Goal: Submit feedback/report problem: Submit feedback/report problem

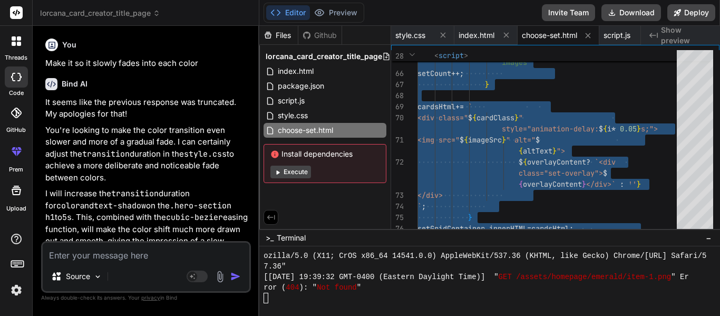
scroll to position [10546, 0]
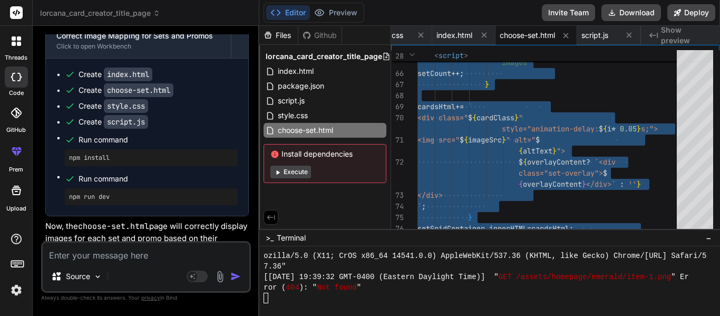
click at [93, 257] on textarea at bounding box center [146, 252] width 207 height 19
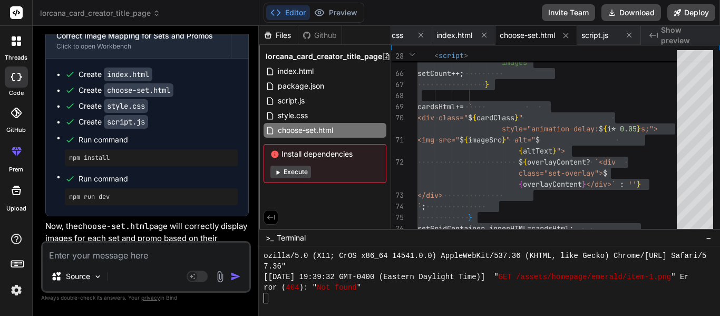
type textarea "M"
type textarea "x"
type textarea "Ma"
type textarea "x"
type textarea "Mak"
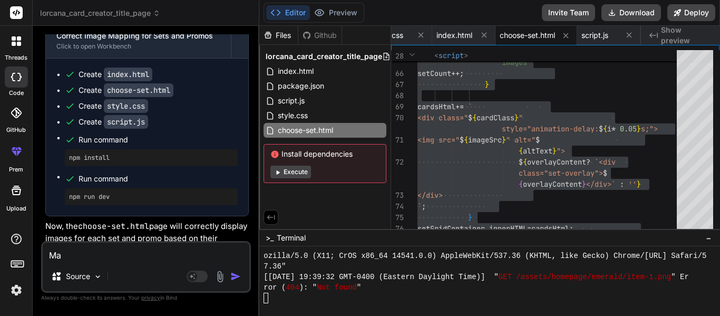
type textarea "x"
type textarea "Make"
type textarea "x"
type textarea "Make"
type textarea "x"
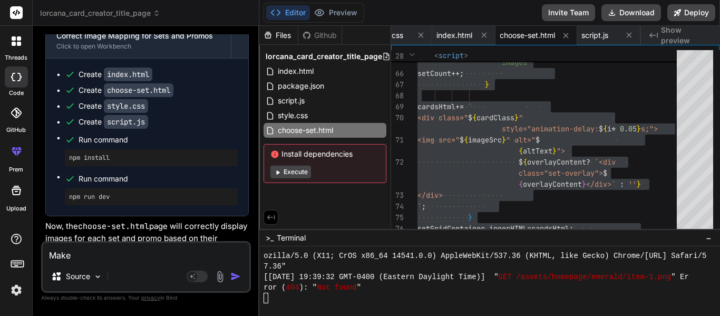
type textarea "Make i"
type textarea "x"
type textarea "Make it"
type textarea "x"
type textarea "Make it"
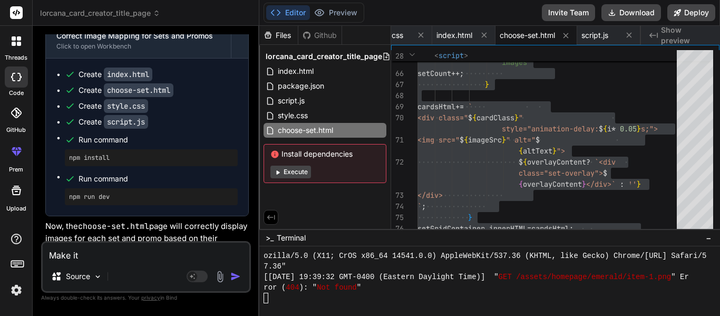
type textarea "x"
type textarea "Make it s"
type textarea "x"
type textarea "Make it so"
type textarea "x"
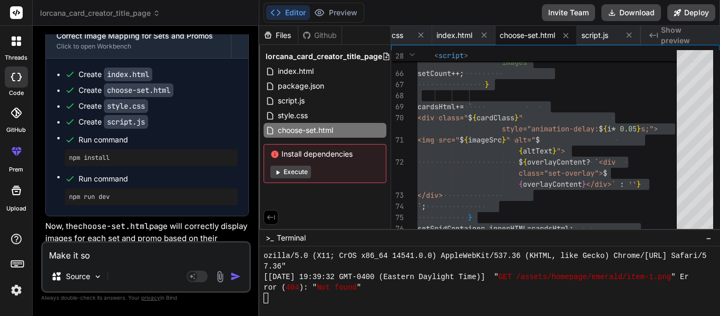
type textarea "Make it so"
type textarea "x"
type textarea "Make it so y"
type textarea "x"
type textarea "Make it so yo"
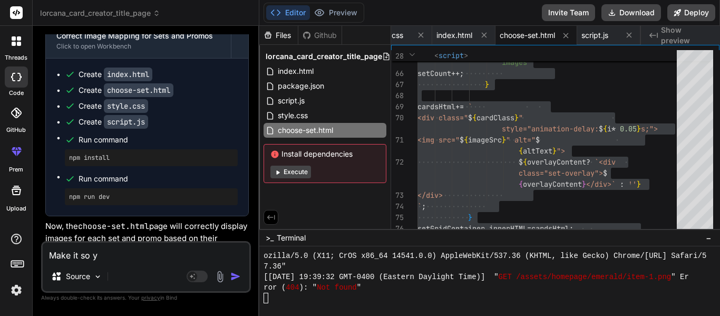
type textarea "x"
type textarea "Make it so you"
type textarea "x"
type textarea "Make it so you"
type textarea "x"
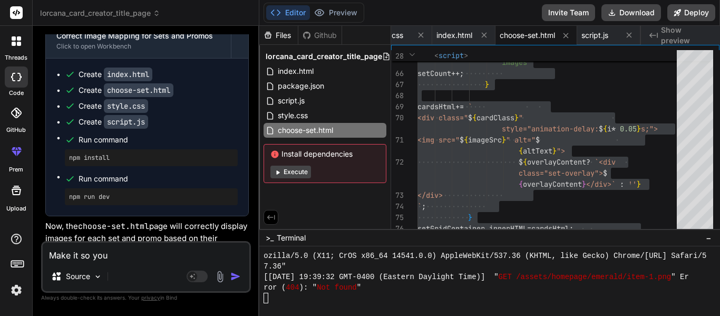
type textarea "Make it so you c"
type textarea "x"
type textarea "Make it so you ca"
type textarea "x"
type textarea "Make it so you can"
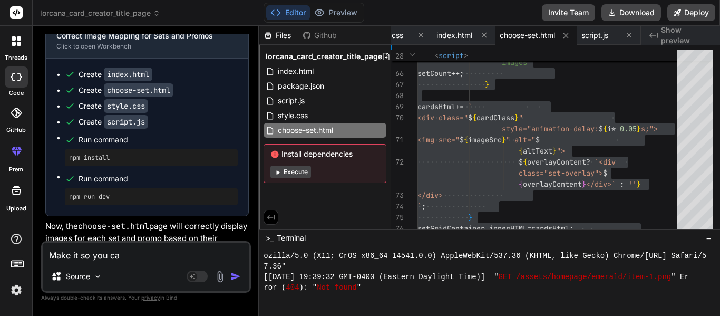
type textarea "x"
type textarea "Make it so you can"
type textarea "x"
type textarea "Make it so you can c"
type textarea "x"
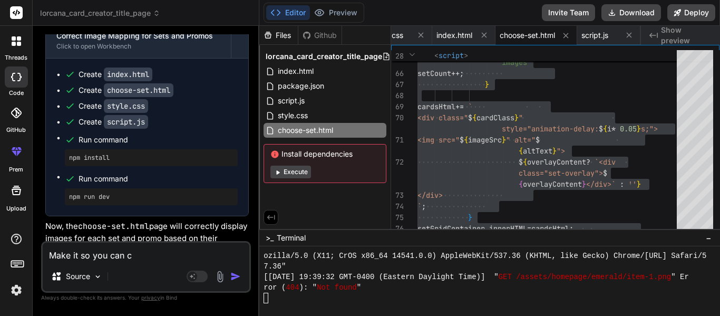
type textarea "Make it so you can cl"
type textarea "x"
type textarea "Make it so you can cli"
type textarea "x"
type textarea "Make it so you can clic"
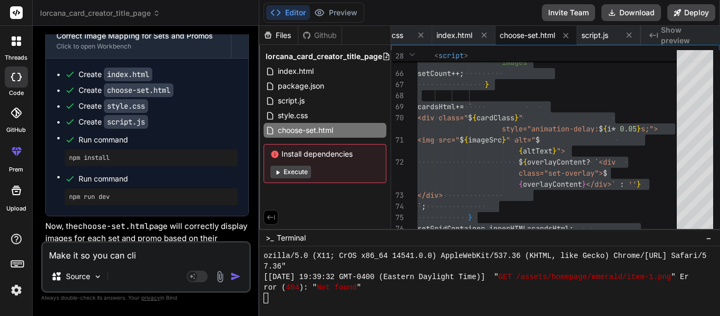
type textarea "x"
type textarea "Make it so you can click"
type textarea "x"
type textarea "Make it so you can click"
type textarea "x"
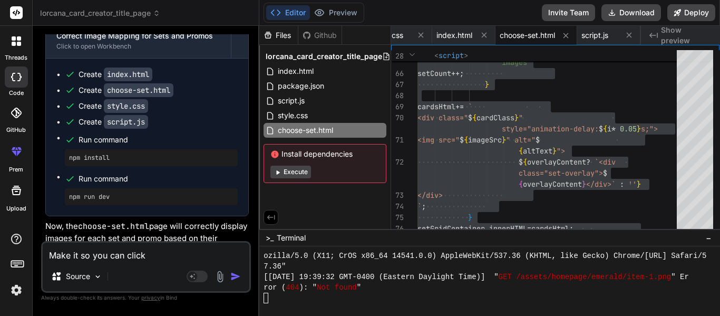
type textarea "Make it so you can click c"
type textarea "x"
type textarea "Make it so you can click"
type textarea "x"
type textarea "Make it so you can click s"
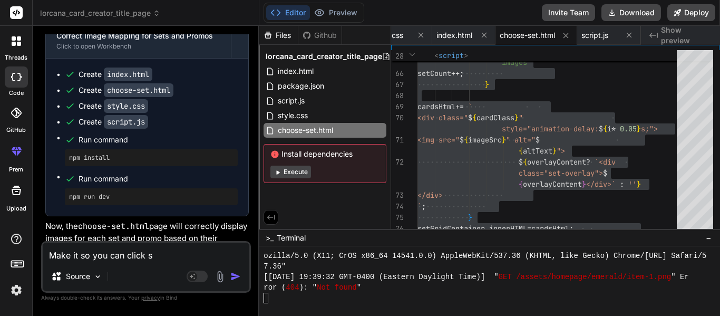
type textarea "x"
type textarea "Make it so you can click sr"
type textarea "x"
type textarea "Make it so you can click s"
type textarea "x"
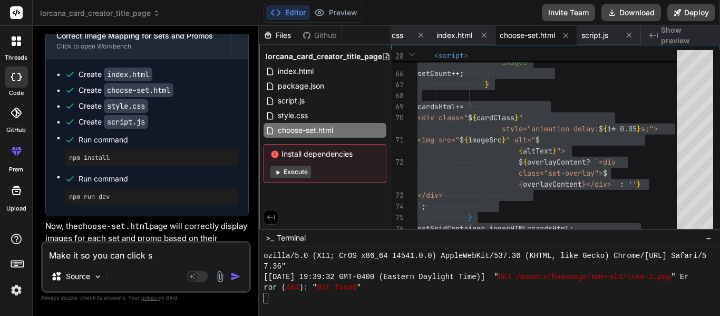
type textarea "Make it so you can click se"
type textarea "x"
type textarea "Make it so you can click set"
type textarea "x"
type textarea "Make it so you can click set"
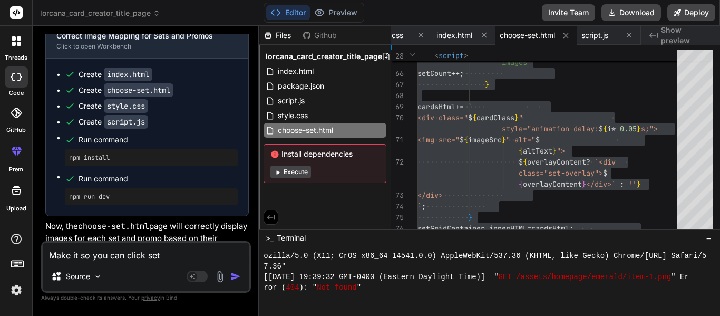
type textarea "x"
type textarea "Make it so you can click set 1"
type textarea "x"
type textarea "Make it so you can click set 1"
type textarea "x"
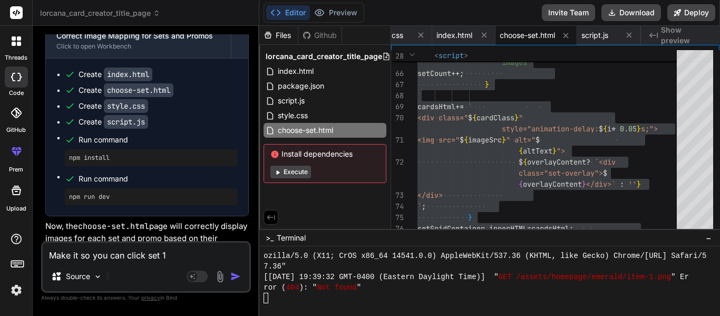
type textarea "Make it so you can click set 1 o"
type textarea "x"
type textarea "Make it so you can click set 1"
type textarea "x"
type textarea "Make it so you can click set 1 t"
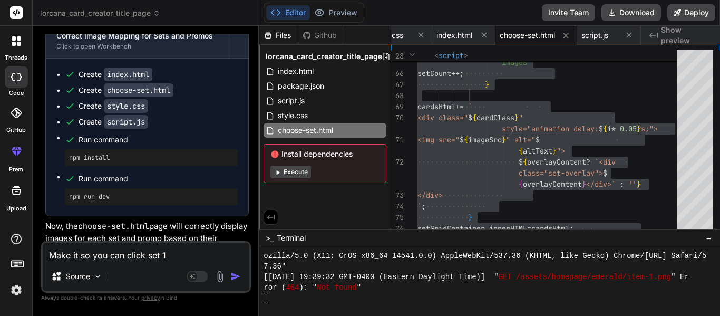
type textarea "x"
type textarea "Make it so you can click set 1 to"
type textarea "x"
type textarea "Make it so you can click set 1 to"
type textarea "x"
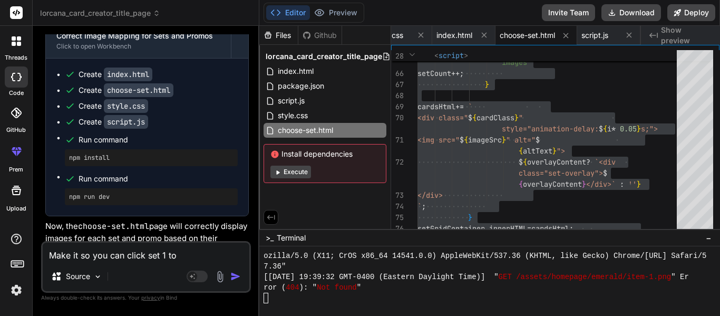
type textarea "Make it so you can click set 1 to g"
type textarea "x"
type textarea "Make it so you can click set 1 to go"
type textarea "x"
type textarea "Make it so you can click set 1 to go"
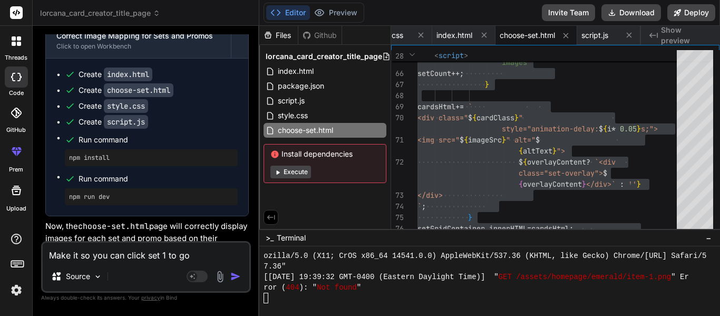
type textarea "x"
type textarea "Make it so you can click set 1 to go t"
type textarea "x"
type textarea "Make it so you can click set 1 to go to"
type textarea "x"
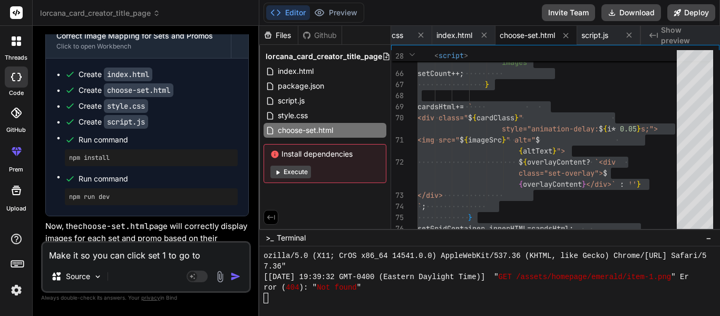
type textarea "Make it so you can click set 1 to go to"
type textarea "x"
type textarea "Make it so you can click set 1 to go to t"
type textarea "x"
type textarea "Make it so you can click set 1 to go to th"
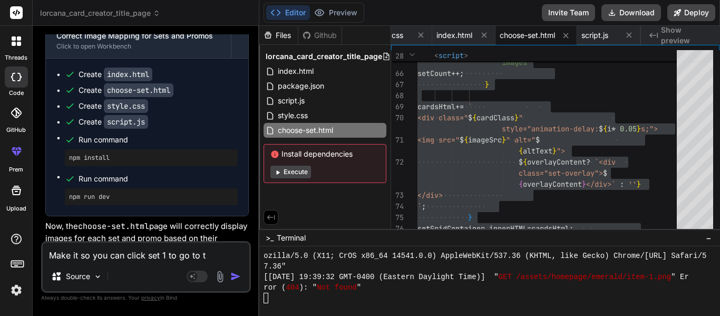
type textarea "x"
type textarea "Make it so you can click set 1 to go to t"
type textarea "x"
type textarea "Make it so you can click set 1 to go to th"
type textarea "x"
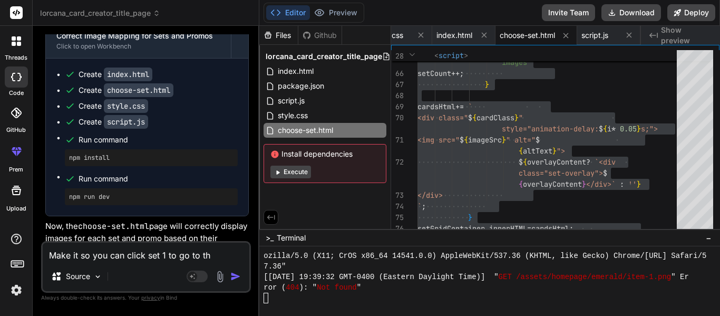
type textarea "Make it so you can click set 1 to go to the"
type textarea "x"
type textarea "Make it so you can click set 1 to go to the"
type textarea "x"
type textarea "Make it so you can click set 1 to go to the s"
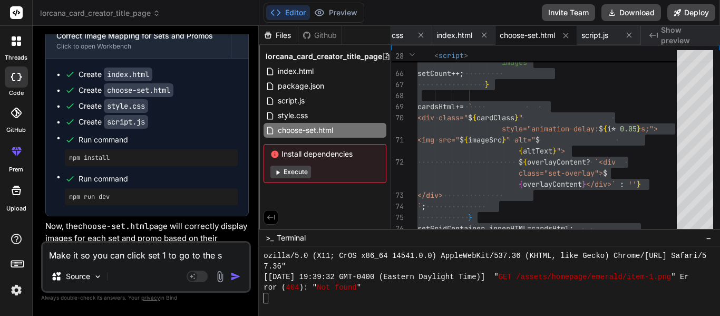
type textarea "x"
type textarea "Make it so you can click set 1 to go to the se"
type textarea "x"
type textarea "Make it so you can click set 1 to go to the set"
type textarea "x"
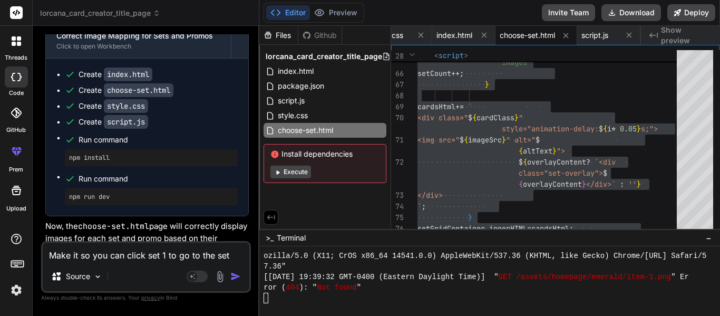
type textarea "Make it so you can click set 1 to go to the set"
type textarea "x"
type textarea "Make it so you can click set 1 to go to the set 1"
type textarea "x"
type textarea "Make it so you can click set 1 to go to the set 1"
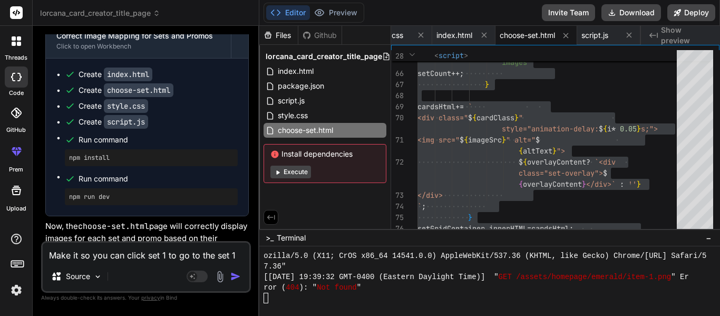
type textarea "x"
type textarea "Make it so you can click set 1 to go to the set 1 ."
type textarea "x"
type textarea "Make it so you can click set 1 to go to the set 1 .h"
type textarea "x"
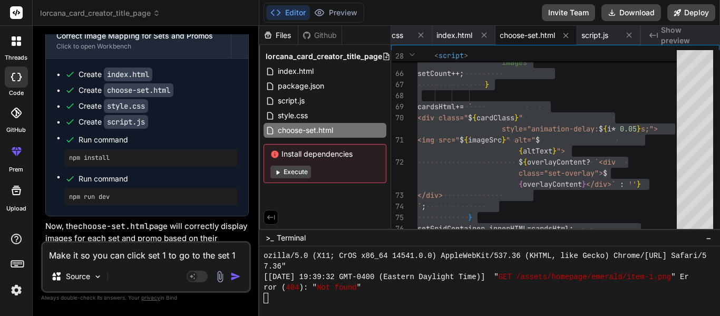
type textarea "Make it so you can click set 1 to go to the set 1 .ht"
type textarea "x"
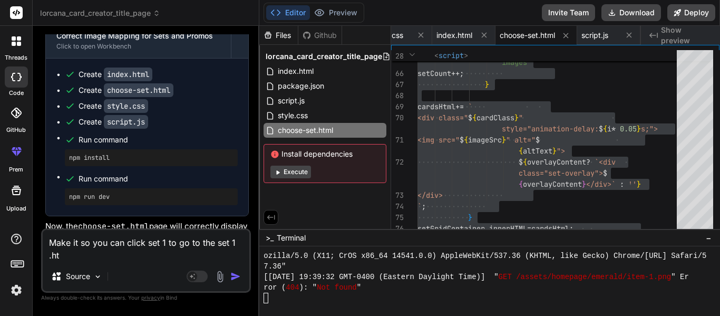
type textarea "Make it so you can click set 1 to go to the set 1 .htm"
type textarea "x"
type textarea "Make it so you can click set 1 to go to the set 1 .html"
type textarea "x"
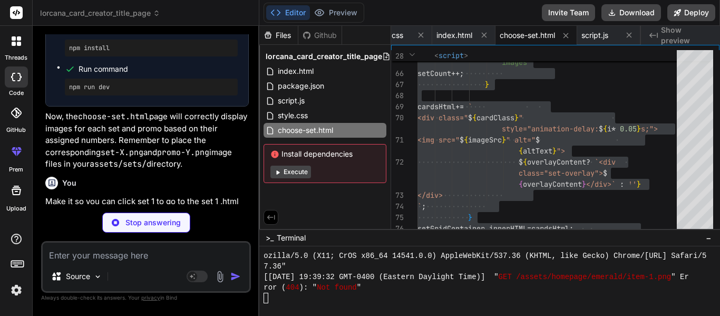
scroll to position [15100, 0]
type textarea "x"
type textarea "characters, actions, or items, our creator provides everything you need.</p> <b…"
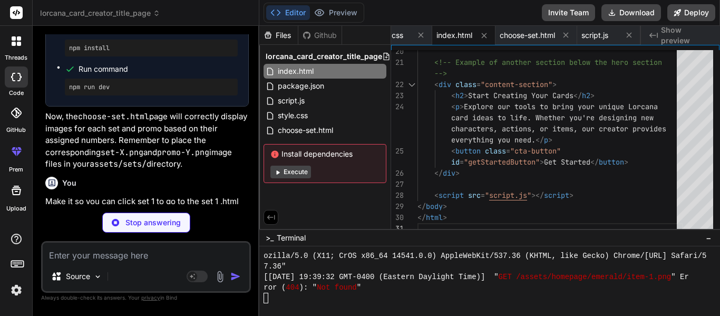
type textarea "x"
type textarea "</html>"
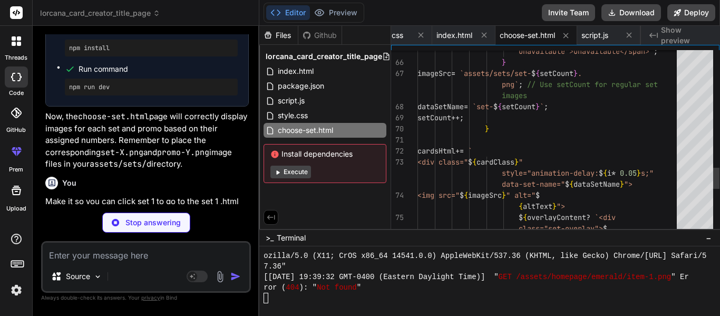
type textarea "x"
type textarea "onclick="window.location.href='choose-set.html'">Back to Set Selection</button>…"
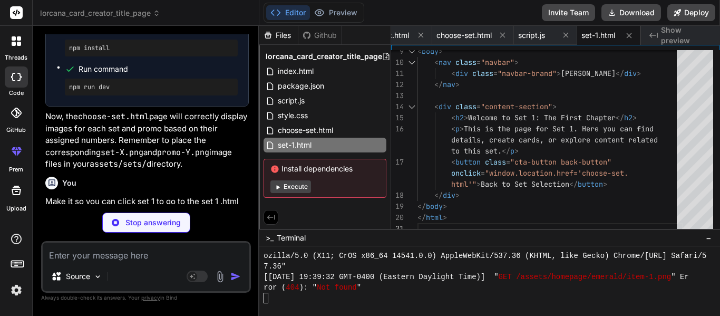
scroll to position [15418, 0]
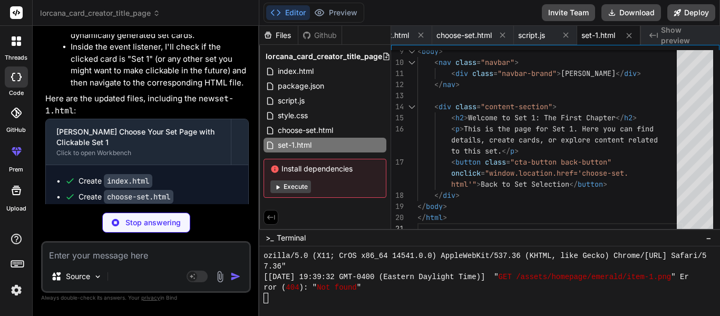
type textarea "x"
type textarea "@keyframes fadeIn { from { opacity: 0; transform: translateY(20px); } to { opac…"
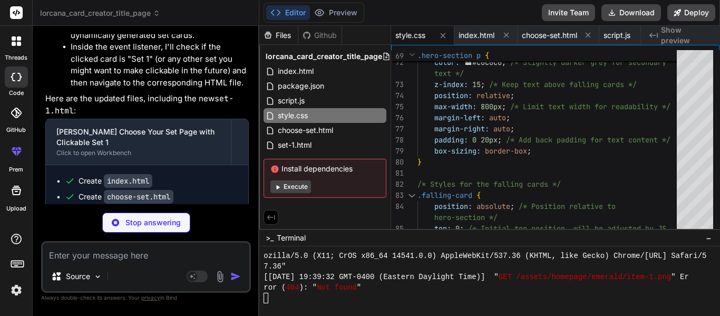
type textarea "x"
type textarea "});"
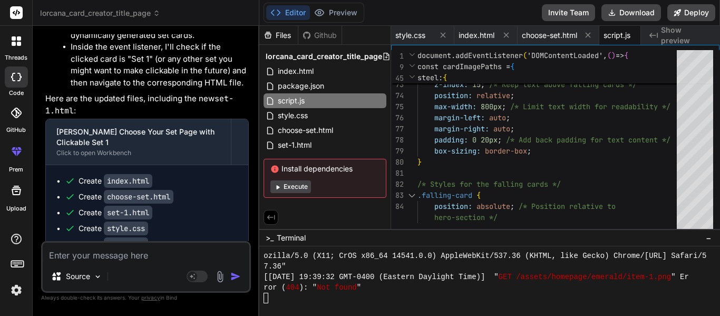
type textarea "x"
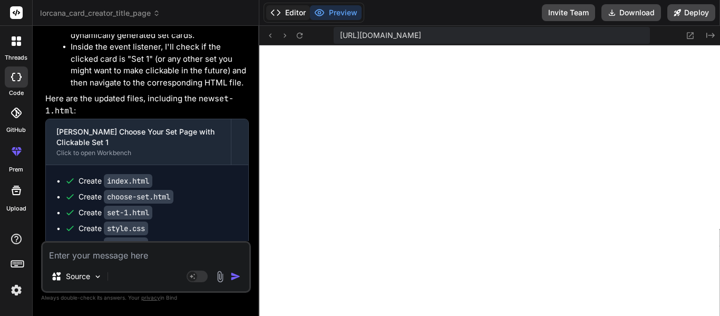
scroll to position [0, 24]
click at [712, 36] on icon "Created with Pixso." at bounding box center [711, 35] width 8 height 8
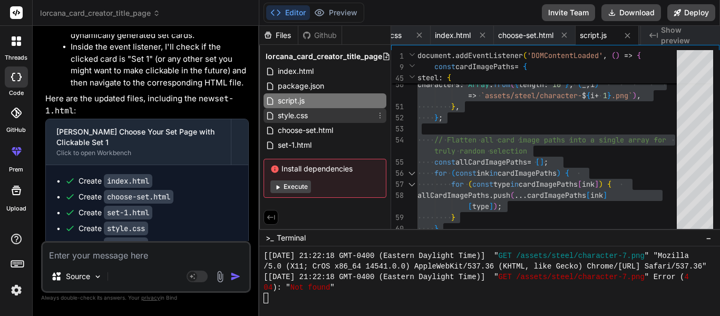
click at [328, 112] on div "style.css" at bounding box center [325, 115] width 123 height 15
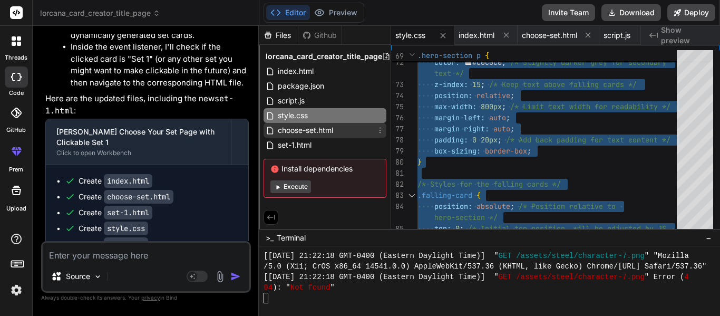
click at [318, 132] on span "choose-set.html" at bounding box center [305, 130] width 57 height 13
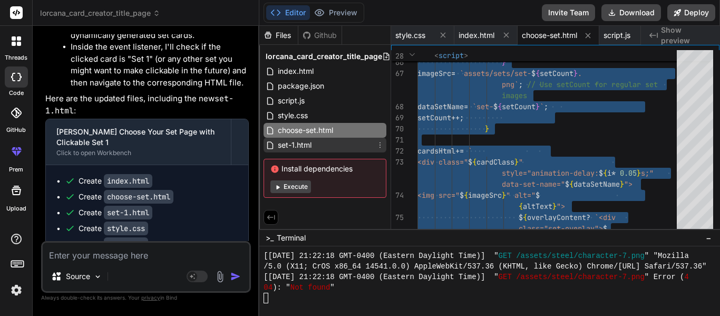
click at [299, 148] on span "set-1.html" at bounding box center [295, 145] width 36 height 13
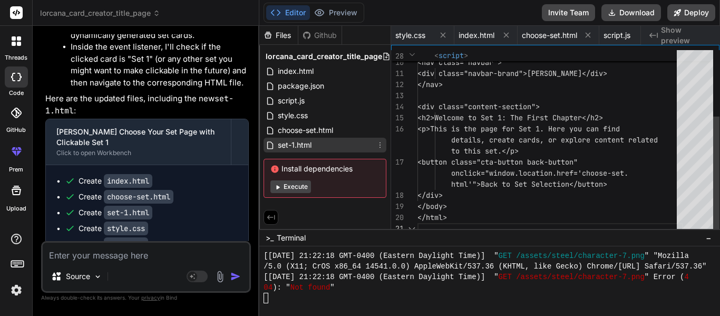
scroll to position [0, 87]
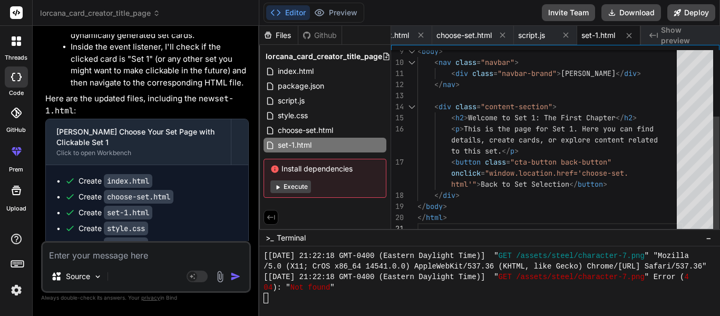
click at [526, 154] on div "< body > < nav class = "navbar" > < div class = "navbar-brand" > [PERSON_NAME] …" at bounding box center [551, 90] width 266 height 288
type textarea "<!DOCTYPE html> <html lang="en"> <head> <meta charset="UTF-8"> <meta name="view…"
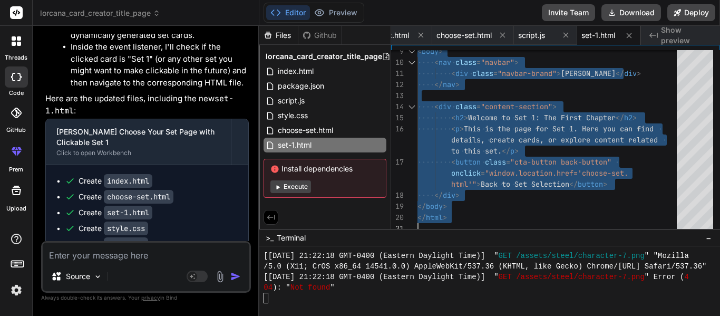
click at [129, 253] on textarea at bounding box center [146, 252] width 207 height 19
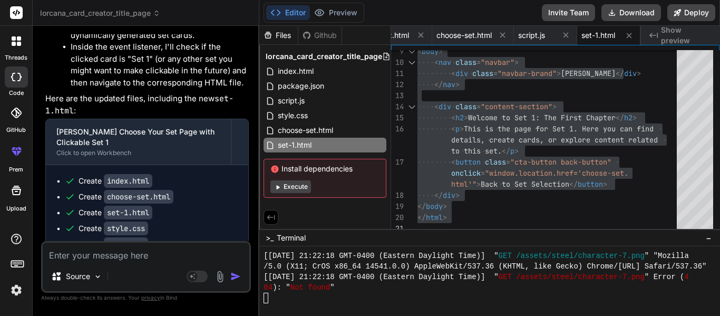
type textarea "M"
type textarea "x"
type textarea "Ma"
type textarea "x"
type textarea "Mak"
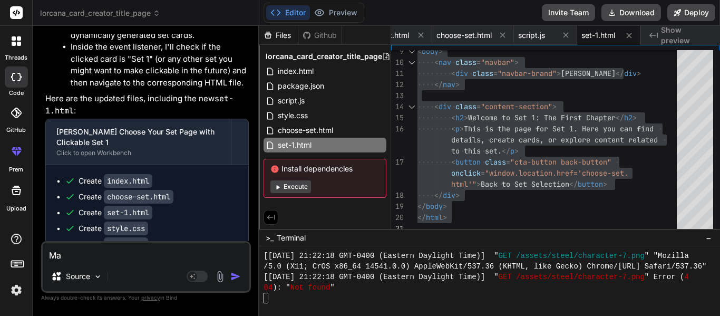
type textarea "x"
type textarea "Make"
type textarea "x"
type textarea "Make"
type textarea "x"
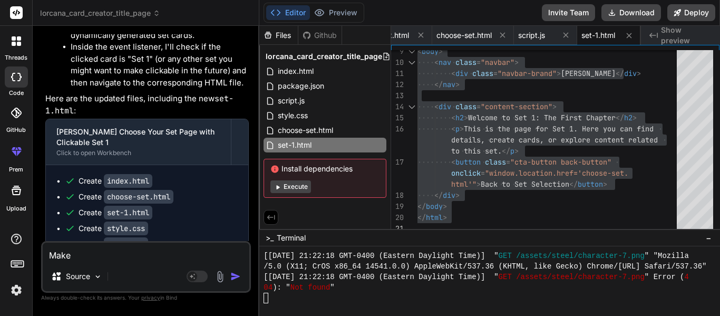
type textarea "Make i"
type textarea "x"
type textarea "Make it"
type textarea "x"
type textarea "Make it"
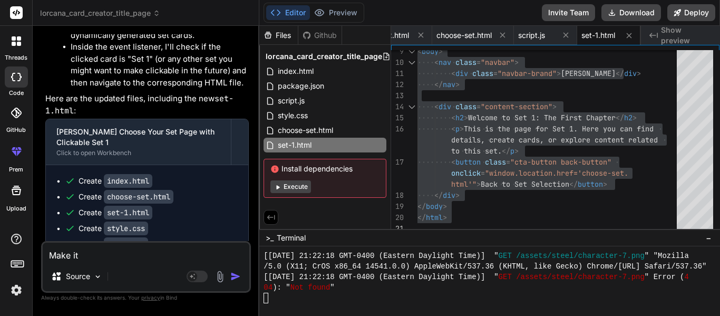
type textarea "x"
type textarea "Make it s"
type textarea "x"
type textarea "Make it so"
type textarea "x"
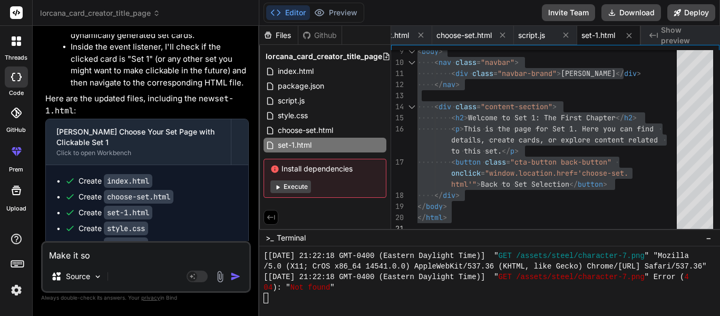
type textarea "Make it so"
type textarea "x"
type textarea "Make it so y"
type textarea "x"
type textarea "Make it so yo"
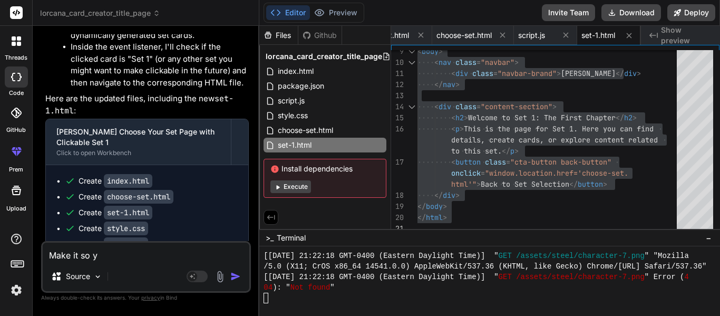
type textarea "x"
type textarea "Make it so you"
type textarea "x"
type textarea "Make it so you"
type textarea "x"
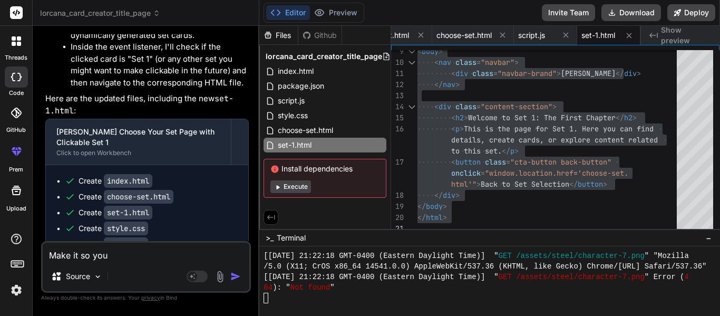
type textarea "Make it so you c"
type textarea "x"
type textarea "Make it so you ca"
type textarea "x"
type textarea "Make it so you can"
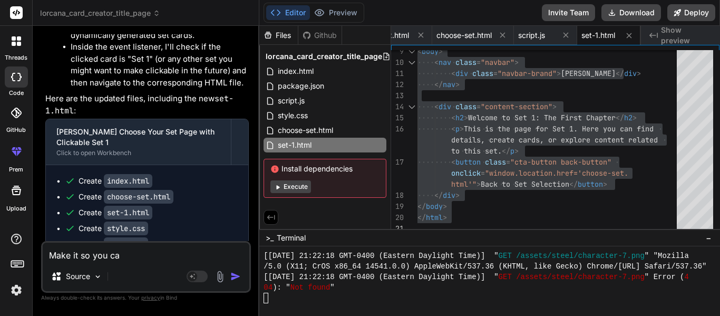
type textarea "x"
type textarea "Make it so you can"
type textarea "x"
type textarea "Make it so you can c"
type textarea "x"
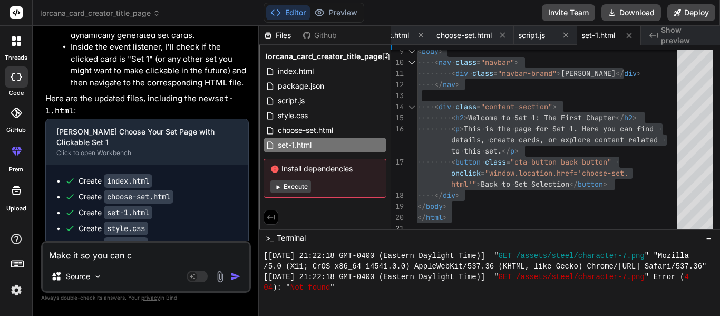
type textarea "Make it so you can cl"
type textarea "x"
type textarea "Make it so you can cli"
type textarea "x"
type textarea "Make it so you can clic"
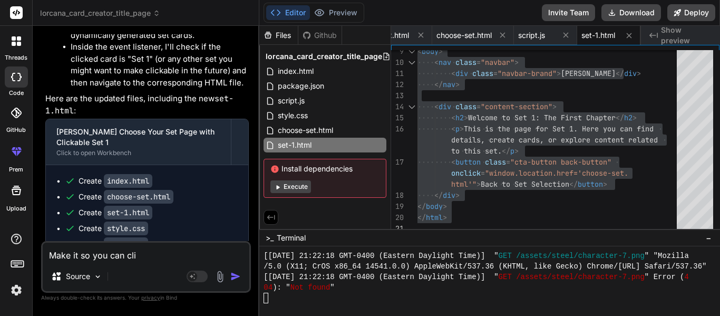
type textarea "x"
type textarea "Make it so you can click"
type textarea "x"
type textarea "Make it so you can click"
type textarea "x"
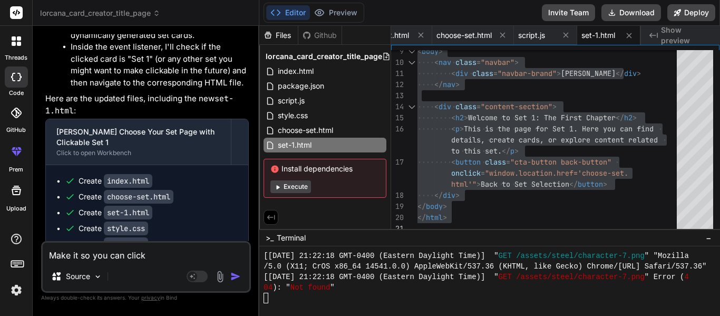
type textarea "Make it so you can click t"
type textarea "x"
type textarea "Make it so you can click th"
type textarea "x"
type textarea "Make it so you can click the"
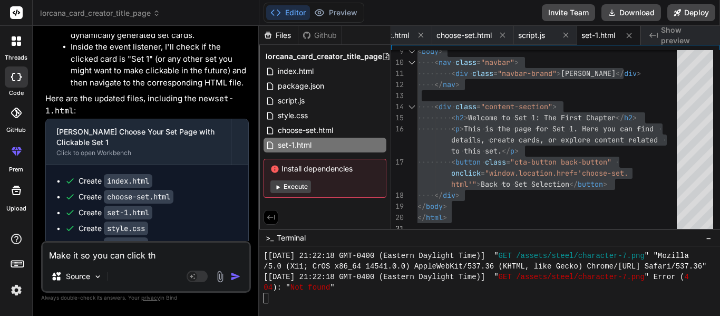
type textarea "x"
type textarea "Make it so you can click the"
type textarea "x"
type textarea "Make it so you can click the l"
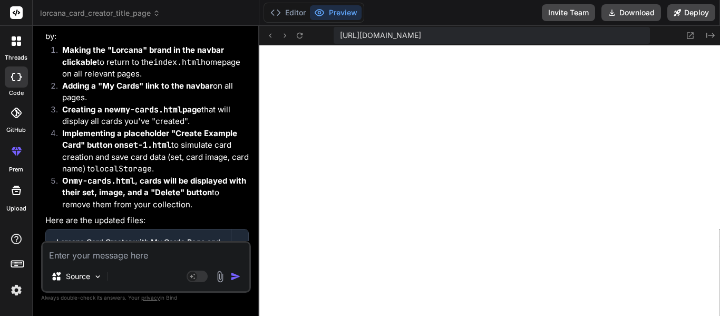
scroll to position [16148, 0]
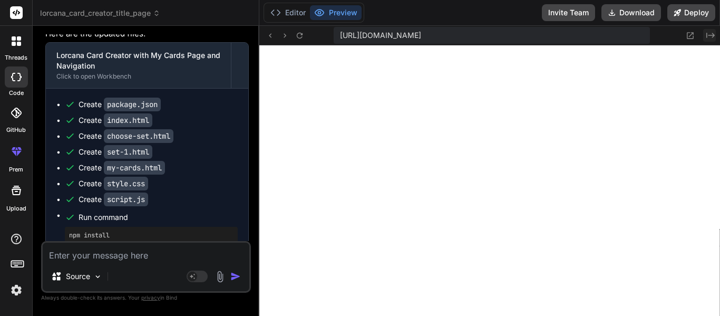
click at [707, 37] on icon at bounding box center [711, 35] width 8 height 5
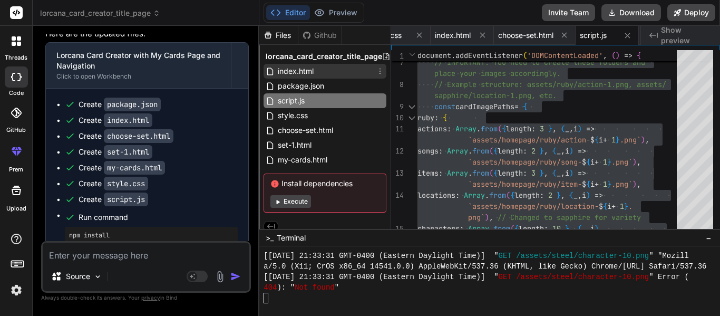
click at [332, 72] on div "index.html" at bounding box center [325, 71] width 123 height 15
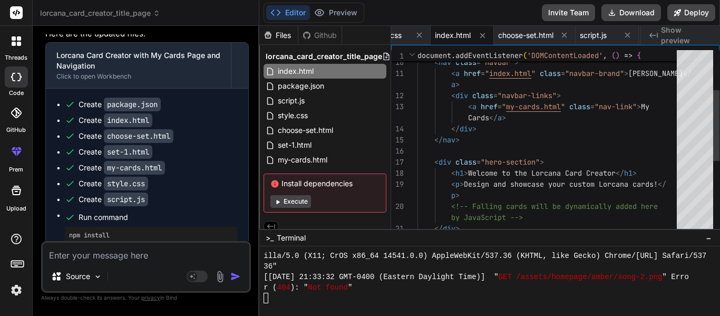
click at [508, 134] on div "< body > < nav class = "navbar" > < a href = " index.html " class = "navbar-bra…" at bounding box center [551, 184] width 266 height 476
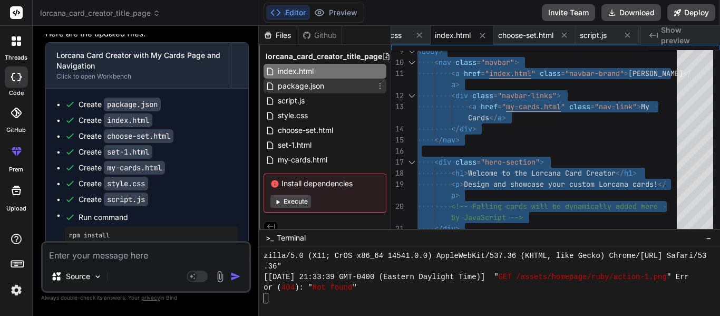
click at [305, 85] on span "package.json" at bounding box center [301, 86] width 49 height 13
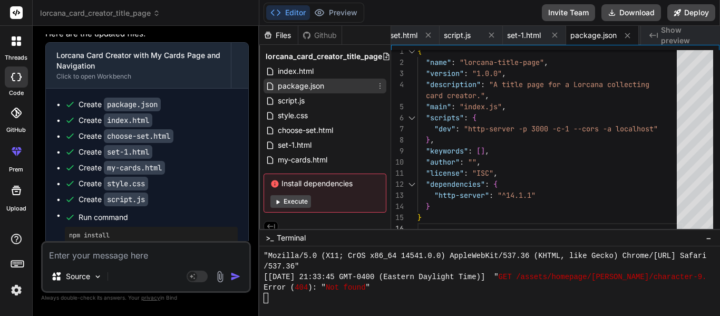
click at [304, 83] on span "package.json" at bounding box center [301, 86] width 49 height 13
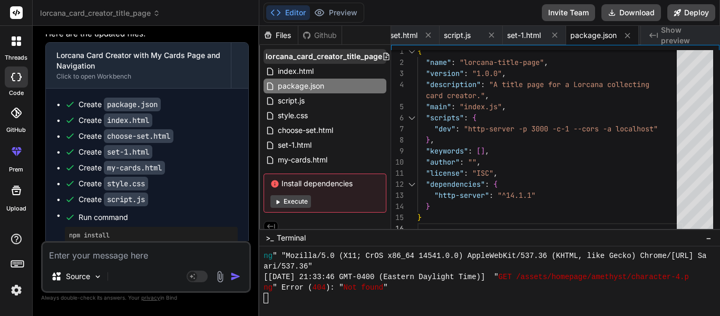
drag, startPoint x: 304, startPoint y: 83, endPoint x: 296, endPoint y: 60, distance: 24.2
click at [296, 60] on div "lorcana_card_creator_title_page index.html package.json script.js style.css cho…" at bounding box center [324, 131] width 131 height 172
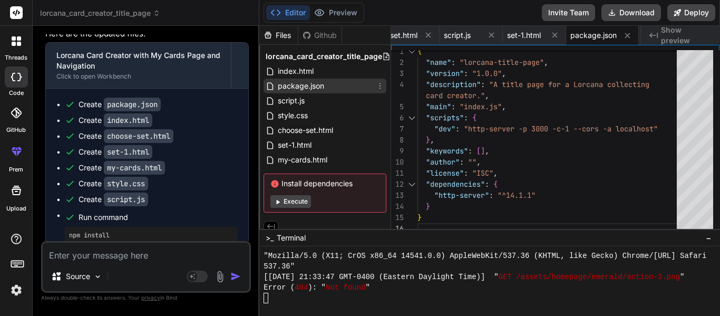
click at [379, 84] on icon at bounding box center [380, 86] width 8 height 8
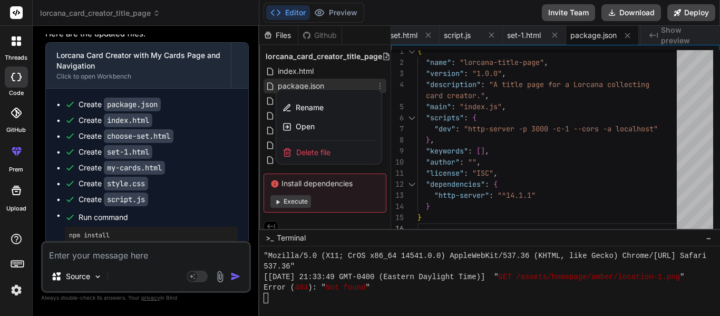
click at [338, 85] on div at bounding box center [489, 171] width 461 height 290
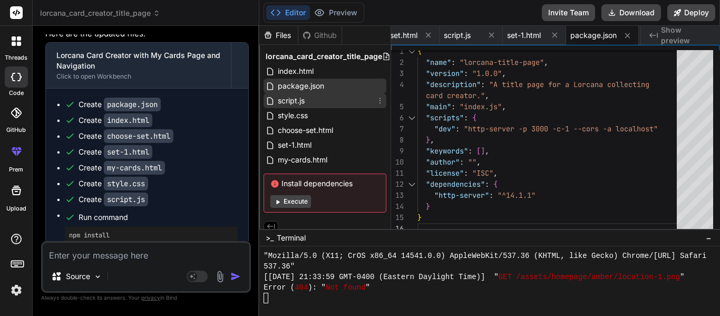
click at [317, 99] on div "script.js" at bounding box center [325, 100] width 123 height 15
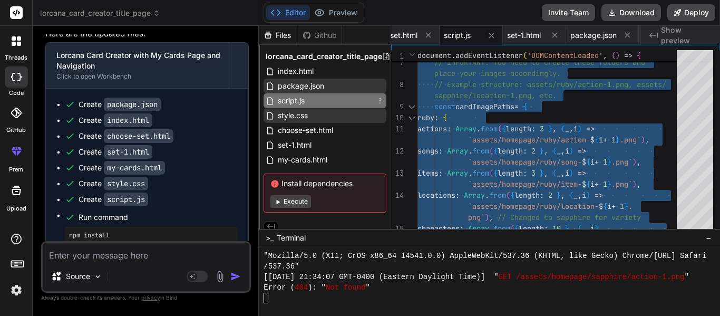
click at [311, 109] on div "style.css" at bounding box center [325, 115] width 123 height 15
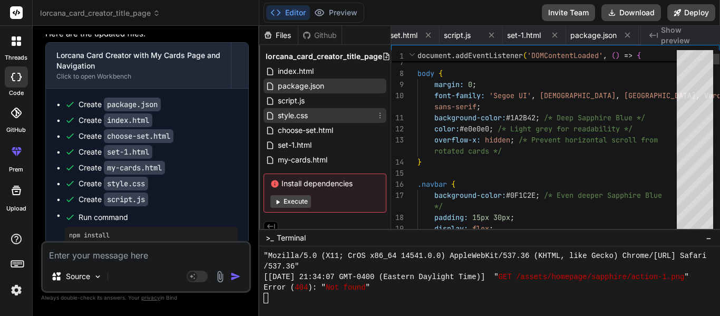
scroll to position [0, 0]
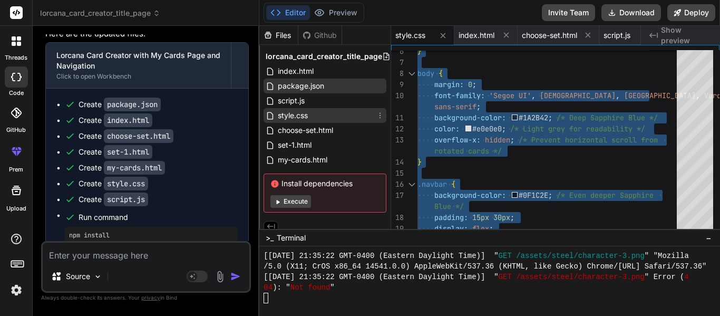
click at [324, 121] on div "style.css" at bounding box center [325, 115] width 123 height 15
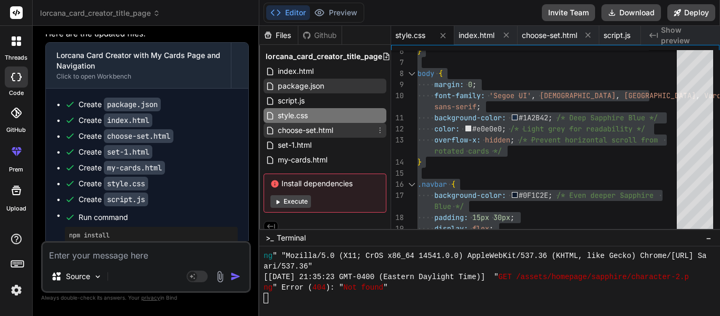
click at [328, 129] on span "choose-set.html" at bounding box center [305, 130] width 57 height 13
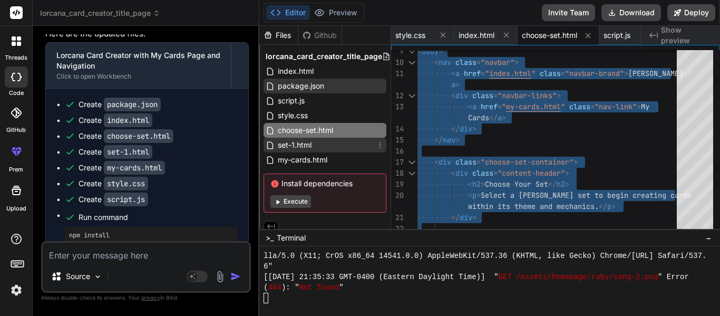
click at [288, 149] on span "set-1.html" at bounding box center [295, 145] width 36 height 13
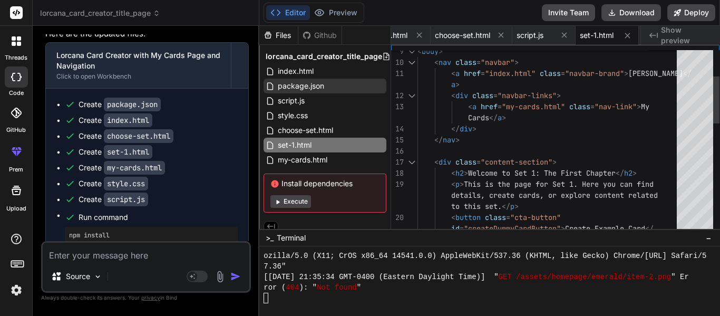
click at [521, 162] on div "< body > < nav class = "navbar" > < a href = "index.html" class = "navbar-brand…" at bounding box center [551, 306] width 266 height 720
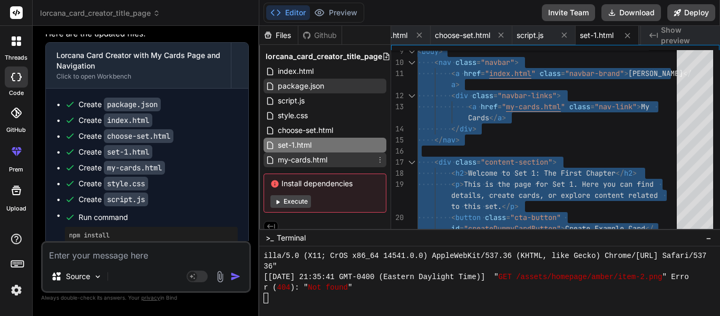
click at [301, 164] on span "my-cards.html" at bounding box center [303, 159] width 52 height 13
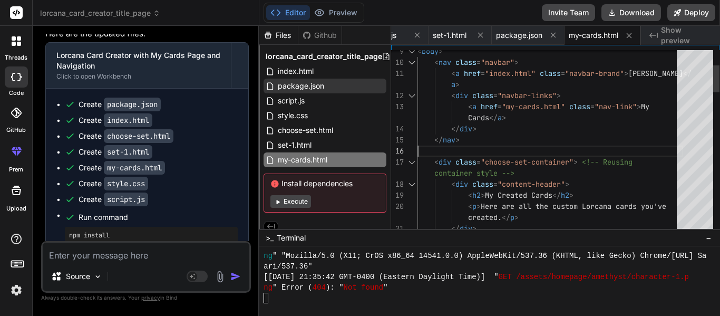
scroll to position [11, 0]
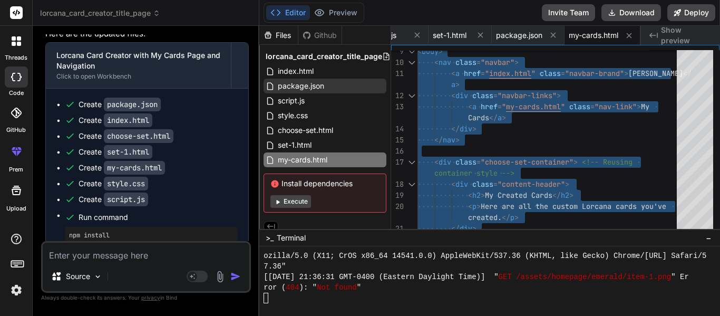
click at [96, 256] on textarea at bounding box center [146, 252] width 207 height 19
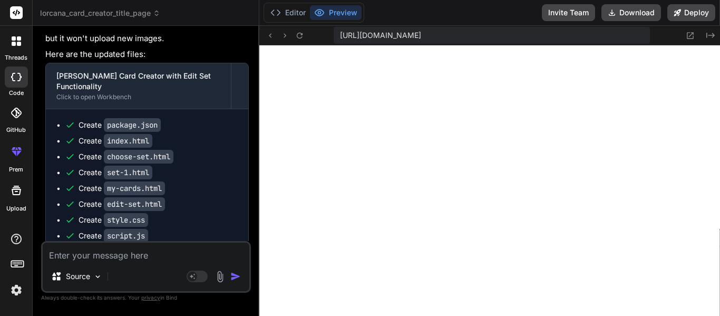
scroll to position [16915, 0]
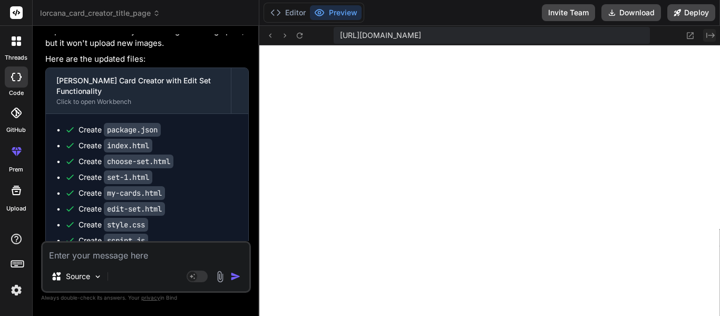
click at [715, 35] on button "Created with Pixso." at bounding box center [709, 35] width 13 height 13
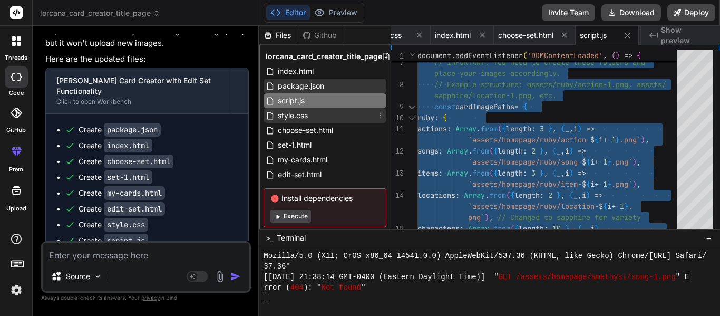
click at [312, 119] on div "style.css" at bounding box center [325, 115] width 123 height 15
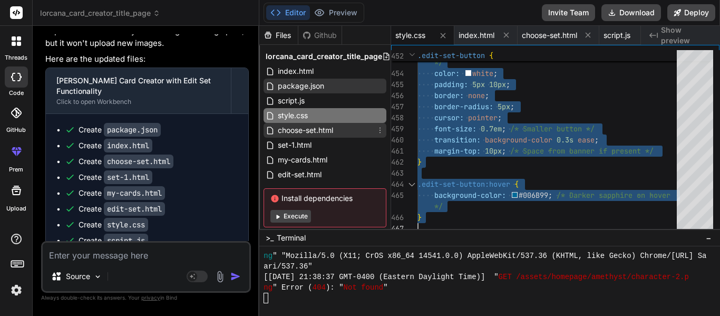
click at [323, 130] on span "choose-set.html" at bounding box center [305, 130] width 57 height 13
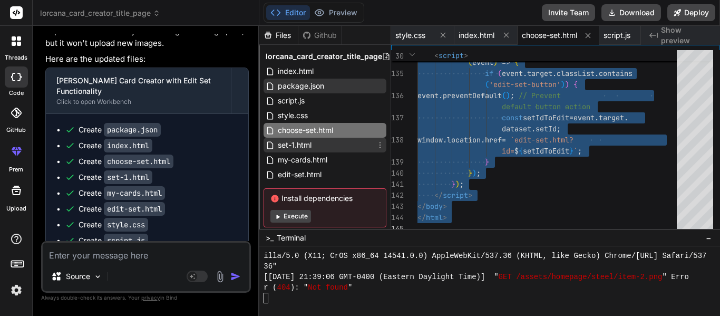
click at [305, 139] on span "set-1.html" at bounding box center [295, 145] width 36 height 13
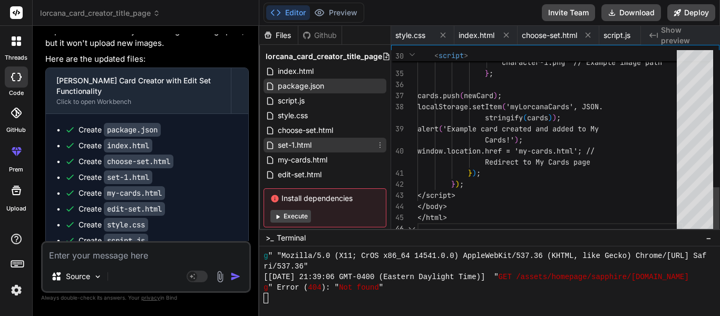
scroll to position [0, 87]
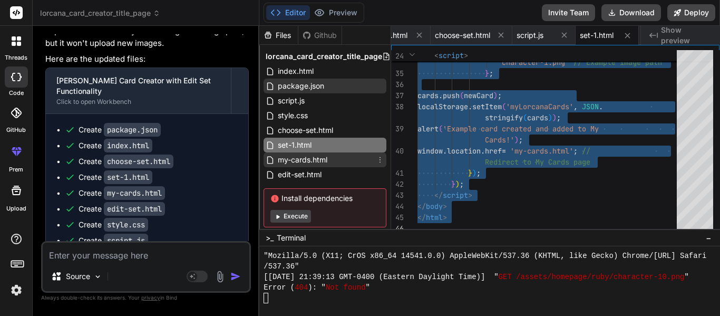
click at [305, 156] on span "my-cards.html" at bounding box center [303, 159] width 52 height 13
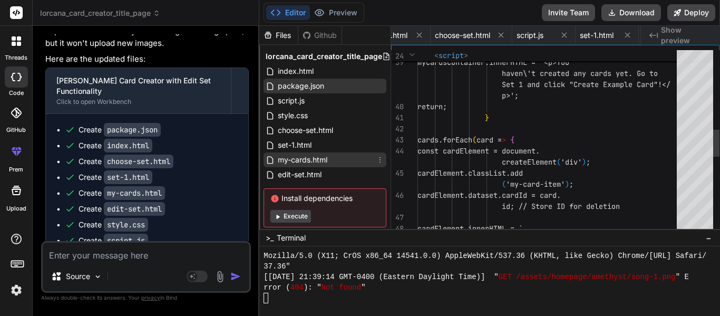
scroll to position [0, 237]
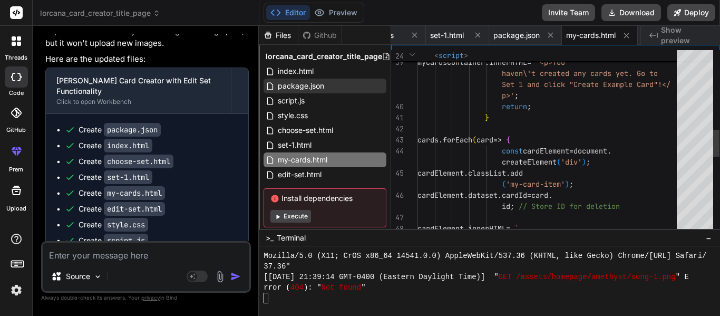
click at [538, 160] on div "if ( cards . length === 0 ) { myCardsContainer . innerHTML = '<p>You haven\'t c…" at bounding box center [551, 134] width 266 height 1240
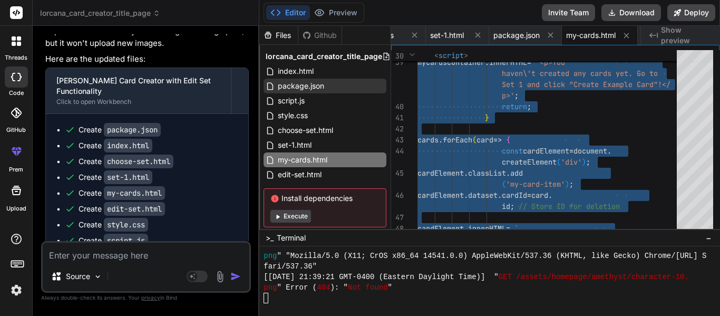
click at [98, 253] on textarea at bounding box center [146, 252] width 207 height 19
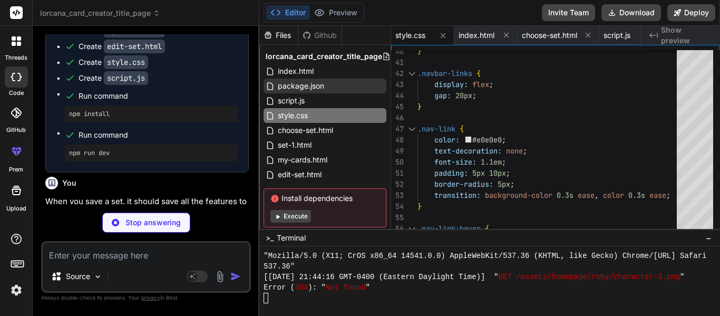
scroll to position [17649, 0]
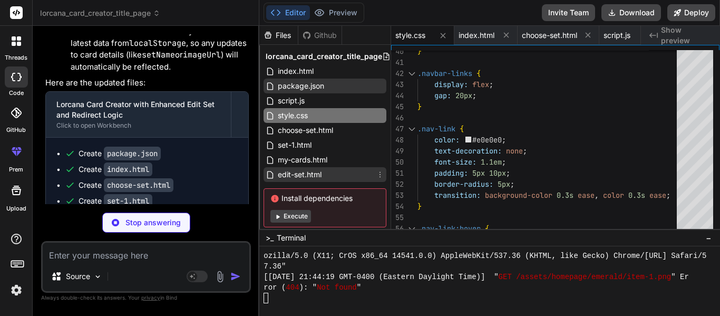
click at [379, 176] on icon at bounding box center [380, 174] width 8 height 8
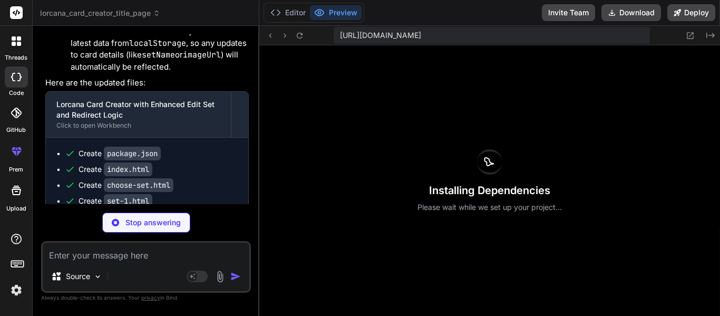
scroll to position [0, 24]
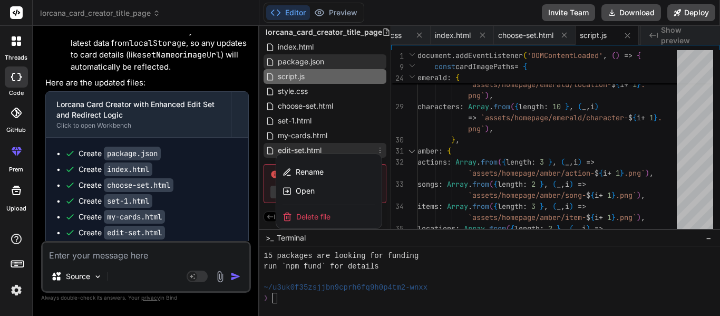
click at [335, 214] on div "Delete file" at bounding box center [328, 216] width 105 height 23
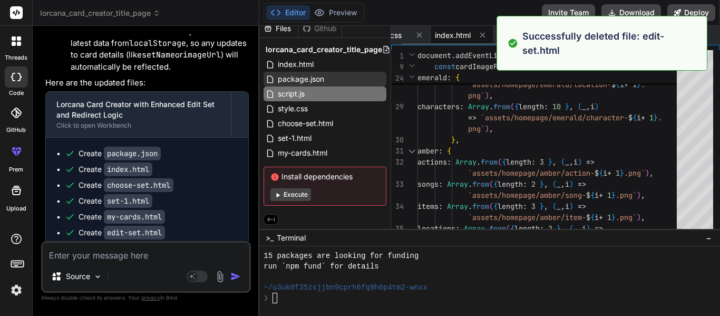
scroll to position [9, 0]
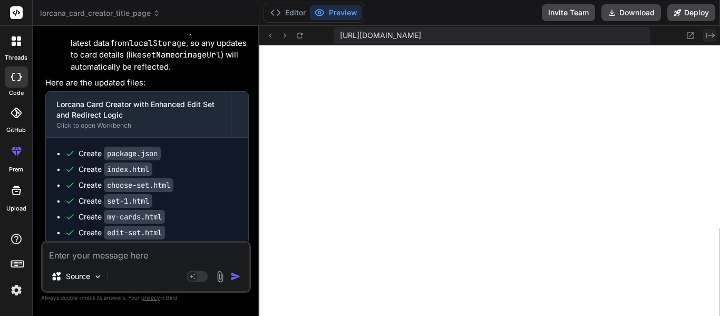
click at [708, 35] on icon at bounding box center [711, 35] width 8 height 5
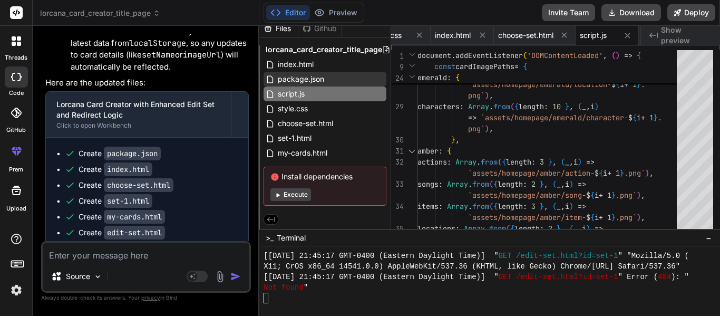
click at [94, 255] on textarea at bounding box center [146, 252] width 207 height 19
click at [671, 31] on span "Show preview" at bounding box center [686, 35] width 51 height 21
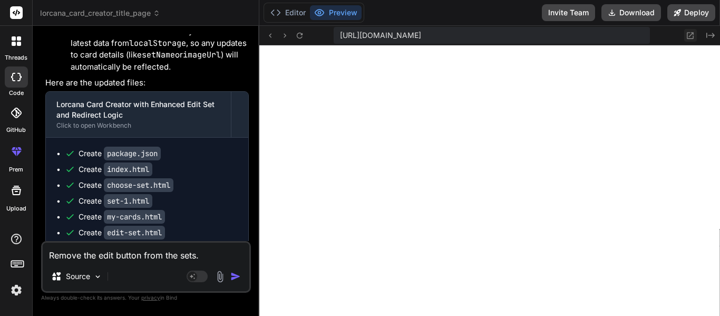
click at [693, 35] on icon at bounding box center [690, 35] width 9 height 9
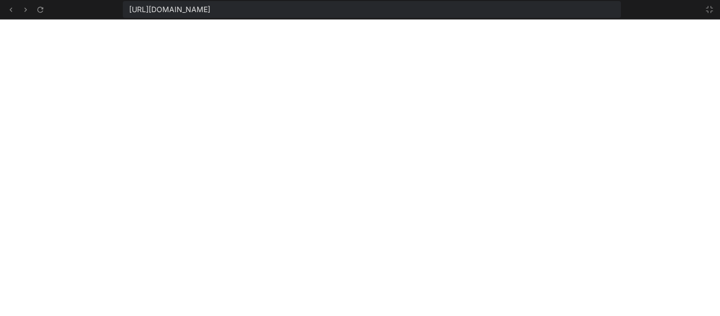
click at [702, 7] on div at bounding box center [706, 9] width 19 height 13
click at [707, 12] on icon at bounding box center [710, 9] width 8 height 8
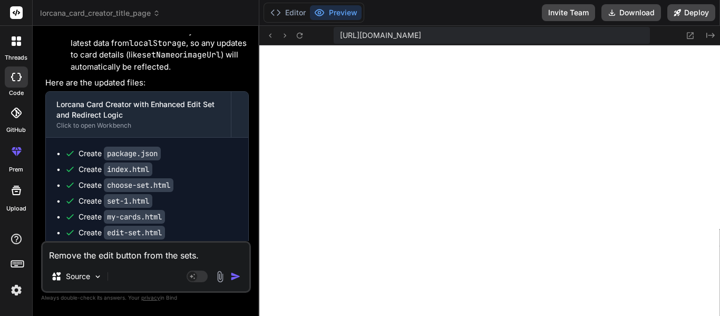
click at [222, 252] on textarea "Remove the edit button from the sets." at bounding box center [146, 252] width 207 height 19
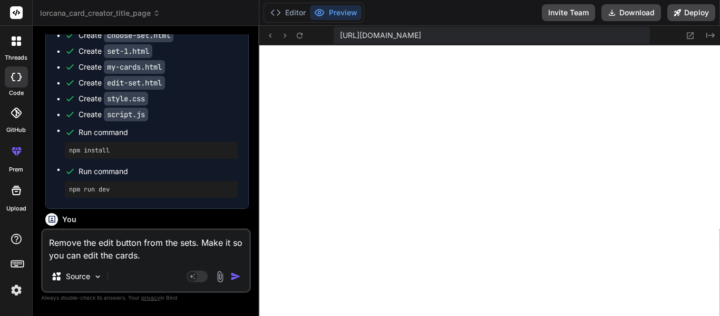
scroll to position [17044, 0]
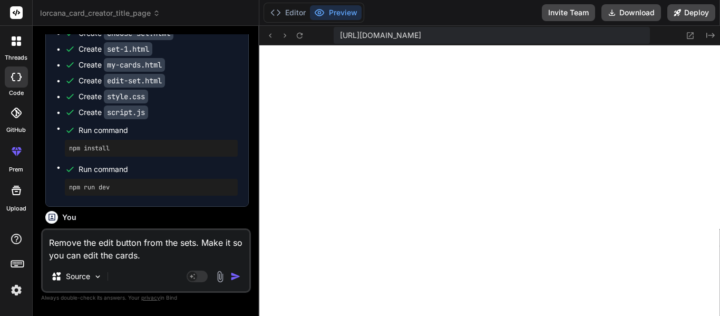
drag, startPoint x: 47, startPoint y: 156, endPoint x: 190, endPoint y: 187, distance: 146.2
click at [190, 230] on p "When you save a set, it should save all the features to the my cards. Then, whe…" at bounding box center [147, 253] width 204 height 47
copy p "When you save a set, it should save all the features to the my cards. Then, whe…"
click at [168, 261] on textarea "Remove the edit button from the sets. Make it so you can edit the cards." at bounding box center [146, 246] width 207 height 32
click at [161, 254] on textarea "Remove the edit button from the sets. Make it so you can edit the cards." at bounding box center [146, 246] width 207 height 32
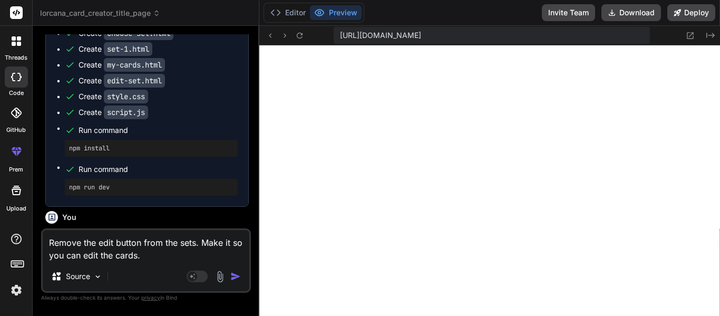
paste textarea "When you save a set, it should save all the features to the my cards. Then, whe…"
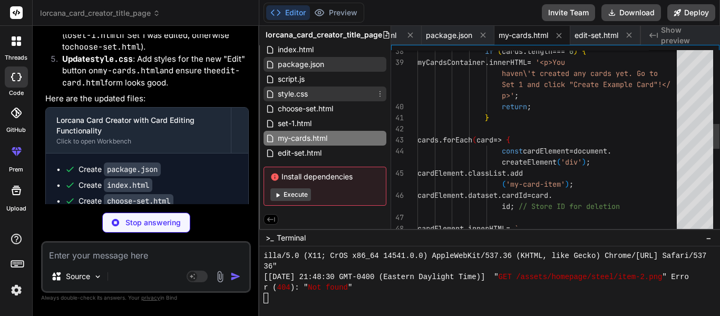
scroll to position [0, 0]
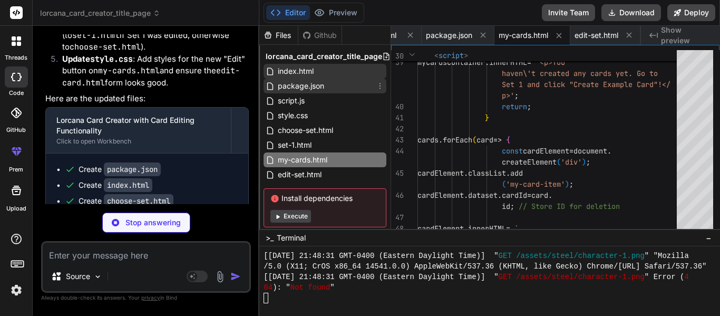
click at [318, 78] on div "index.html" at bounding box center [325, 71] width 123 height 15
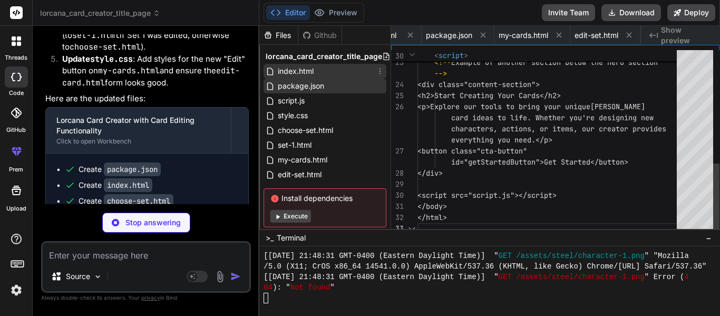
scroll to position [0, 63]
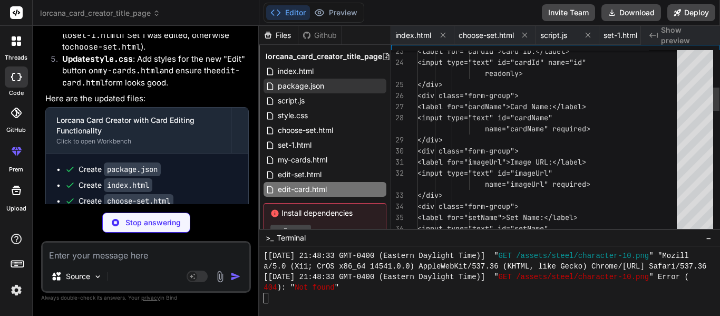
scroll to position [0, 382]
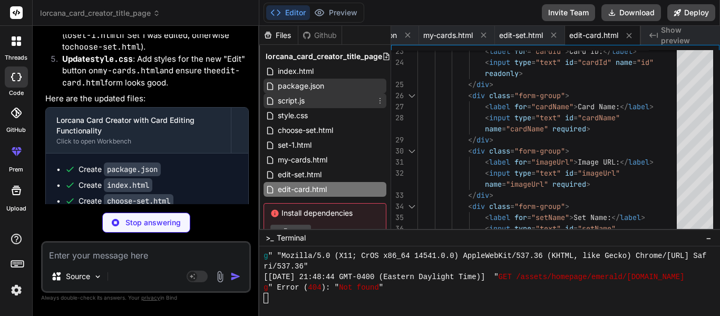
click at [328, 102] on div "script.js" at bounding box center [325, 100] width 123 height 15
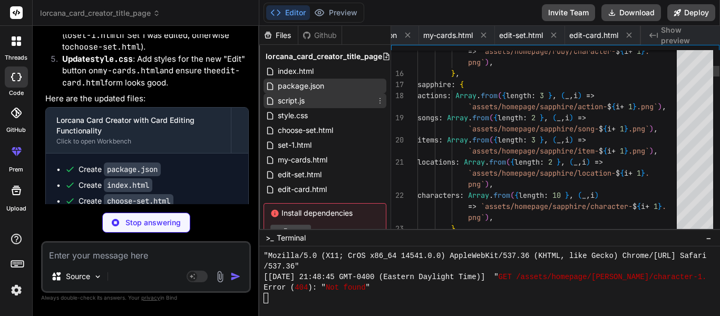
scroll to position [0, 210]
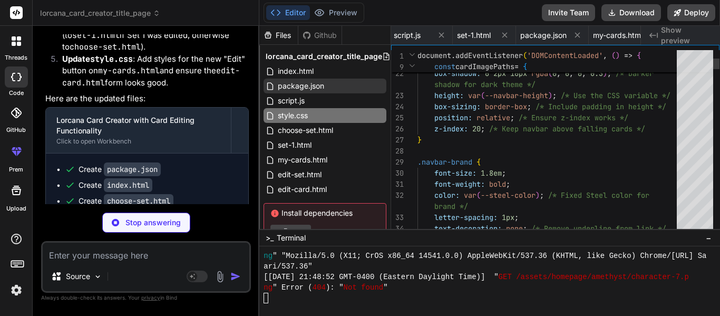
scroll to position [0, 0]
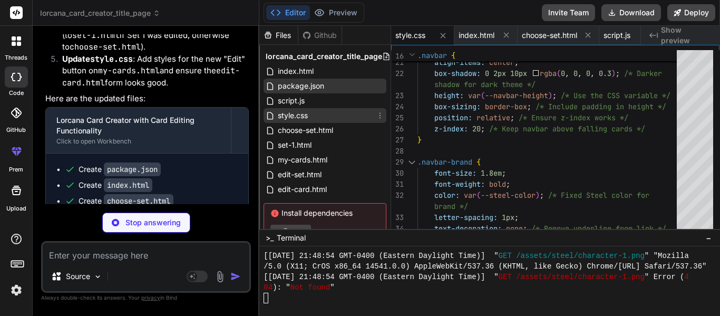
click at [306, 112] on span "style.css" at bounding box center [293, 115] width 32 height 13
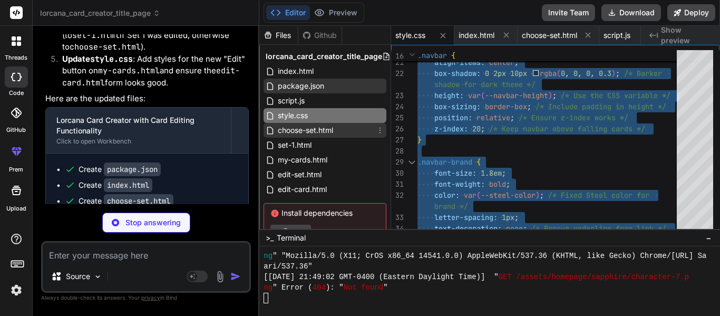
click at [342, 124] on div "choose-set.html" at bounding box center [325, 130] width 123 height 15
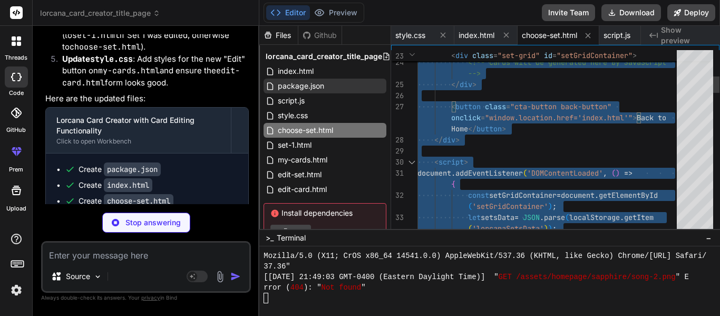
scroll to position [0, 24]
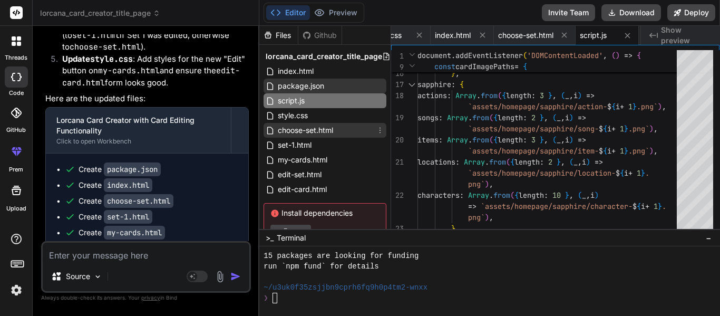
click at [314, 130] on span "choose-set.html" at bounding box center [305, 130] width 57 height 13
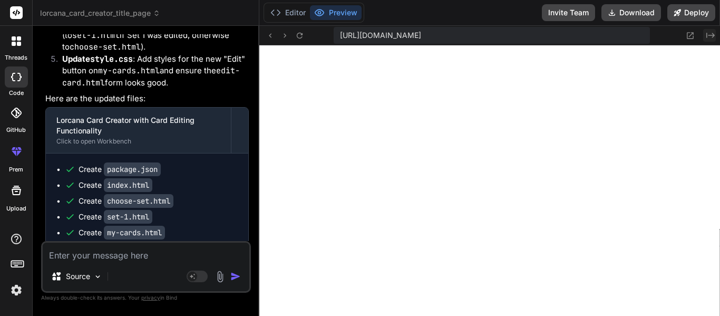
click at [705, 40] on button "Created with Pixso." at bounding box center [709, 35] width 13 height 13
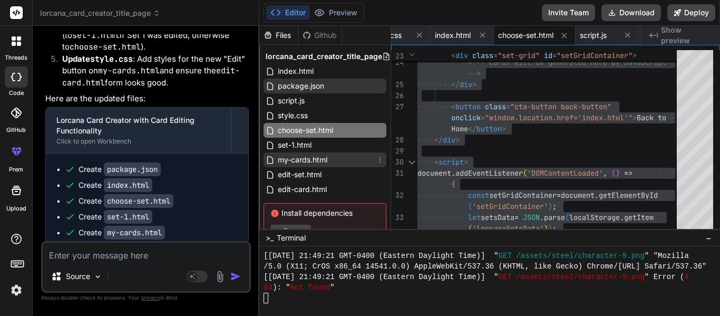
click at [322, 153] on span "my-cards.html" at bounding box center [303, 159] width 52 height 13
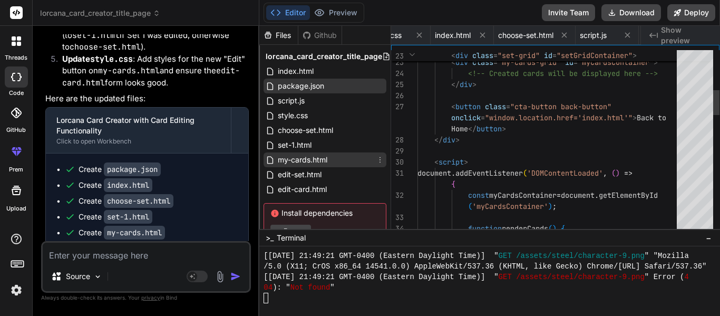
scroll to position [0, 237]
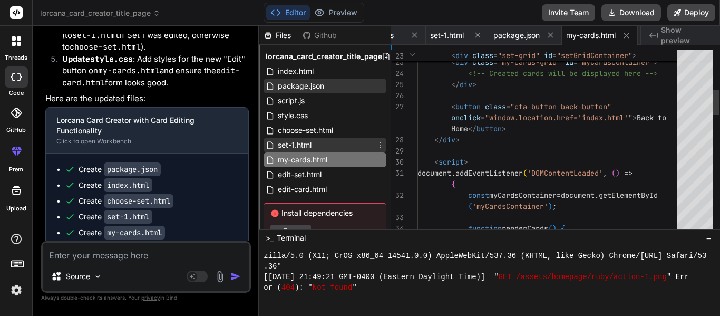
click at [315, 145] on div "set-1.html" at bounding box center [325, 145] width 123 height 15
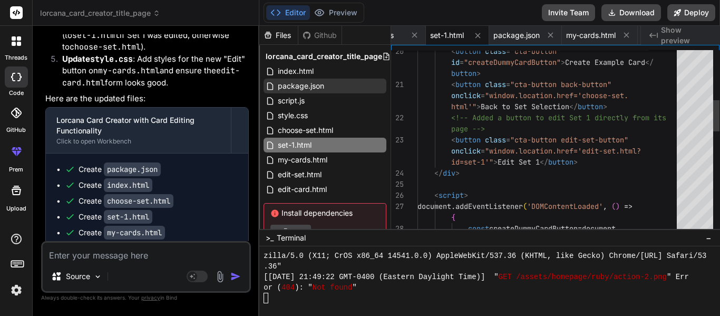
click at [505, 155] on div "< button class = "cta-button edit-set-button" </ div > < script > document . ad…" at bounding box center [551, 295] width 266 height 1074
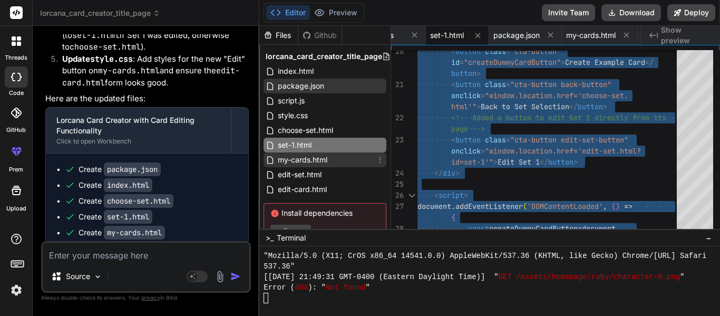
click at [313, 162] on span "my-cards.html" at bounding box center [303, 159] width 52 height 13
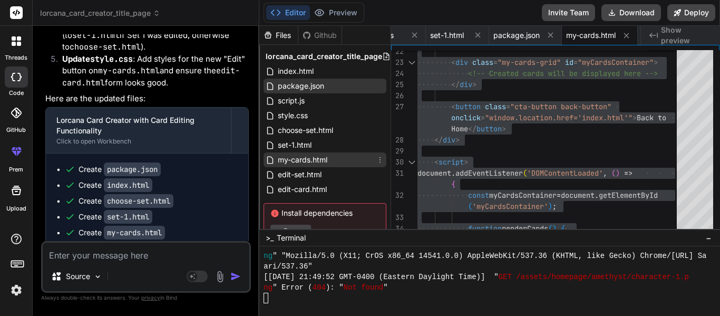
click at [314, 161] on span "my-cards.html" at bounding box center [303, 159] width 52 height 13
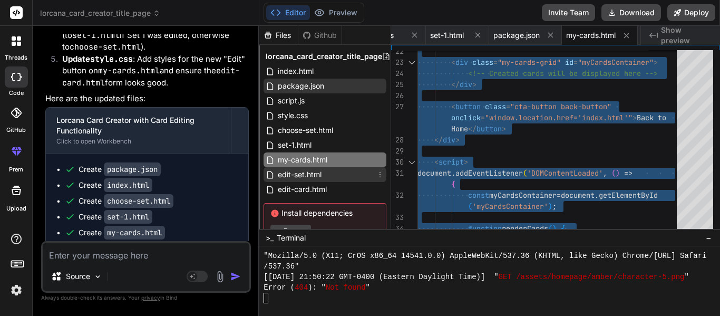
click at [319, 170] on span "edit-set.html" at bounding box center [300, 174] width 46 height 13
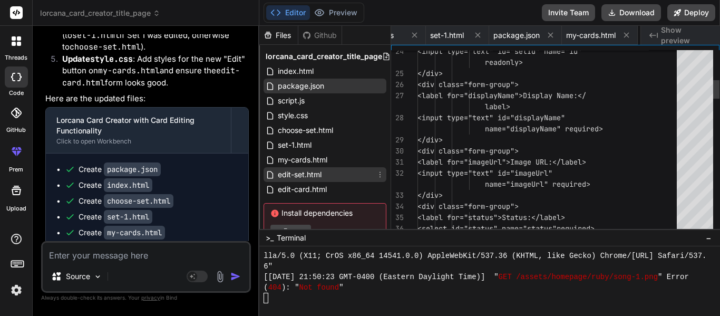
scroll to position [0, 307]
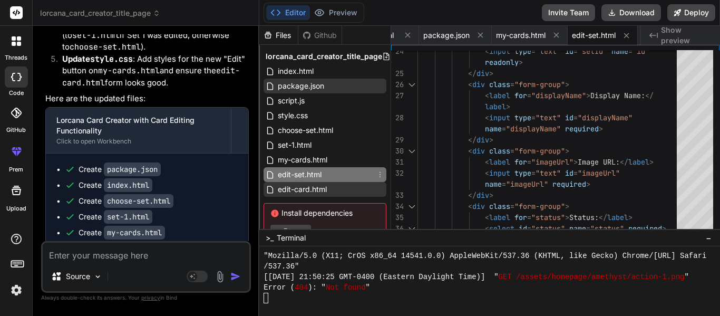
click at [319, 191] on span "edit-card.html" at bounding box center [302, 189] width 51 height 13
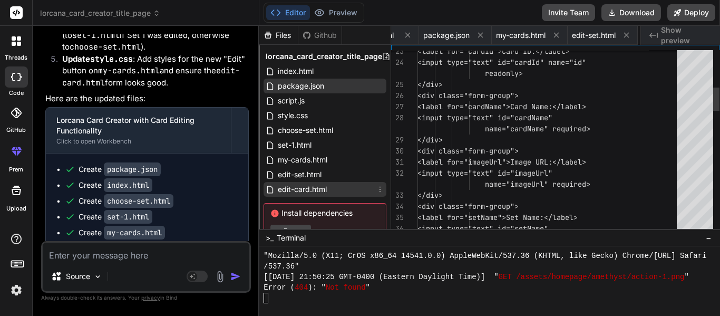
scroll to position [0, 382]
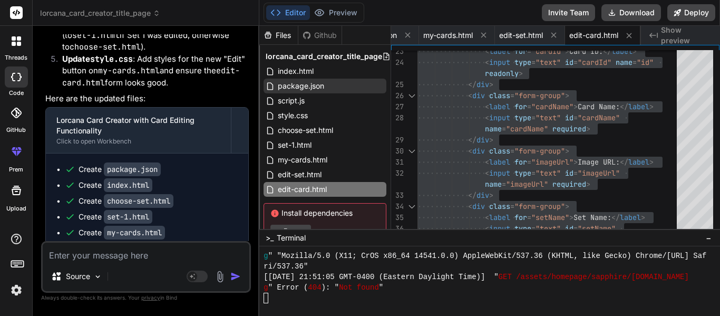
click at [115, 251] on textarea at bounding box center [146, 252] width 207 height 19
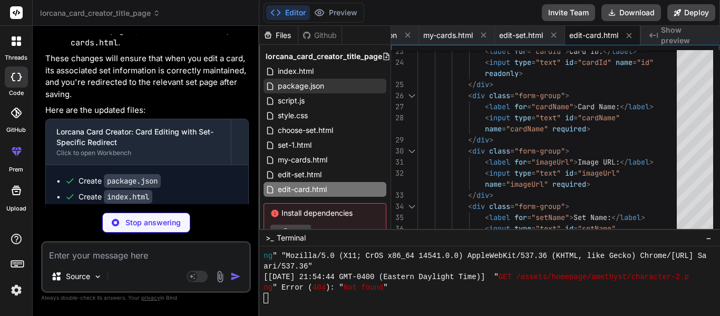
scroll to position [19104, 0]
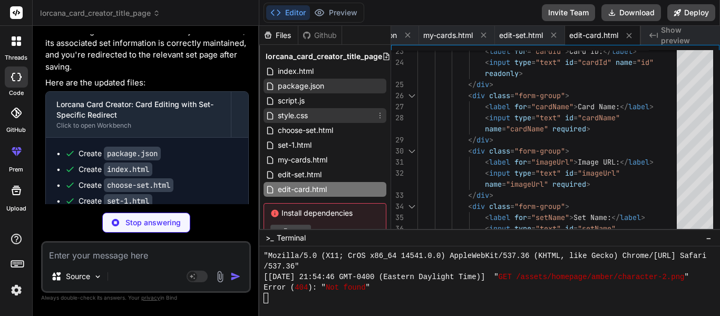
click at [303, 110] on span "style.css" at bounding box center [293, 115] width 32 height 13
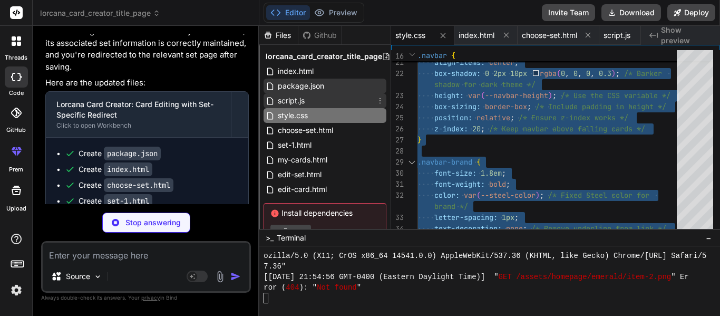
click at [292, 96] on span "script.js" at bounding box center [291, 100] width 29 height 13
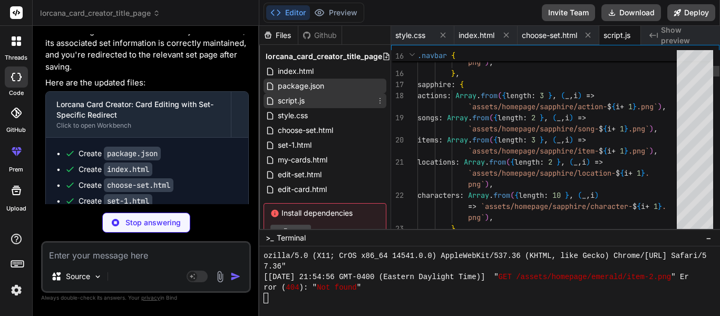
scroll to position [0, 24]
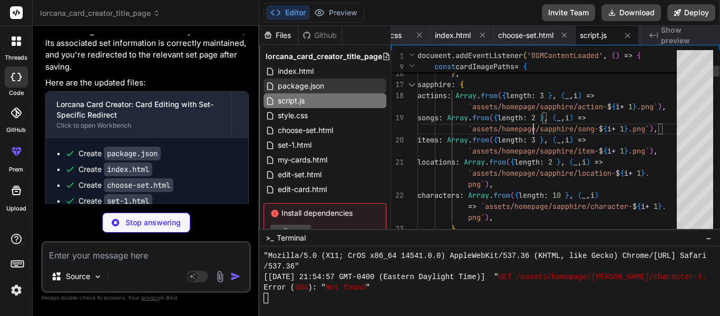
scroll to position [11, 0]
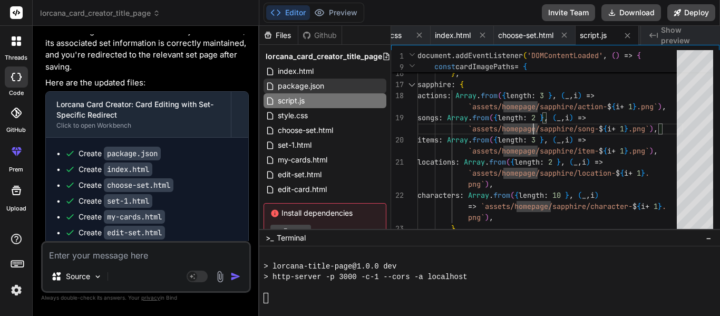
click at [678, 37] on span "Show preview" at bounding box center [686, 35] width 51 height 21
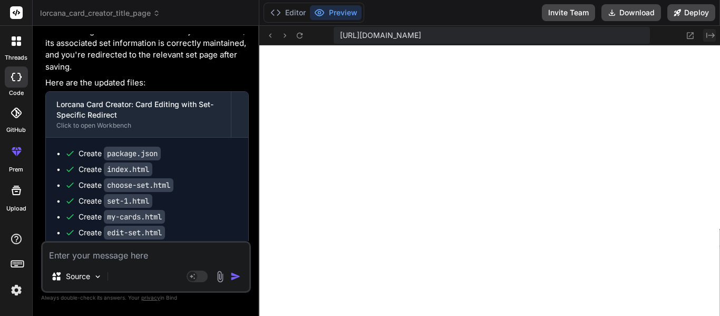
click at [714, 32] on icon "Created with Pixso." at bounding box center [711, 35] width 8 height 8
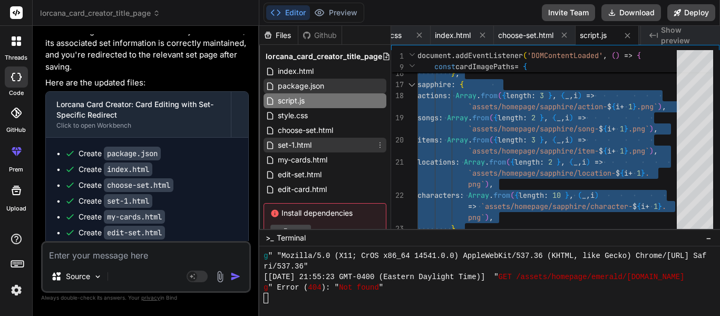
click at [312, 149] on span "set-1.html" at bounding box center [295, 145] width 36 height 13
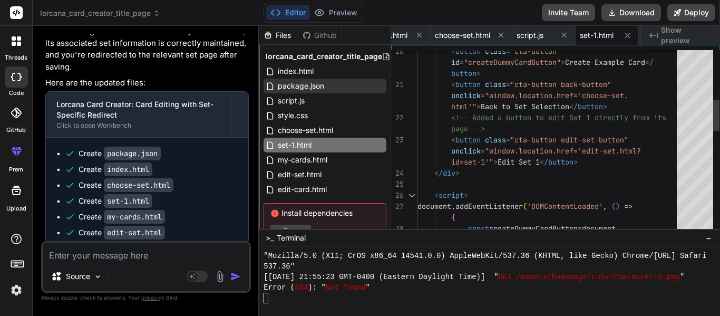
click at [501, 160] on div "< button class = "cta-button" < button class = "cta-button back-button" <!-- Ad…" at bounding box center [551, 300] width 266 height 1085
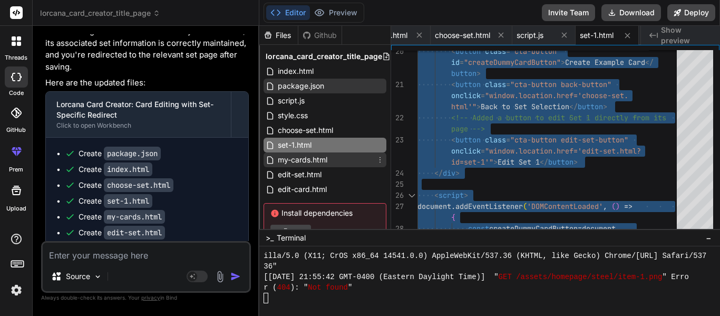
click at [306, 159] on span "my-cards.html" at bounding box center [303, 159] width 52 height 13
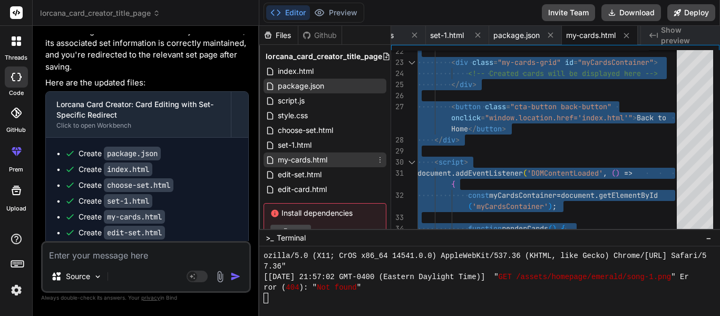
click at [332, 163] on div "my-cards.html" at bounding box center [325, 159] width 123 height 15
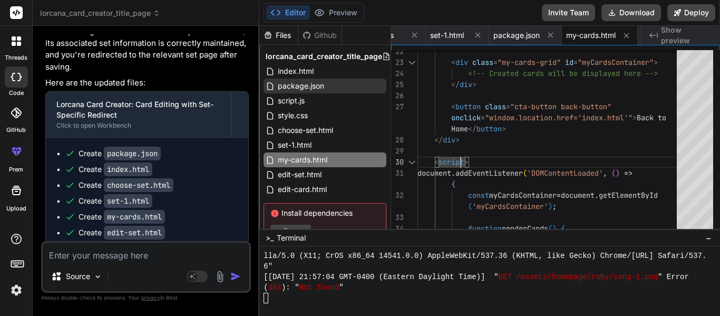
click at [114, 248] on textarea at bounding box center [146, 252] width 207 height 19
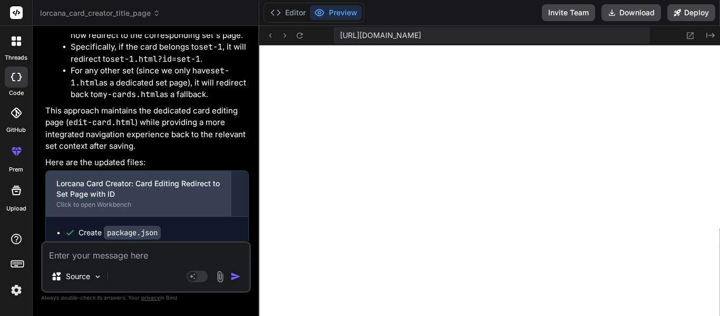
scroll to position [19808, 0]
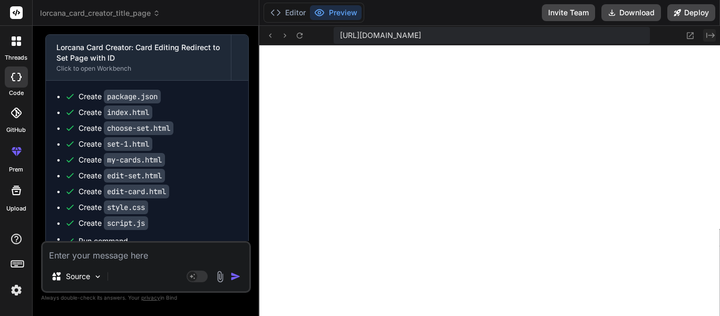
click at [708, 37] on icon "Created with Pixso." at bounding box center [711, 35] width 8 height 8
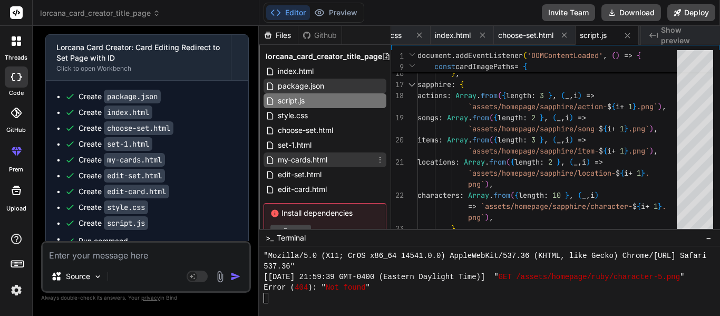
click at [312, 161] on span "my-cards.html" at bounding box center [303, 159] width 52 height 13
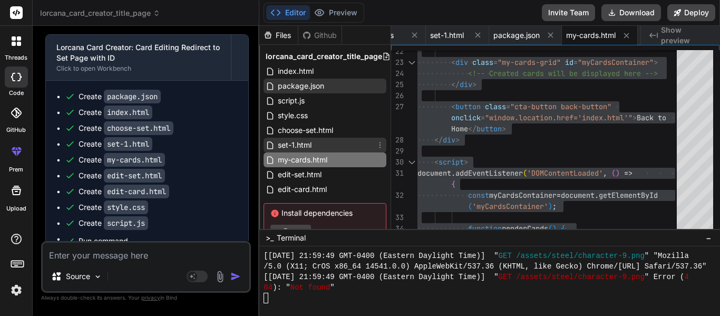
click at [307, 144] on span "set-1.html" at bounding box center [295, 145] width 36 height 13
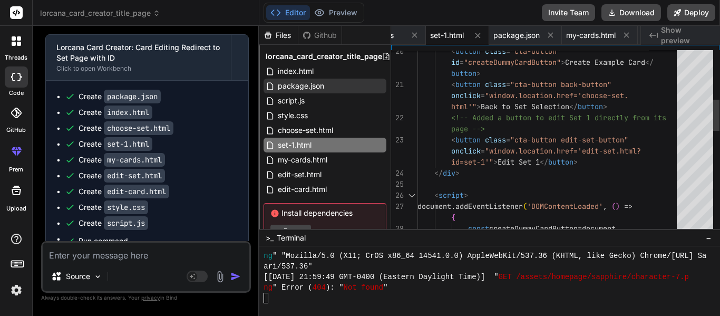
click at [506, 158] on div "<!-- Added a button to edit Set 1 directly from it s < button class = "cta-butt…" at bounding box center [551, 300] width 266 height 1085
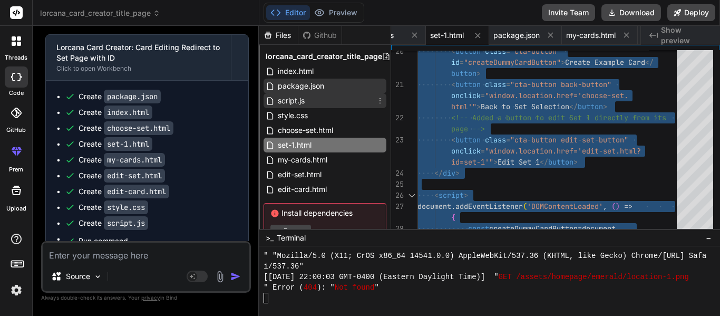
click at [312, 107] on div "script.js" at bounding box center [325, 100] width 123 height 15
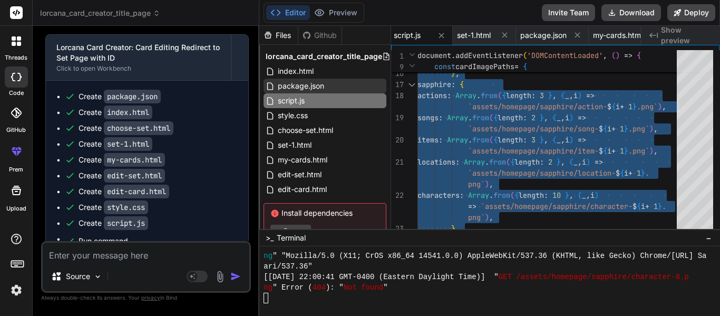
click at [114, 257] on textarea at bounding box center [146, 252] width 207 height 19
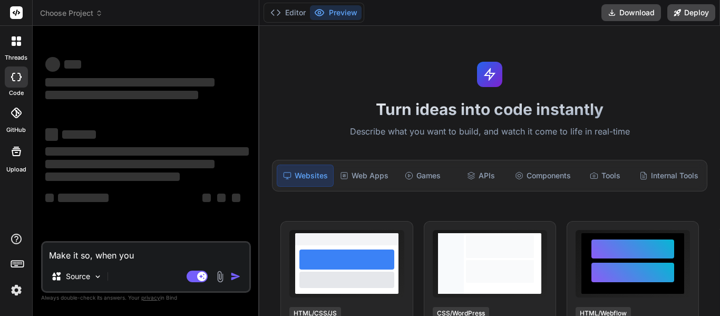
type textarea "x"
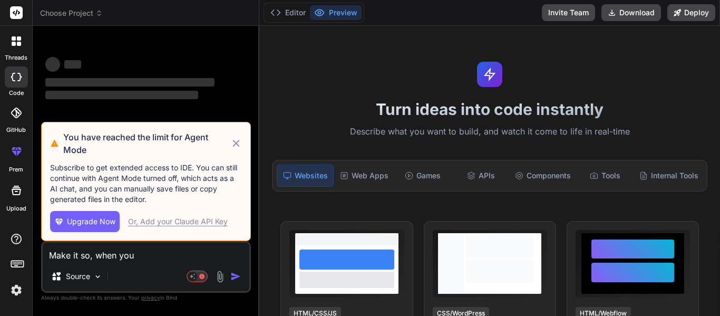
type textarea "Make it so, when you"
type textarea "x"
type textarea "Make it so, when you c"
type textarea "x"
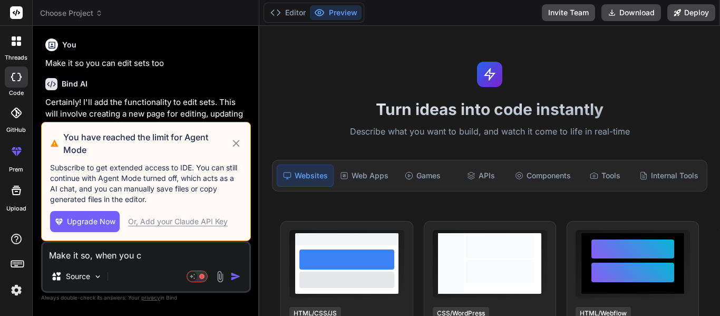
type textarea "Make it so, when you cr"
type textarea "x"
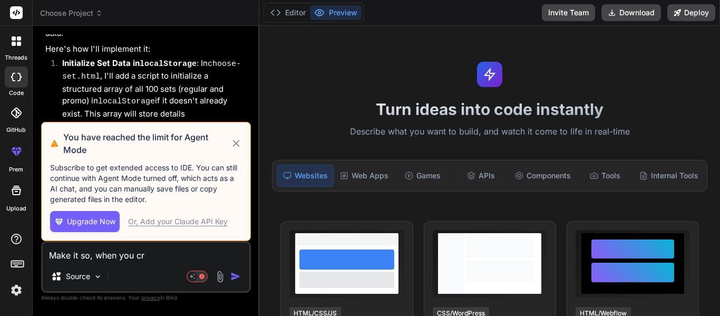
type textarea "Make it so, when you cre"
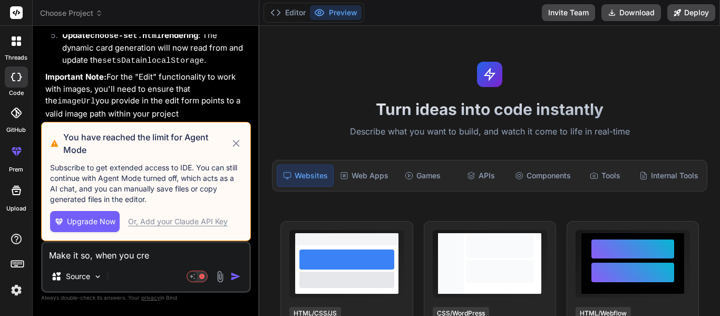
type textarea "x"
type textarea "Make it so, when you crea"
type textarea "x"
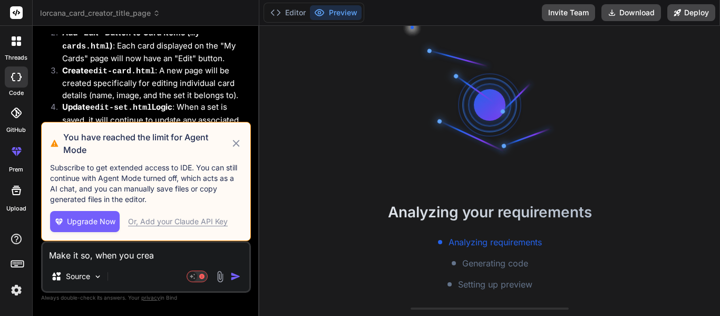
scroll to position [42, 0]
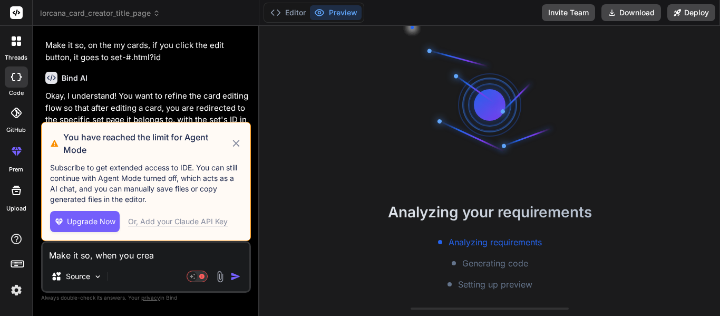
type textarea "Make it so, when you creat"
type textarea "x"
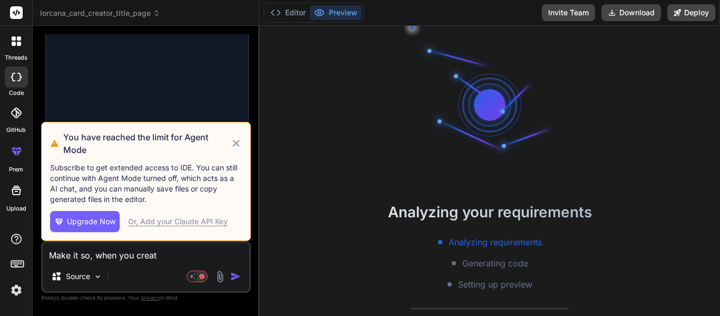
scroll to position [2116, 0]
type textarea "Make it so, when you create"
type textarea "x"
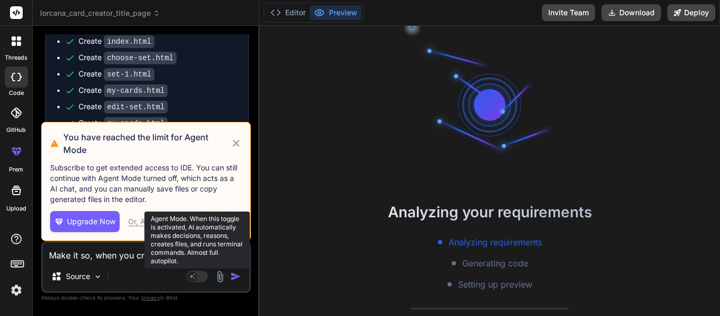
type textarea "Make it so, when you create"
click at [200, 275] on rect at bounding box center [197, 277] width 21 height 12
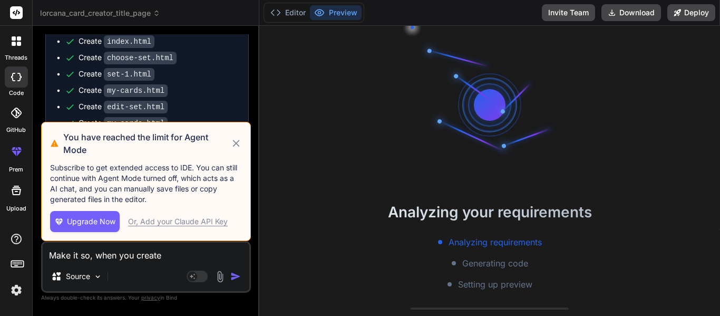
click at [131, 250] on textarea "Make it so, when you create" at bounding box center [146, 252] width 207 height 19
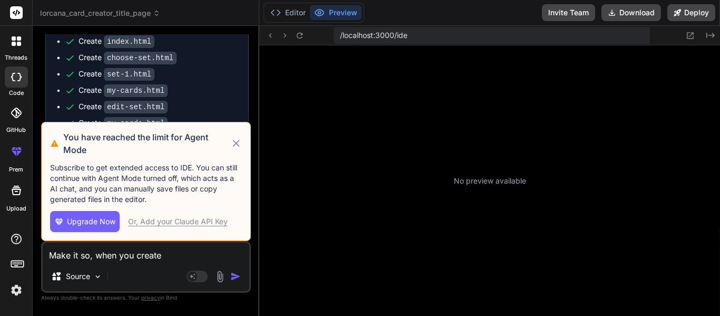
click at [237, 138] on icon at bounding box center [236, 143] width 12 height 13
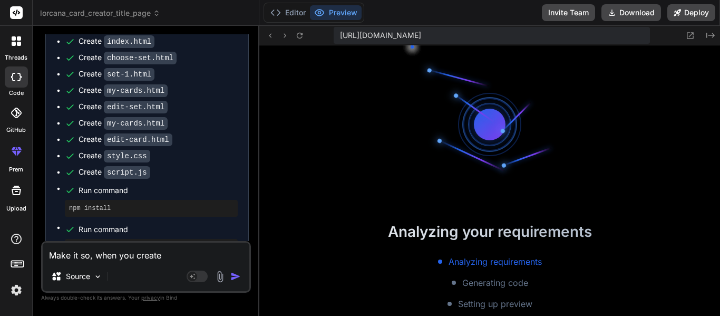
scroll to position [359, 0]
type textarea "x"
click at [174, 250] on textarea "Make it so, when you create" at bounding box center [146, 252] width 207 height 19
type textarea "Make it so, when you create"
type textarea "x"
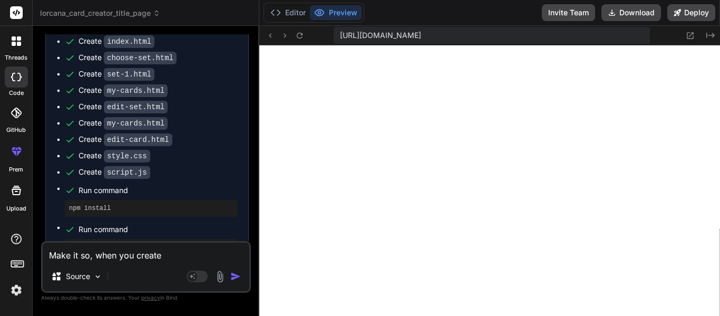
type textarea "Make it so, when you create a"
type textarea "x"
type textarea "Make it so, when you create a"
type textarea "x"
type textarea "Make it so, when you create a s"
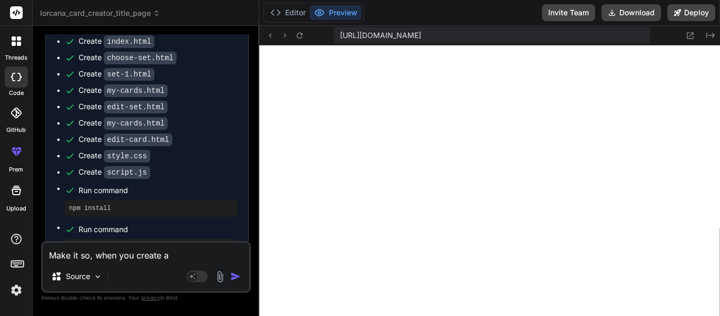
type textarea "x"
type textarea "Make it so, when you create a se"
type textarea "x"
type textarea "Make it so, when you create a set"
type textarea "x"
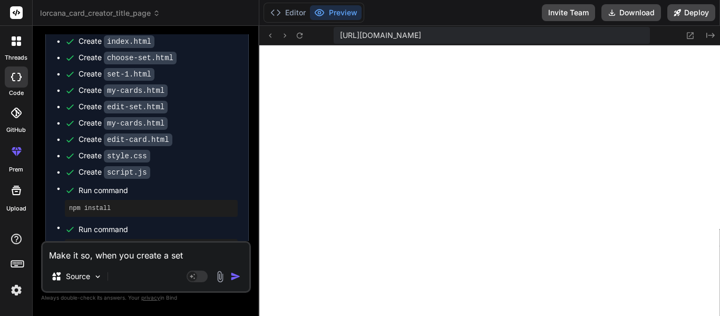
type textarea "Make it so, when you create a set,"
type textarea "x"
type textarea "Make it so, when you create a set,"
type textarea "x"
type textarea "Make it so, when you create a set, i"
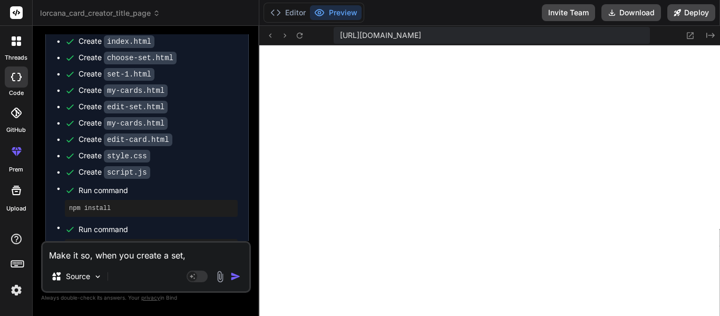
type textarea "x"
type textarea "Make it so, when you create a set, it"
type textarea "x"
type textarea "Make it so, when you create a set, it"
type textarea "x"
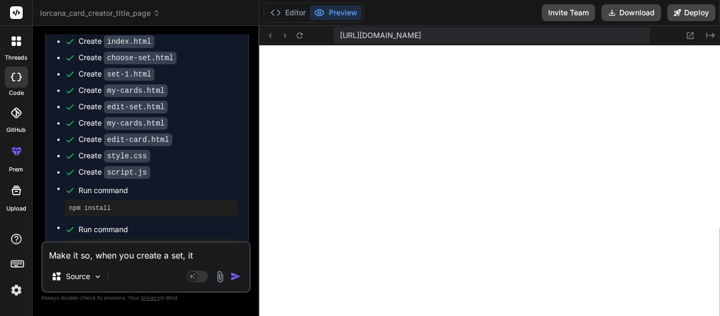
type textarea "Make it so, when you create a set, it g"
type textarea "x"
type textarea "Make it so, when you create a set, it go"
type textarea "x"
type textarea "Make it so, when you create a set, it goe"
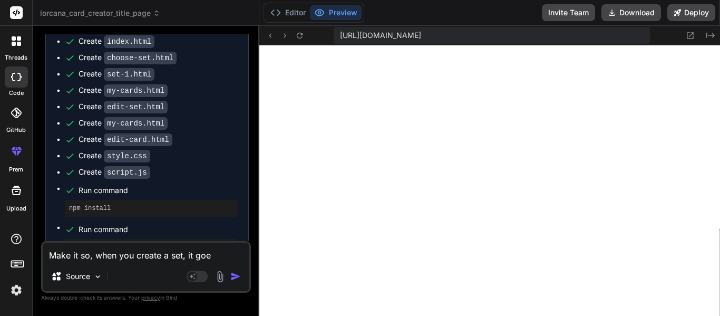
type textarea "x"
type textarea "Make it so, when you create a set, it goes"
type textarea "x"
type textarea "Make it so, when you create a set, it goes"
type textarea "x"
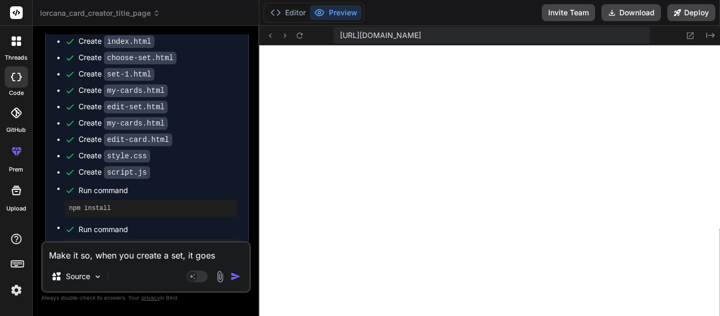
type textarea "Make it so, when you create a set, it goes t"
type textarea "x"
type textarea "Make it so, when you create a set, it goes to"
type textarea "x"
type textarea "Make it so, when you create a set, it goes to"
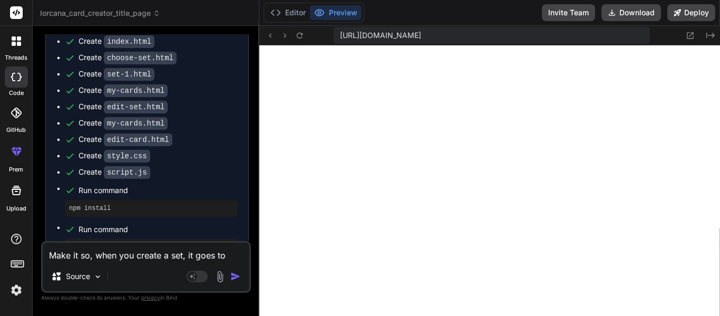
type textarea "x"
type textarea "Make it so, when you create a set, it goes to t"
type textarea "x"
type textarea "Make it so, when you create a set, it goes to th"
type textarea "x"
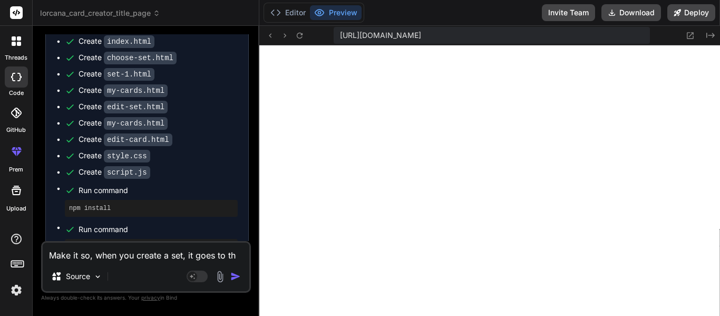
type textarea "Make it so, when you create a set, it goes to the"
type textarea "x"
type textarea "Make it so, when you create a set, it goes to the"
type textarea "x"
type textarea "Make it so, when you create a set, it goes to the e"
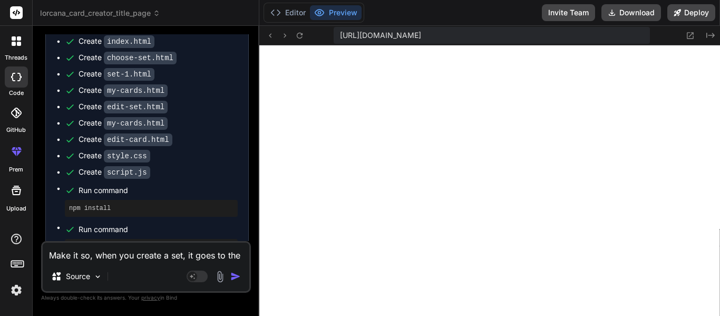
type textarea "x"
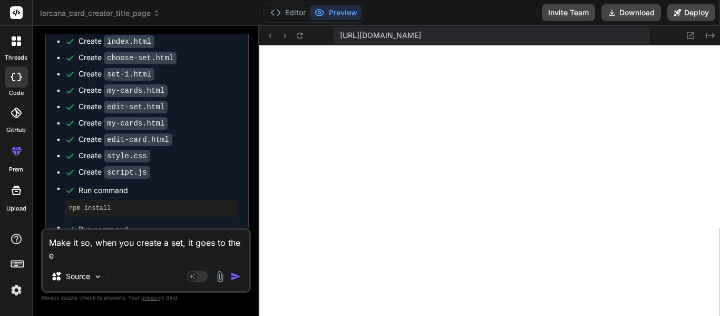
type textarea "Make it so, when you create a set, it goes to the ed"
type textarea "x"
type textarea "Make it so, when you create a set, it goes to the edi"
type textarea "x"
type textarea "Make it so, when you create a set, it goes to the edit"
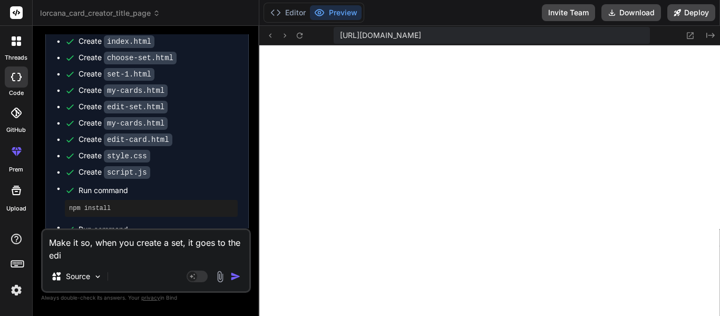
type textarea "x"
type textarea "Make it so, when you create a set, it goes to the edit-"
type textarea "x"
type textarea "Make it so, when you create a set, it goes to the edit-s"
type textarea "x"
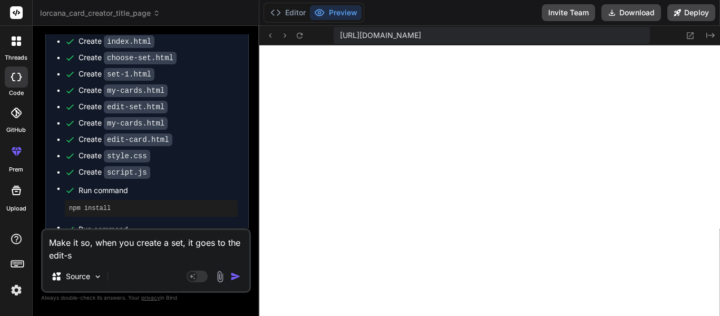
type textarea "Make it so, when you create a set, it goes to the edit-se"
type textarea "x"
type textarea "Make it so, when you create a set, it goes to the edit-set"
type textarea "x"
type textarea "Make it so, when you create a set, it goes to the edit-set?"
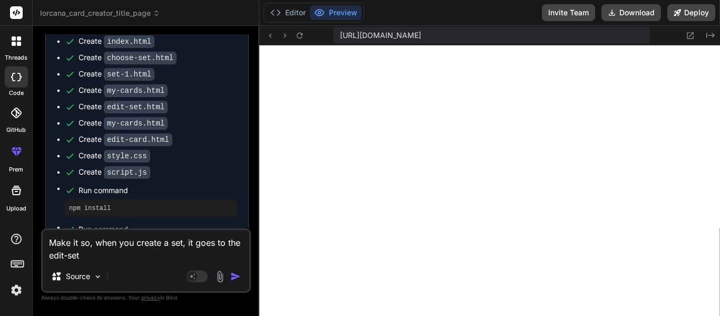
type textarea "x"
type textarea "Make it so, when you create a set, it goes to the edit-set?i"
type textarea "x"
type textarea "Make it so, when you create a set, it goes to the edit-set?id"
type textarea "x"
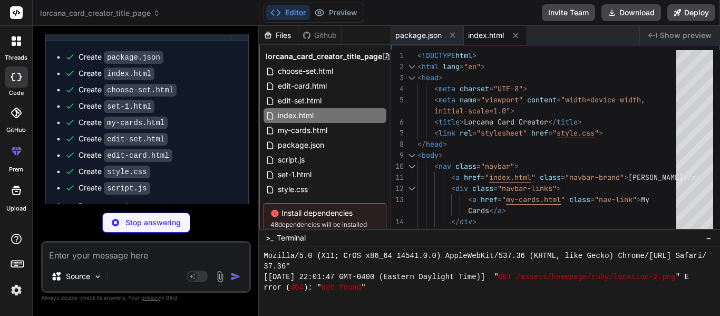
scroll to position [3924, 0]
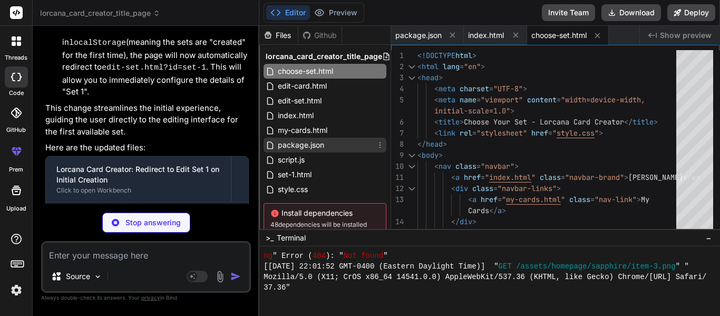
type textarea "x"
type textarea "</script> </body> </html>"
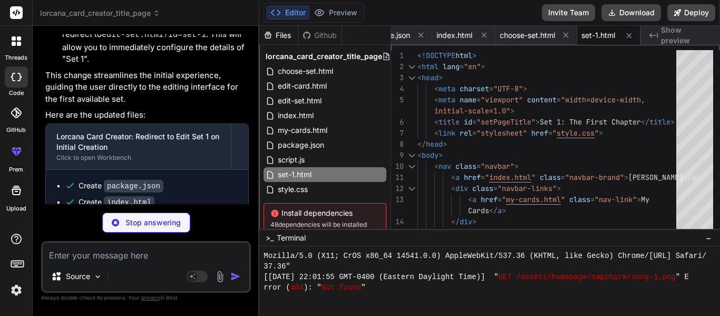
scroll to position [5874, 0]
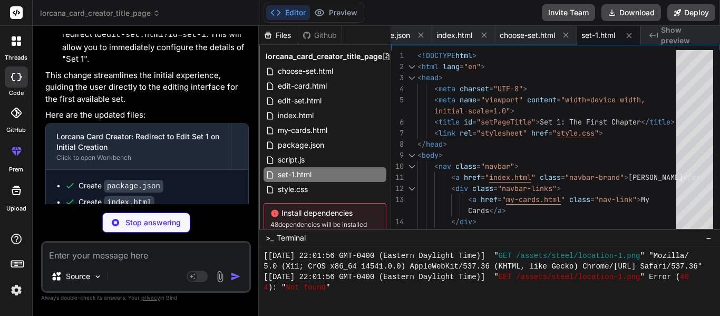
type textarea "x"
type textarea "</html>"
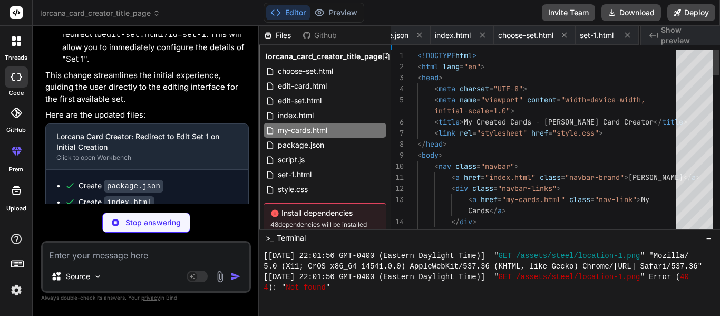
scroll to position [0, 110]
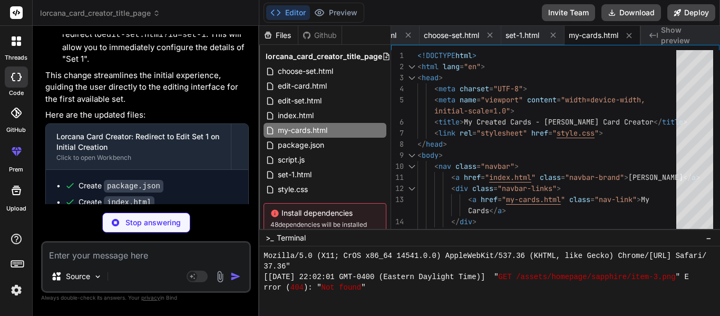
type textarea "x"
type textarea "html'; // Redirect back to set selection for others } }); }); </script> </body>…"
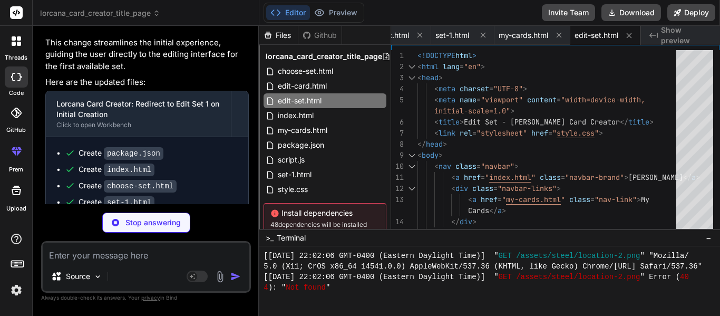
scroll to position [6897, 0]
type textarea "x"
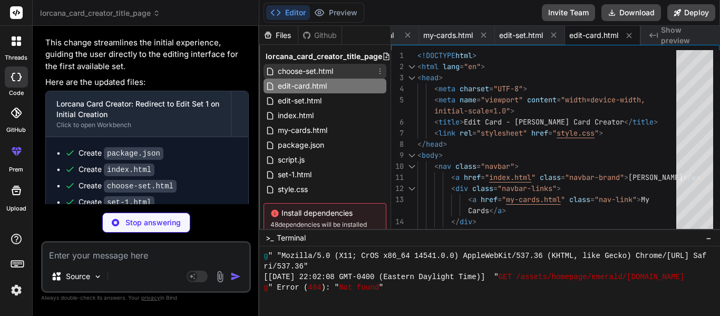
scroll to position [7161, 0]
type textarea "x"
click at [330, 76] on span "choose-set.html" at bounding box center [305, 71] width 57 height 13
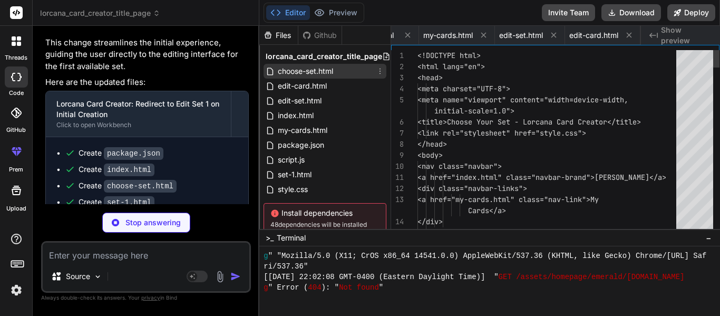
scroll to position [0, 136]
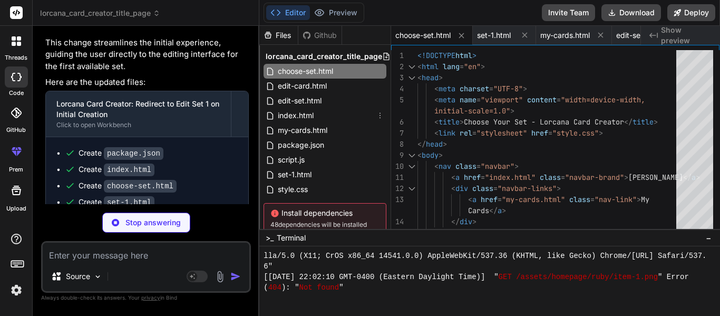
type textarea "x"
type textarea "<!DOCTYPE html> <html lang="en"> <head> <meta charset="UTF-8"> <meta name="view…"
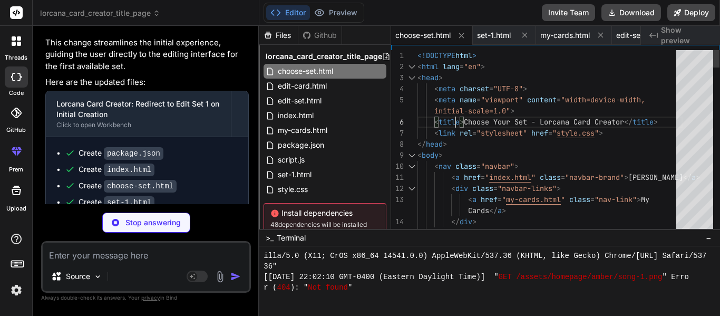
type textarea "x"
type textarea "<!DOCTYPE html> <html lang="en"> <head> <meta charset="UTF-8"> <meta name="view…"
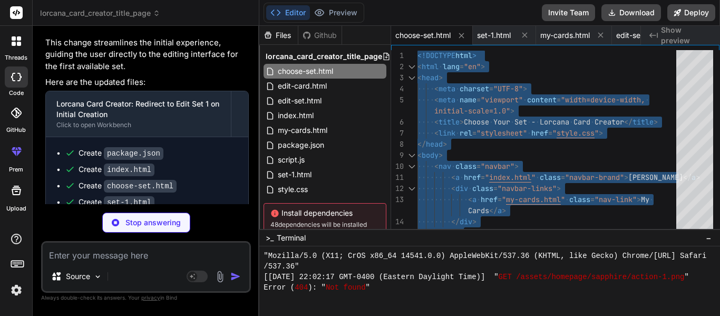
scroll to position [8004, 0]
type textarea "x"
type textarea "background-color: #006B99; /* Darker sapphire on hover */ transform: translateY…"
type textarea "x"
type textarea ".edit-set-button:hover { background-color: #006B99; /* Darker sapphire on hover…"
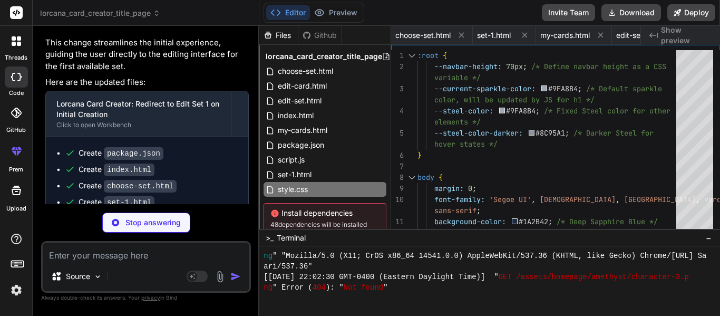
scroll to position [0, 319]
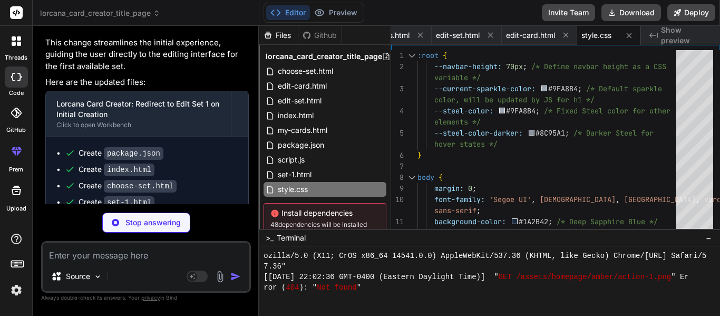
click at [129, 250] on textarea at bounding box center [146, 252] width 207 height 19
type textarea "x"
type textarea "if (getStartedButton) { getStartedButton.addEventListener('click', () => { wind…"
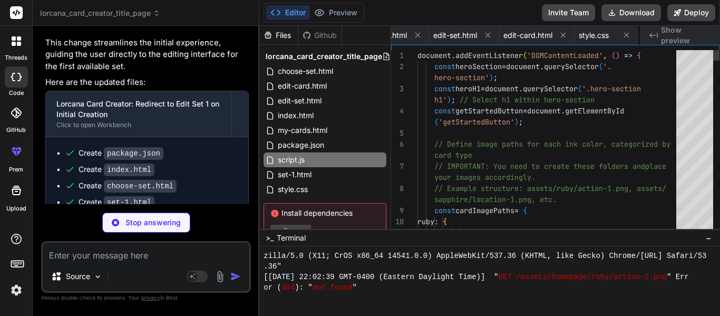
scroll to position [0, 382]
type textarea "x"
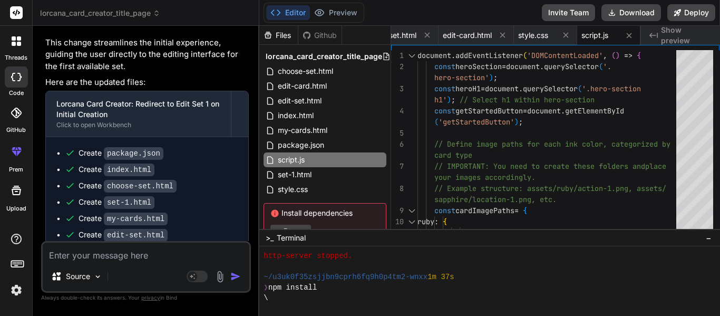
scroll to position [9681, 0]
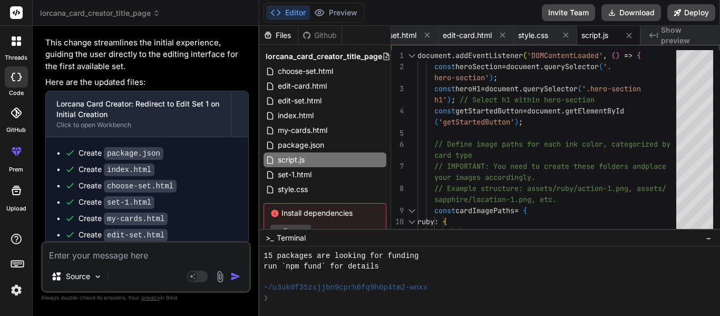
type textarea "I"
type textarea "x"
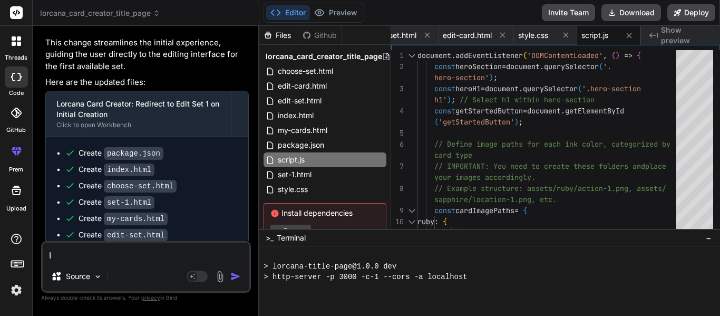
type textarea "I'"
type textarea "x"
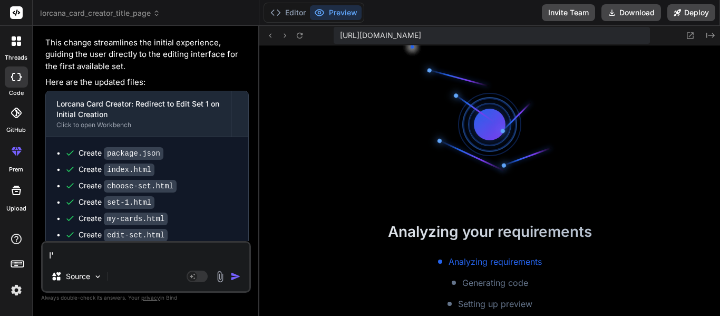
scroll to position [10251, 0]
type textarea "I'm"
type textarea "x"
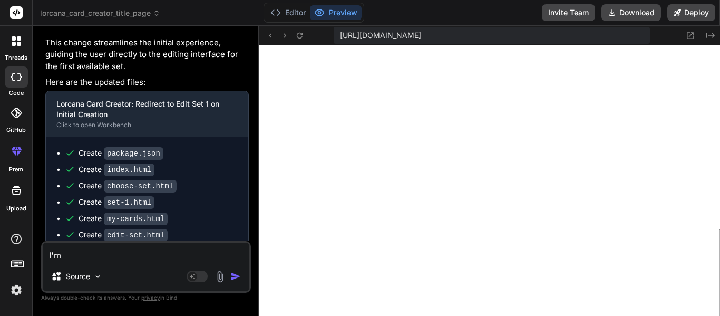
scroll to position [10546, 0]
type textarea "I'm"
click at [713, 35] on icon "Created with Pixso." at bounding box center [711, 35] width 8 height 8
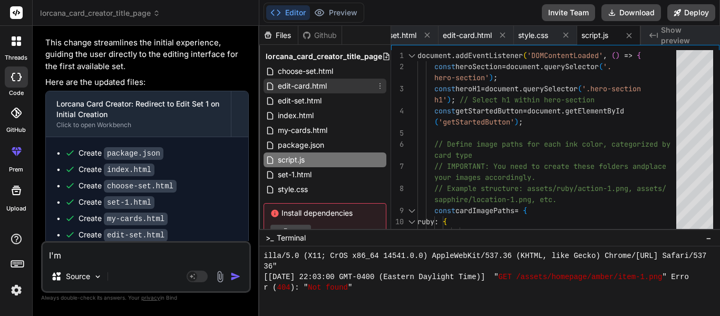
click at [314, 86] on span "edit-card.html" at bounding box center [302, 86] width 51 height 13
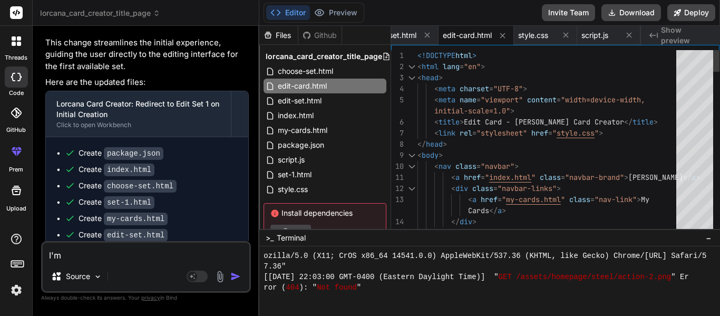
type textarea "<!DOCTYPE html> <html lang="en"> <head> <meta charset="UTF-8"> <meta name="view…"
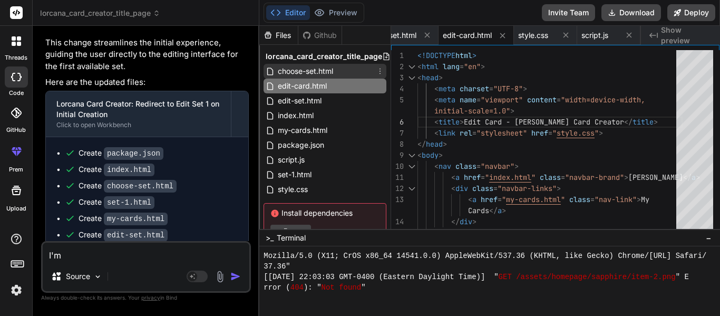
click at [327, 74] on span "choose-set.html" at bounding box center [305, 71] width 57 height 13
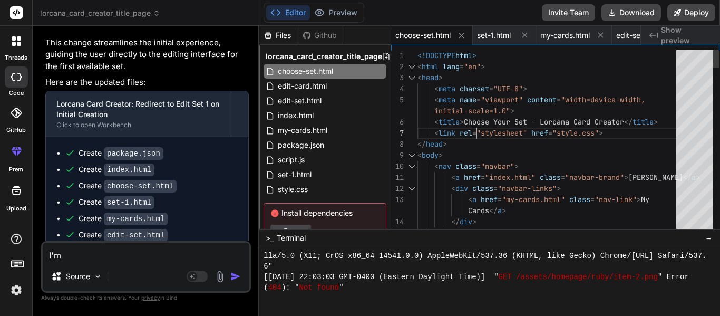
type textarea "<!DOCTYPE html> <html lang="en"> <head> <meta charset="UTF-8"> <meta name="view…"
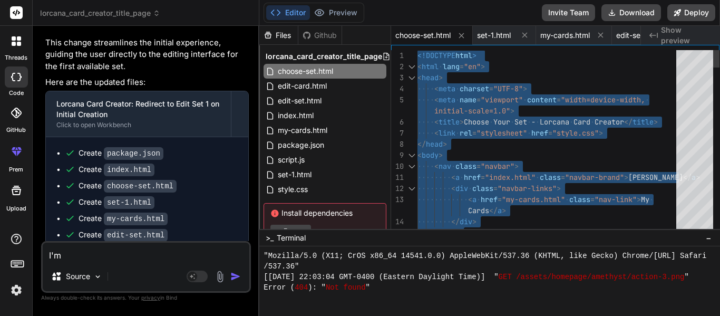
type textarea "if (setId === 'set-1') { window.location.href = 'set-1.html'; } } }); }); </scr…"
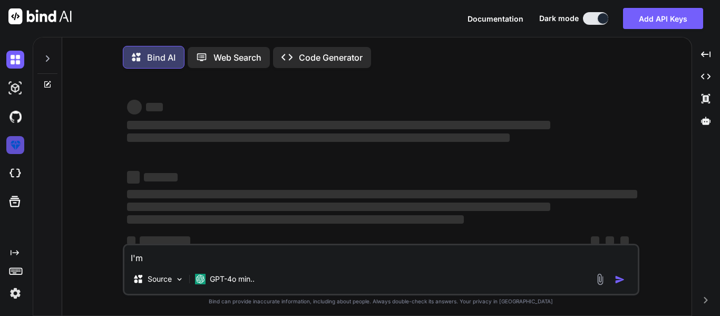
click at [16, 152] on img at bounding box center [15, 145] width 18 height 18
type textarea "x"
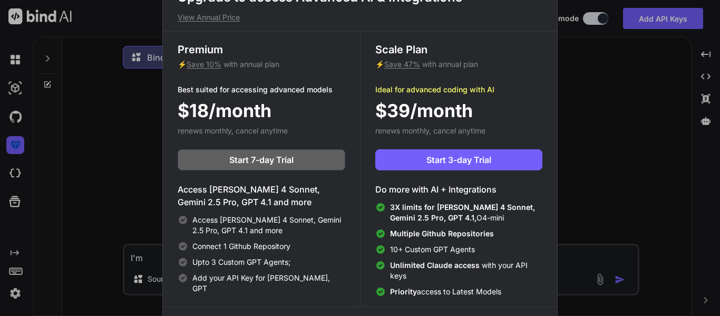
click at [14, 166] on div "Upgrade to access Advanced AI & Integrations View Annual Price Premium ⚡ Save 1…" at bounding box center [360, 158] width 720 height 316
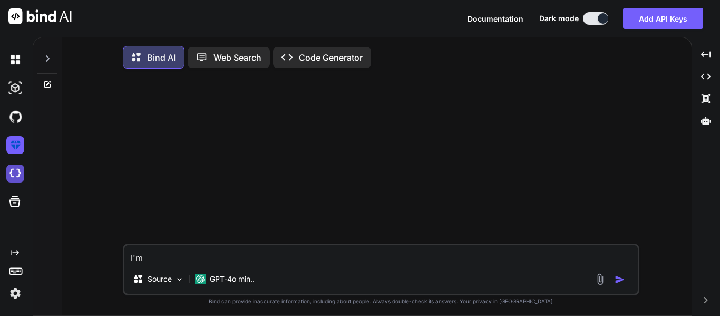
click at [15, 168] on img at bounding box center [15, 174] width 18 height 18
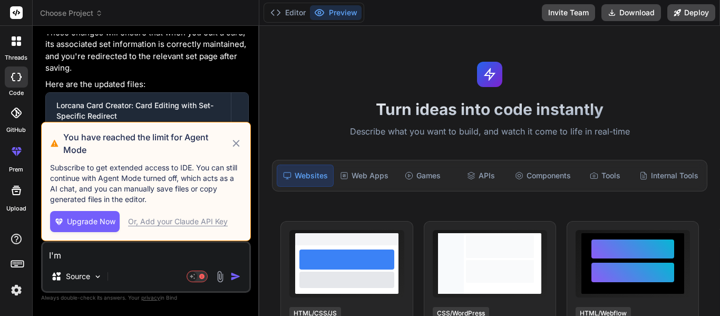
scroll to position [1966, 0]
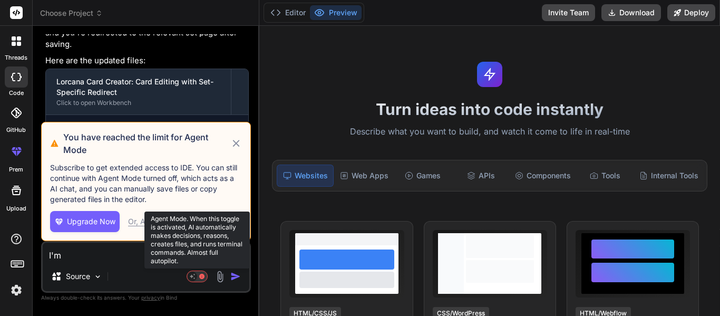
click at [199, 277] on rect at bounding box center [197, 276] width 21 height 11
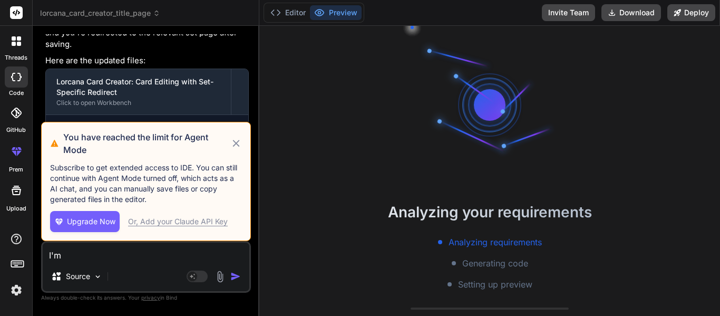
scroll to position [42, 0]
click at [23, 45] on div at bounding box center [16, 41] width 22 height 22
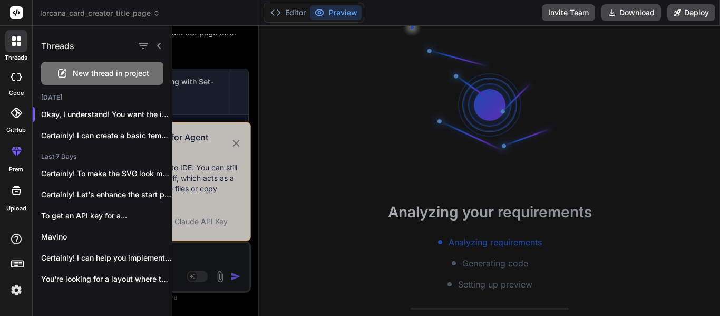
click at [104, 78] on span "New thread in project" at bounding box center [111, 73] width 76 height 11
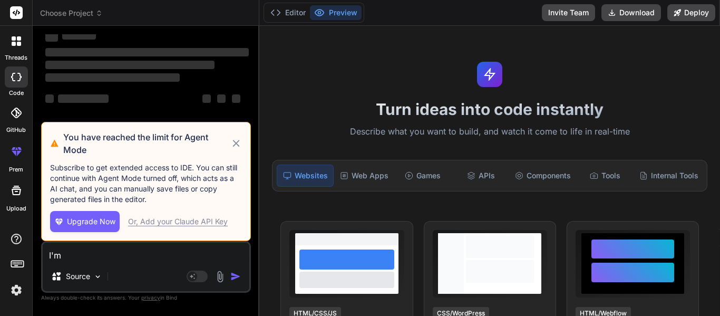
scroll to position [0, 0]
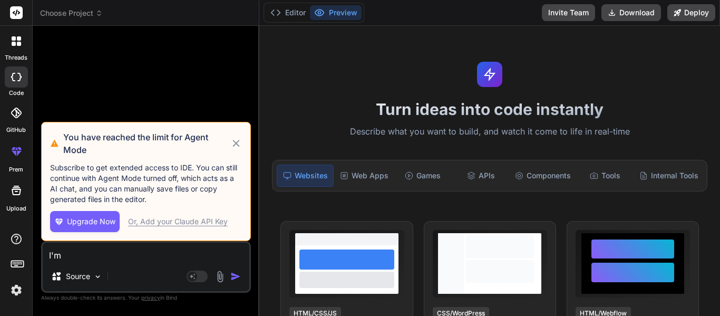
click at [232, 142] on icon at bounding box center [236, 143] width 12 height 13
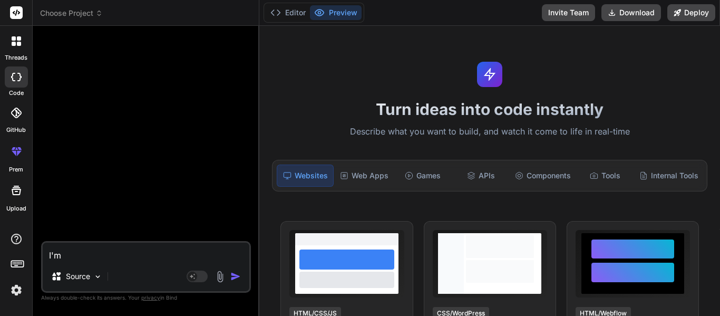
click at [55, 255] on textarea "I'm" at bounding box center [146, 252] width 207 height 19
type textarea "x"
type textarea "C"
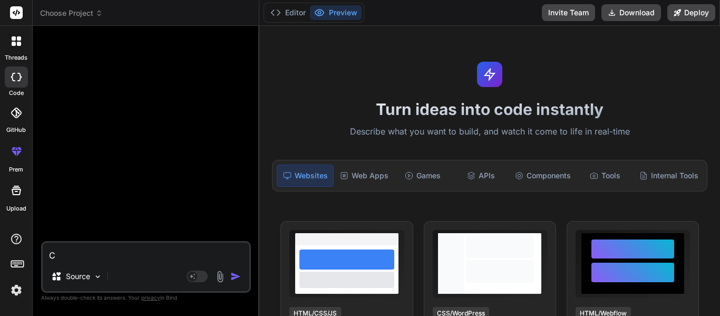
type textarea "x"
type textarea "Cr"
type textarea "x"
type textarea "Cre"
type textarea "x"
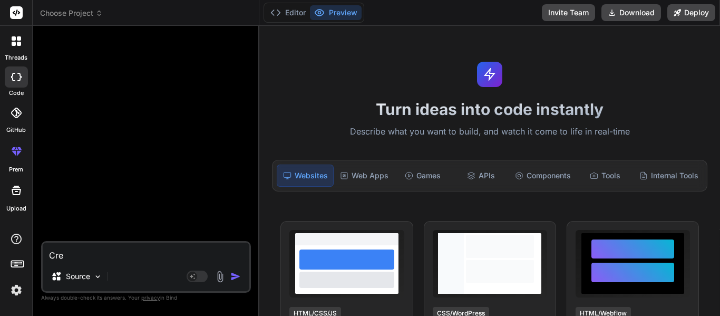
type textarea "Crea"
type textarea "x"
type textarea "Creat"
type textarea "x"
type textarea "Create"
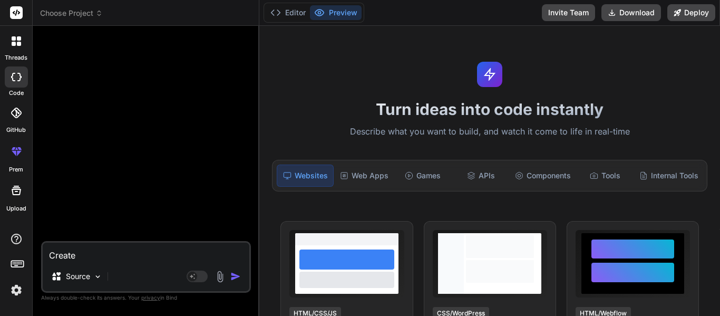
type textarea "x"
type textarea "Create"
type textarea "x"
type textarea "Create me"
type textarea "x"
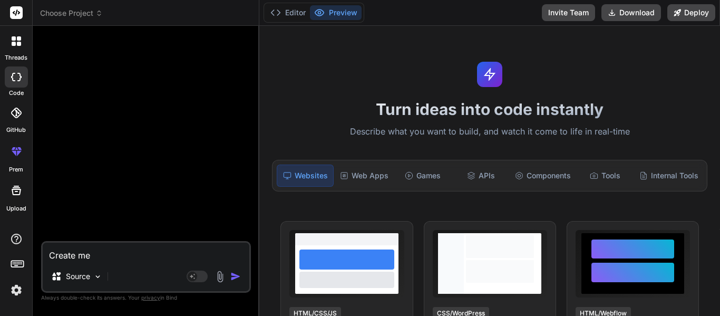
type textarea "Create me"
type textarea "x"
type textarea "Create me a"
type textarea "x"
type textarea "Create me a"
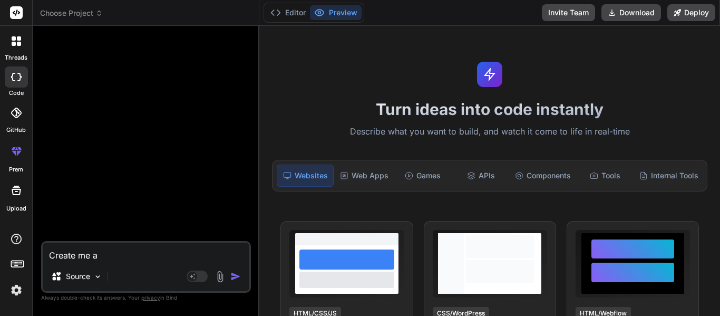
type textarea "x"
type textarea "Create me a le"
type textarea "x"
type textarea "Create me a les"
type textarea "x"
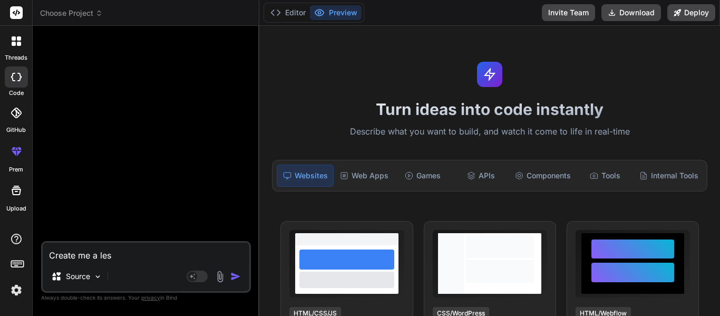
type textarea "Create me a less"
type textarea "x"
type textarea "Create me a lesso"
type textarea "x"
type textarea "Create me a lesson"
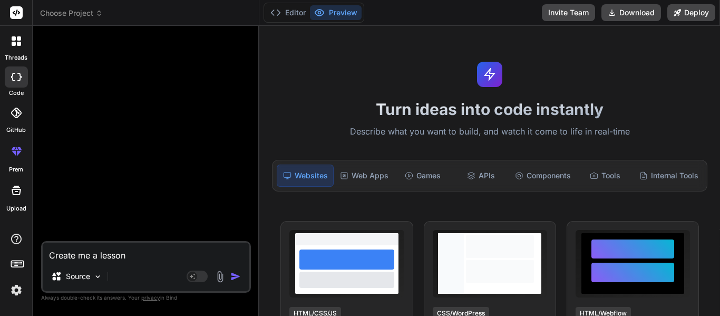
type textarea "x"
type textarea "Create me a lesson"
type textarea "x"
type textarea "Create me a lesson p"
type textarea "x"
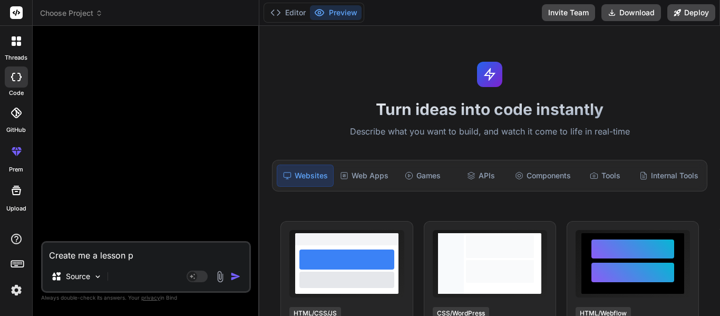
type textarea "Create me a lesson pa"
type textarea "x"
type textarea "Create me a lesson pag"
type textarea "x"
type textarea "Create me a lesson page"
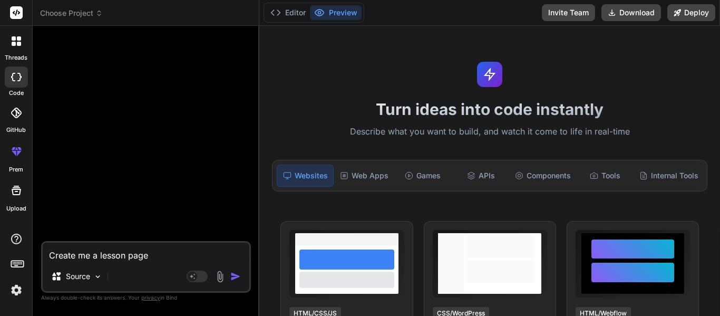
type textarea "x"
type textarea "Create me a lesson page."
type textarea "x"
type textarea "Create me a lesson page"
type textarea "x"
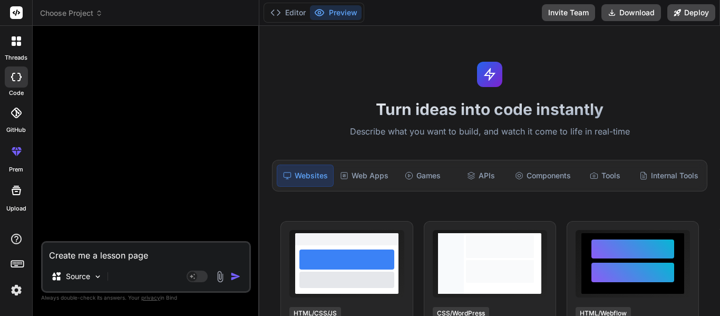
type textarea "Create me a lesson page"
type textarea "x"
type textarea "Create me a lesson page w"
type textarea "x"
type textarea "Create me a lesson page wi"
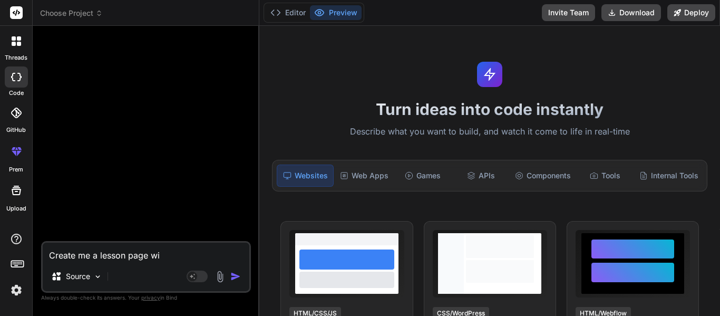
type textarea "x"
type textarea "Create me a lesson page wit"
type textarea "x"
type textarea "Create me a lesson page with"
type textarea "x"
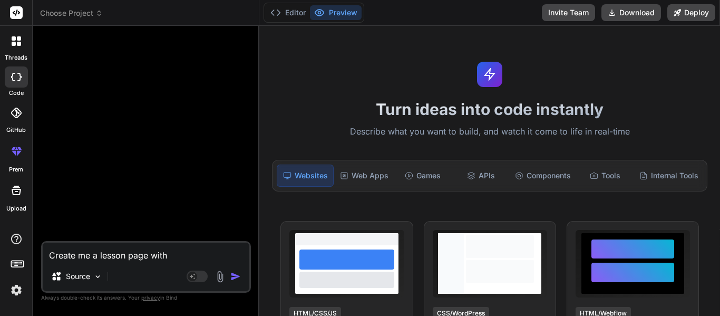
type textarea "Create me a lesson page with"
type textarea "x"
type textarea "Create me a lesson page with a"
type textarea "x"
type textarea "Create me a lesson page with a l"
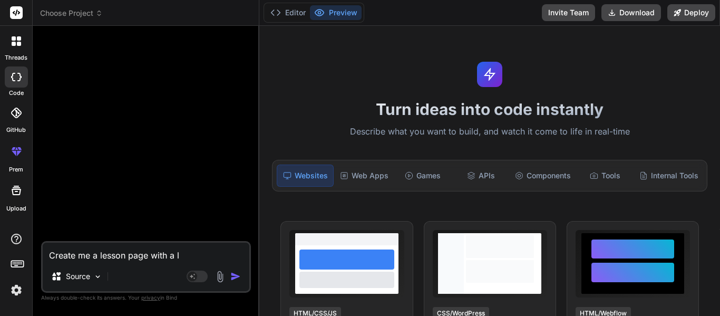
type textarea "x"
type textarea "Create me a lesson page with a le"
type textarea "x"
type textarea "Create me a lesson page with a les"
type textarea "x"
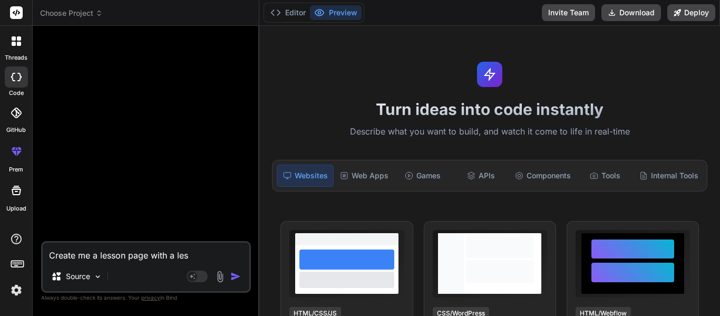
type textarea "Create me a lesson page with a less"
type textarea "x"
type textarea "Create me a lesson page with a lesso"
type textarea "x"
type textarea "Create me a lesson page with a lesson"
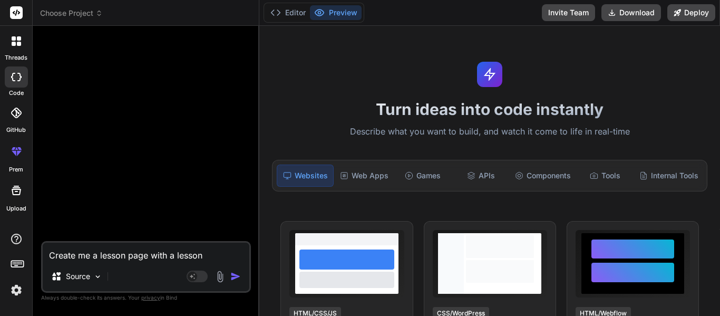
type textarea "x"
type textarea "Create me a lesson page with a lesson t"
type textarea "x"
type textarea "Create me a lesson page with a lesson th"
type textarea "x"
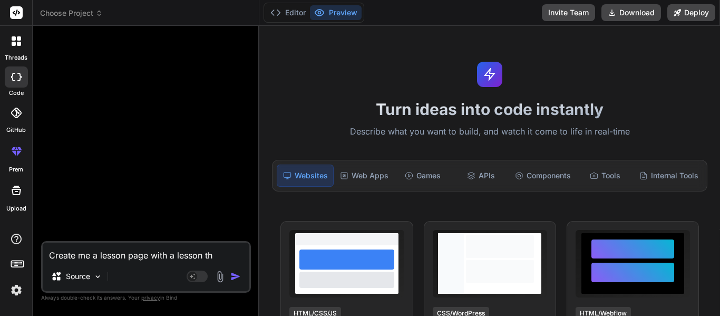
type textarea "Create me a lesson page with a lesson tha"
type textarea "x"
type textarea "Create me a lesson page with a lesson that"
type textarea "x"
type textarea "Create me a lesson page with a lesson that"
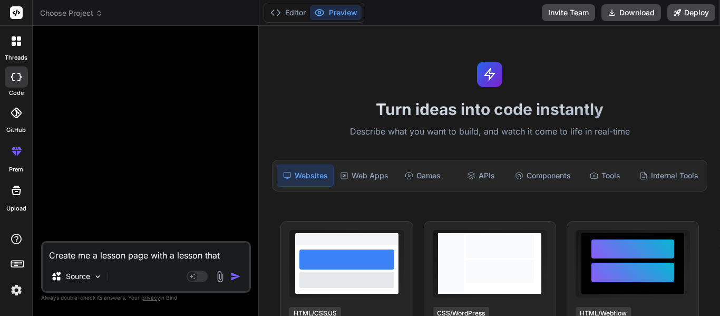
type textarea "x"
type textarea "Create me a lesson page with a lesson that y"
type textarea "x"
type textarea "Create me a lesson page with a lesson that yo"
type textarea "x"
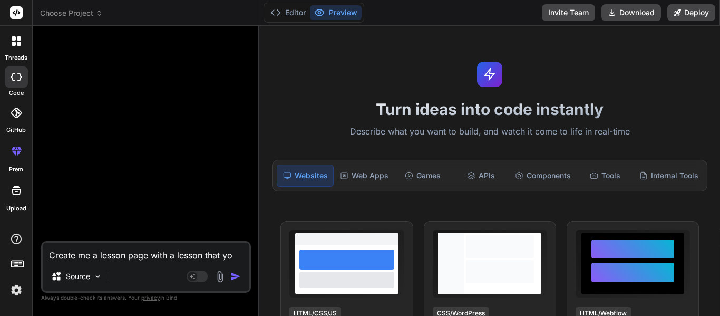
type textarea "Create me a lesson page with a lesson that you"
type textarea "x"
type textarea "Create me a lesson page with a lesson that you"
type textarea "x"
type textarea "Create me a lesson page with a lesson that you c"
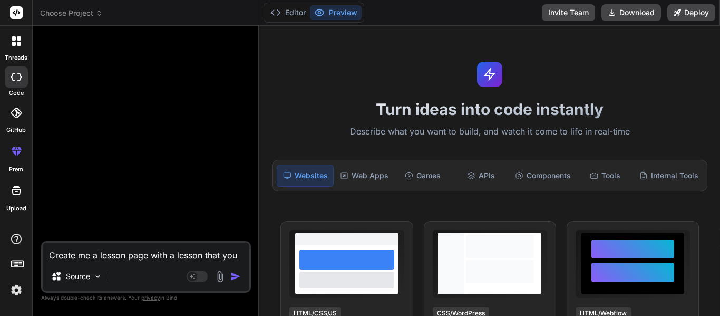
type textarea "x"
type textarea "Create me a lesson page with a lesson that you ca"
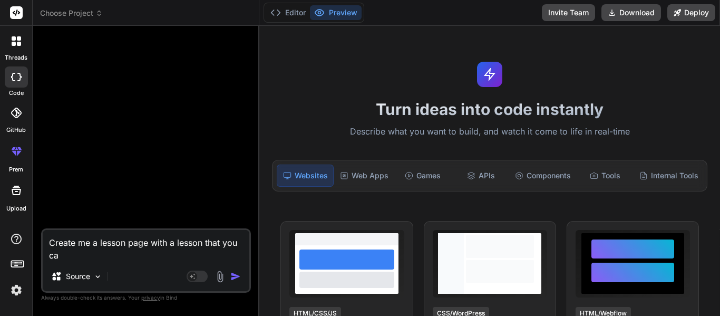
type textarea "x"
type textarea "Create me a lesson page with a lesson that you can"
type textarea "x"
type textarea "Create me a lesson page with a lesson that you can"
type textarea "x"
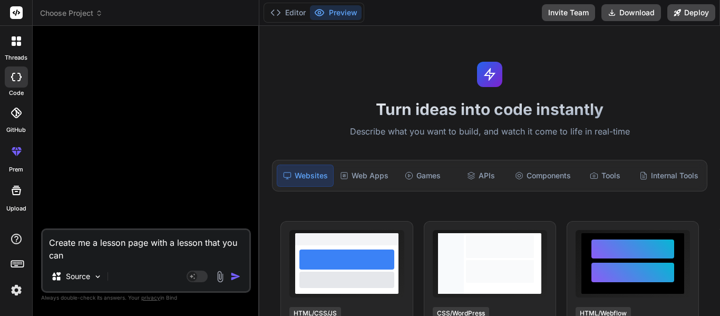
type textarea "Create me a lesson page with a lesson that you can g"
type textarea "x"
type textarea "Create me a lesson page with a lesson that you can ge"
type textarea "x"
type textarea "Create me a lesson page with a lesson that you can g"
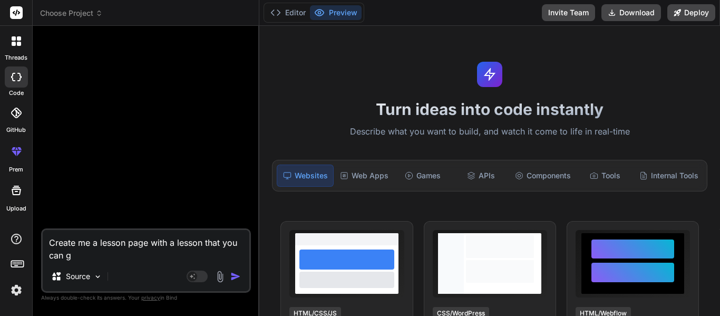
type textarea "x"
type textarea "Create me a lesson page with a lesson that you can"
type textarea "x"
type textarea "Create me a lesson page with a lesson that you can c"
type textarea "x"
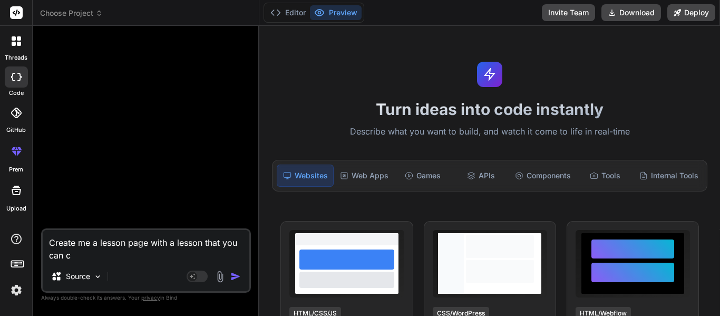
type textarea "Create me a lesson page with a lesson that you can cl"
type textarea "x"
type textarea "Create me a lesson page with a lesson that you can cli"
type textarea "x"
type textarea "Create me a lesson page with a lesson that you can clic"
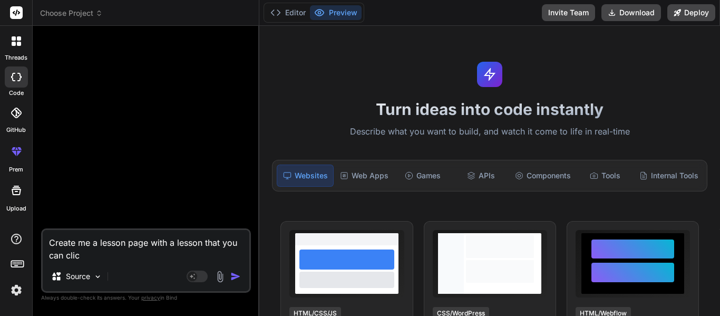
type textarea "x"
type textarea "Create me a lesson page with a lesson that you can click"
type textarea "x"
type textarea "Create me a lesson page with a lesson that you can click"
type textarea "x"
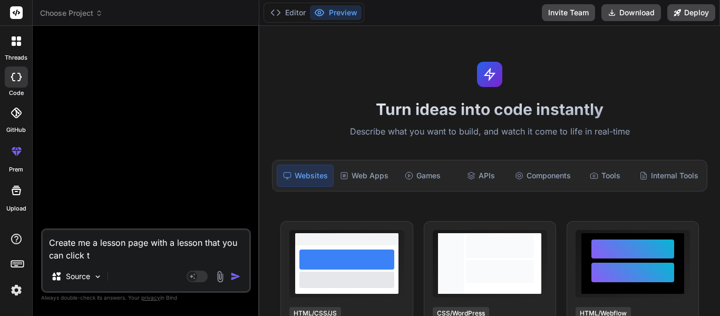
type textarea "Create me a lesson page with a lesson that you can click to"
type textarea "x"
type textarea "Create me a lesson page with a lesson that you can click to"
type textarea "x"
type textarea "Create me a lesson page with a lesson that you can click to g"
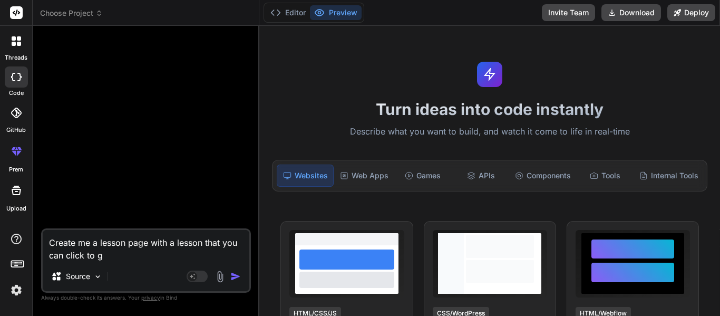
type textarea "x"
type textarea "Create me a lesson page with a lesson that you can click to go"
type textarea "x"
type textarea "Create me a lesson page with a lesson that you can click to go"
type textarea "x"
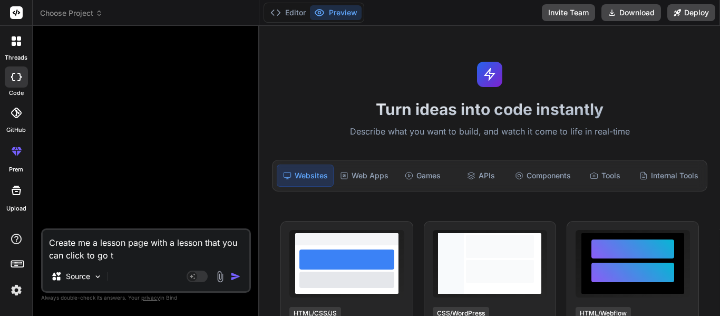
type textarea "Create me a lesson page with a lesson that you can click to go to"
type textarea "x"
type textarea "Create me a lesson page with a lesson that you can click to go to"
type textarea "x"
type textarea "Create me a lesson page with a lesson that you can click to go to th"
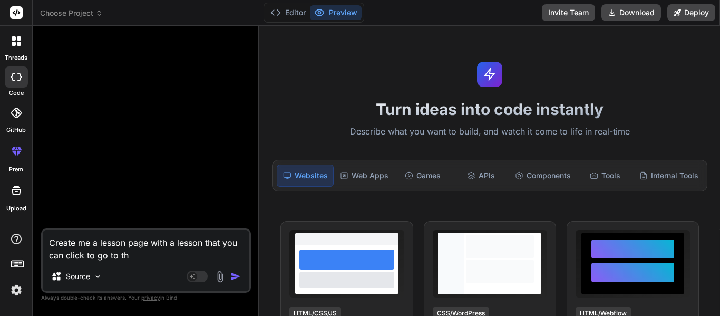
type textarea "x"
type textarea "Create me a lesson page with a lesson that you can click to go to the"
type textarea "x"
type textarea "Create me a lesson page with a lesson that you can click to go to the"
type textarea "x"
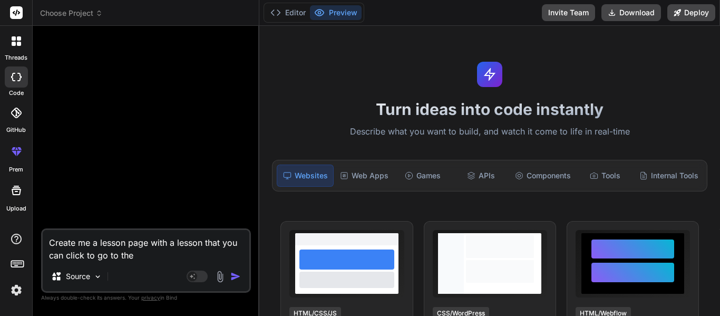
type textarea "Create me a lesson page with a lesson that you can click to go to the l"
type textarea "x"
type textarea "Create me a lesson page with a lesson that you can click to go to the le"
type textarea "x"
type textarea "Create me a lesson page with a lesson that you can click to go to the les"
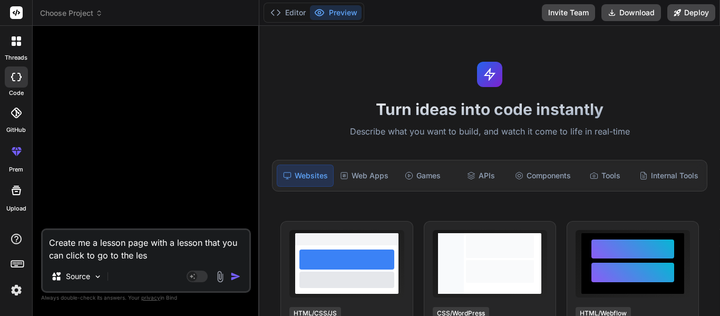
type textarea "x"
type textarea "Create me a lesson page with a lesson that you can click to go to the less"
type textarea "x"
type textarea "Create me a lesson page with a lesson that you can click to go to the lesso"
type textarea "x"
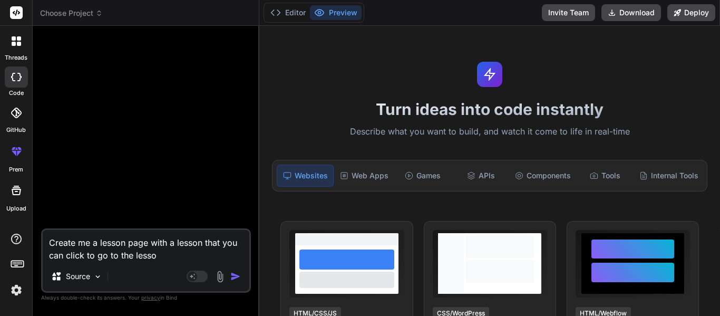
type textarea "Create me a lesson page with a lesson that you can click to go to the lesson"
type textarea "x"
type textarea "Create me a lesson page with a lesson that you can click to go to the lesson."
type textarea "x"
type textarea "Create me a lesson page with a lesson that you can click to go to the lesson.h"
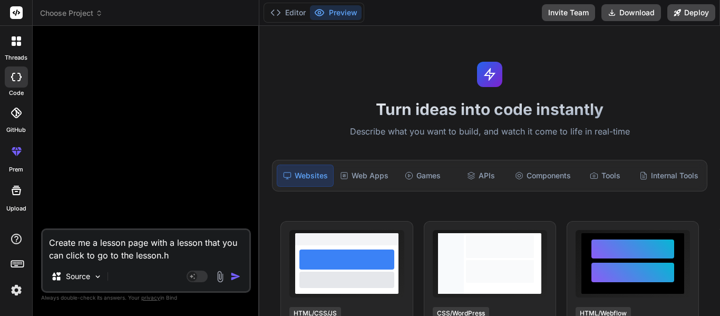
type textarea "x"
type textarea "Create me a lesson page with a lesson that you can click to go to the lesson.htm"
type textarea "x"
type textarea "Create me a lesson page with a lesson that you can click to go to the lesson.ht…"
type textarea "x"
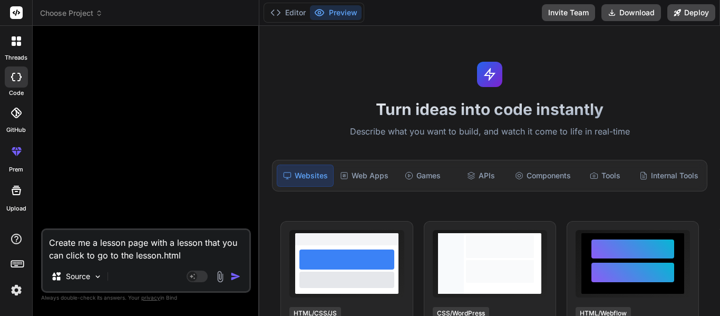
type textarea "Create me a lesson page with a lesson that you can click to go to the lesson.ht…"
type textarea "x"
type textarea "Create me a lesson page with a lesson that you can click to go to the lesson.ht…"
type textarea "x"
type textarea "Create me a lesson page with a lesson that you can click to go to the lesson.ht…"
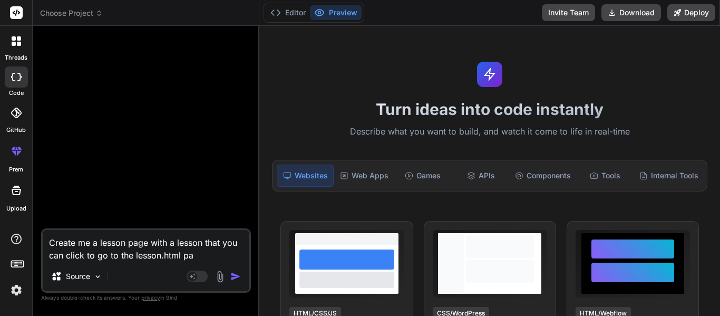
type textarea "x"
type textarea "Create me a lesson page with a lesson that you can click to go to the lesson.ht…"
type textarea "x"
type textarea "Create me a lesson page with a lesson that you can click to go to the lesson.ht…"
type textarea "x"
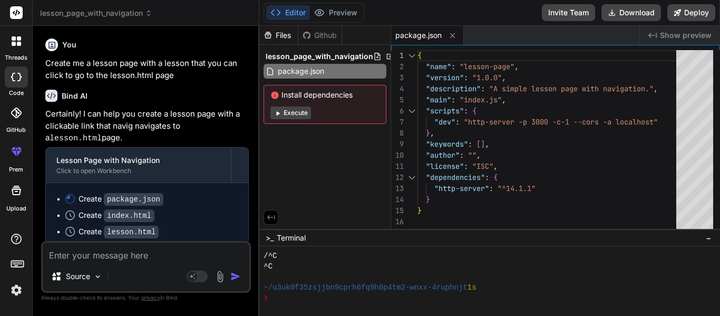
type textarea "x"
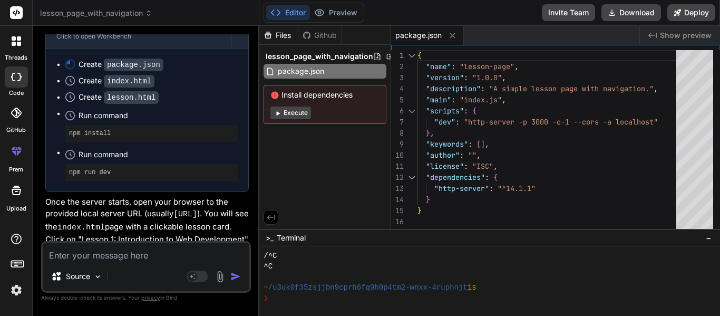
scroll to position [131, 0]
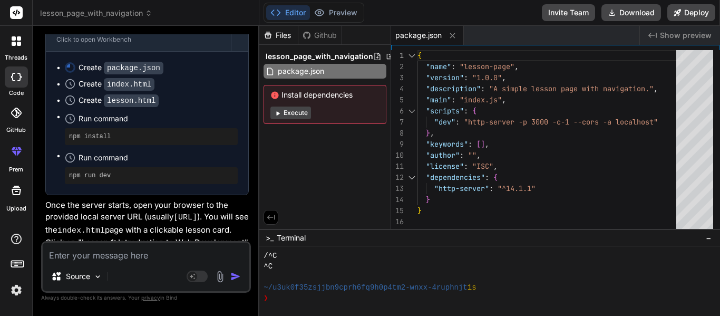
click at [535, 50] on div "{ "name" : "lesson-page" , "version" : "1.0.0" , "description" : "A simple less…" at bounding box center [550, 142] width 265 height 184
type textarea "{ "name": "lesson-page", "version": "1.0.0", "description": "A simple lesson pa…"
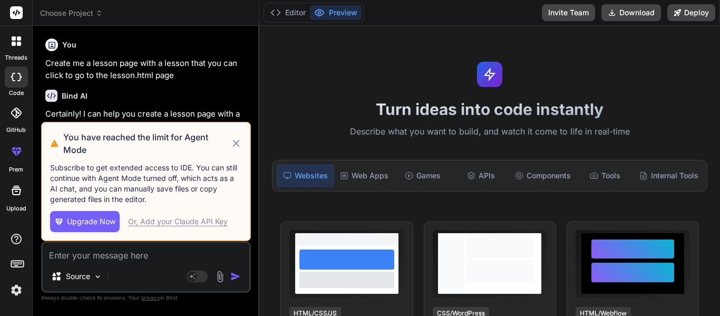
click at [236, 142] on icon at bounding box center [236, 143] width 12 height 13
type textarea "x"
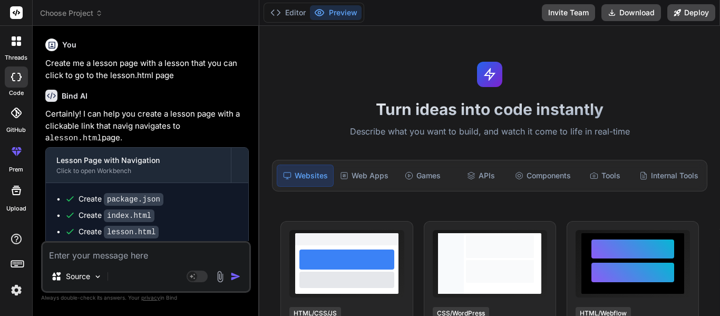
scroll to position [164, 0]
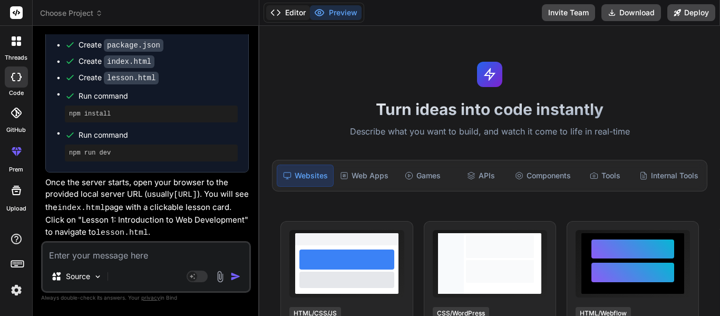
click at [273, 12] on polyline at bounding box center [273, 12] width 3 height 5
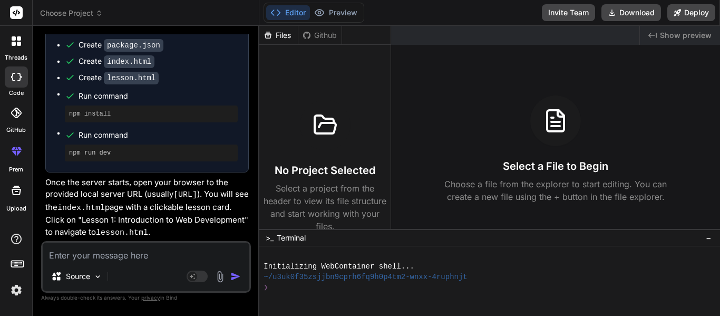
click at [128, 255] on textarea at bounding box center [146, 252] width 207 height 19
type textarea "x"
type textarea "A"
type textarea "x"
type textarea "Ad"
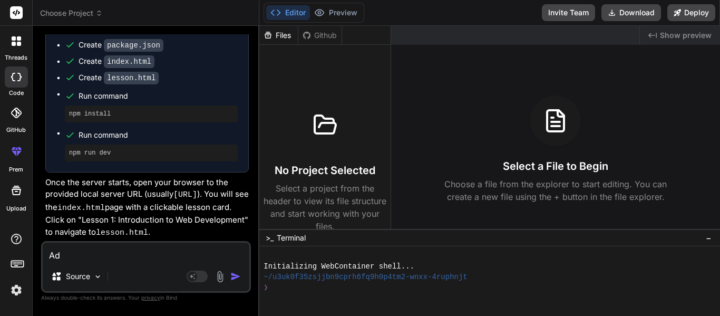
type textarea "x"
type textarea "Add"
type textarea "x"
type textarea "Add"
type textarea "x"
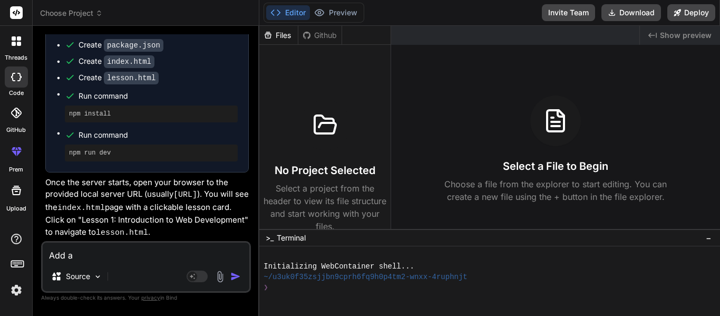
type textarea "Add a"
type textarea "x"
type textarea "Add a p"
type textarea "x"
type textarea "Add a pr"
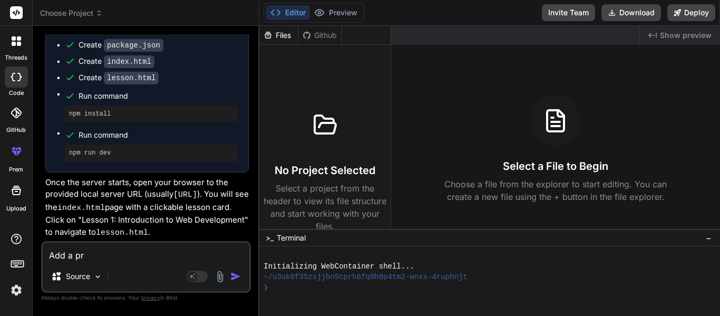
type textarea "x"
type textarea "Add a pro"
type textarea "x"
type textarea "Add a prog"
type textarea "x"
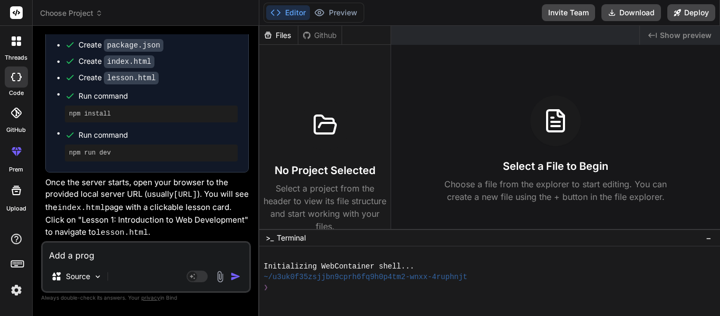
type textarea "Add a progr"
type textarea "x"
type textarea "Add a progre"
type textarea "x"
type textarea "Add a progres"
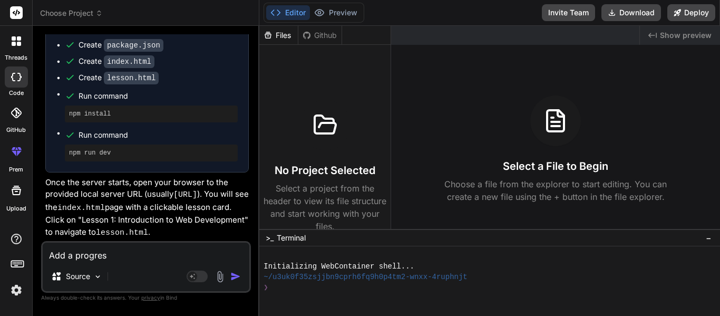
type textarea "x"
type textarea "Add a progress"
type textarea "x"
type textarea "Add a progress"
type textarea "x"
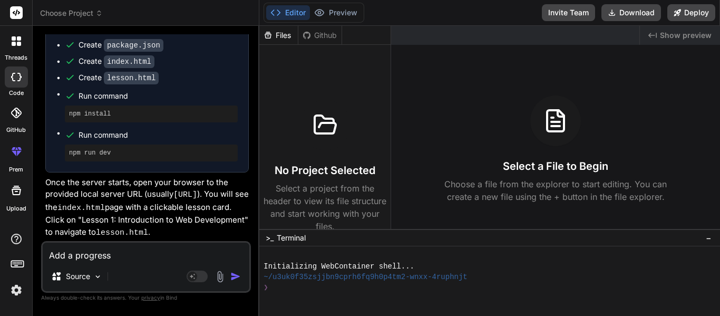
type textarea "Add a progress a"
type textarea "x"
type textarea "Add a progress at"
type textarea "x"
type textarea "Add a progress at"
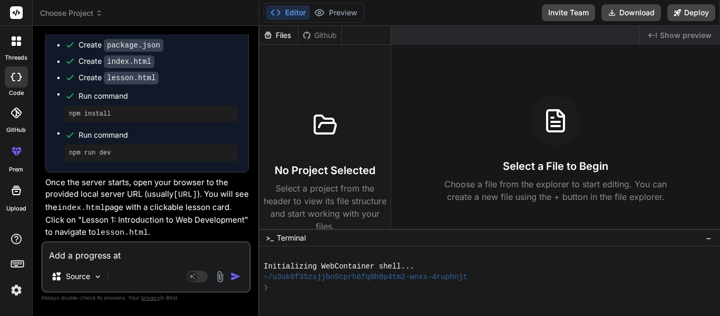
type textarea "x"
type textarea "Add a progress at t"
type textarea "x"
type textarea "Add a progress at th"
type textarea "x"
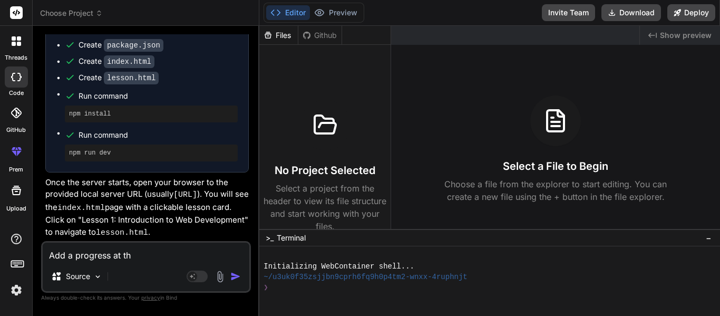
type textarea "Add a progress at the"
type textarea "x"
type textarea "Add a progress at the"
type textarea "x"
type textarea "Add a progress at the t"
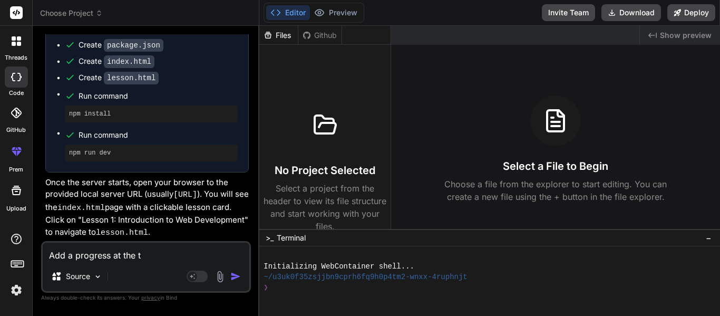
type textarea "x"
type textarea "Add a progress at the to"
type textarea "x"
type textarea "Add a progress at the top"
type textarea "x"
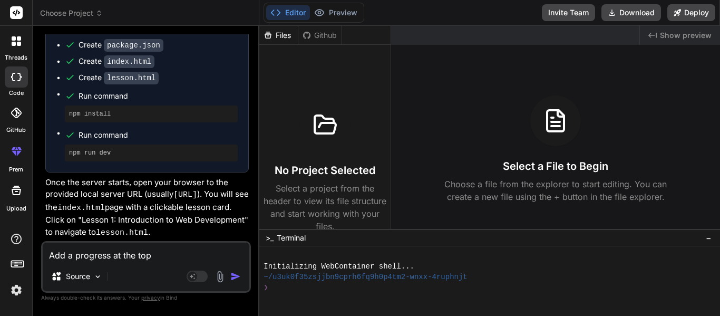
type textarea "Add a progress at the top"
type textarea "x"
type textarea "Add a progress at the top o"
type textarea "x"
type textarea "Add a progress at the top of"
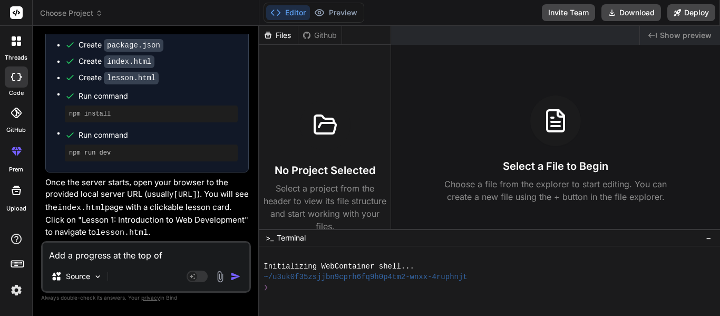
type textarea "x"
type textarea "Add a progress at the top of"
type textarea "x"
type textarea "Add a progress at the top of th"
type textarea "x"
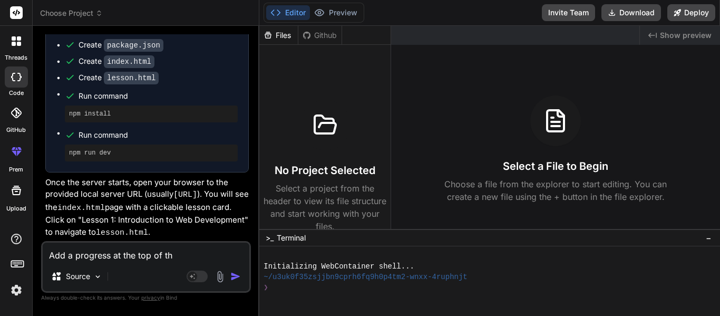
type textarea "Add a progress at the top of the"
type textarea "x"
type textarea "Add a progress at the top of the"
type textarea "x"
type textarea "Add a progress at the top of the l"
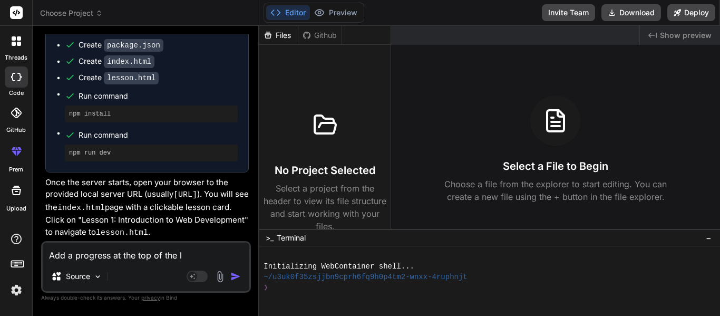
type textarea "x"
type textarea "Add a progress at the top of the le"
type textarea "x"
type textarea "Add a progress at the top of the les"
type textarea "x"
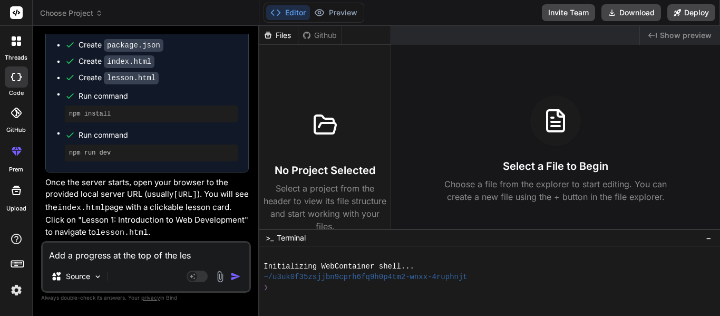
type textarea "Add a progress at the top of the less"
type textarea "x"
type textarea "Add a progress at the top of the lesso"
type textarea "x"
type textarea "Add a progress at the top of the lesson"
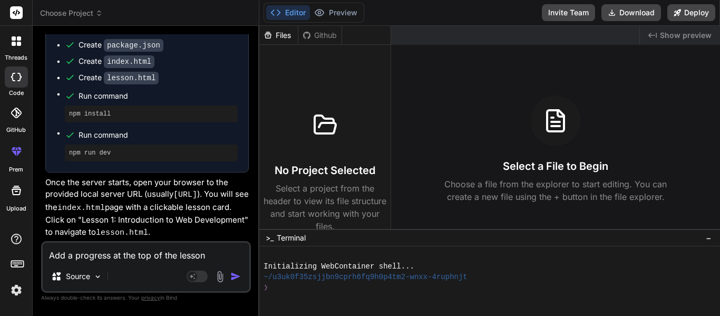
type textarea "x"
type textarea "Add a progress at the top of the lesson"
type textarea "x"
type textarea "Add a progress at the top of the lesson p"
type textarea "x"
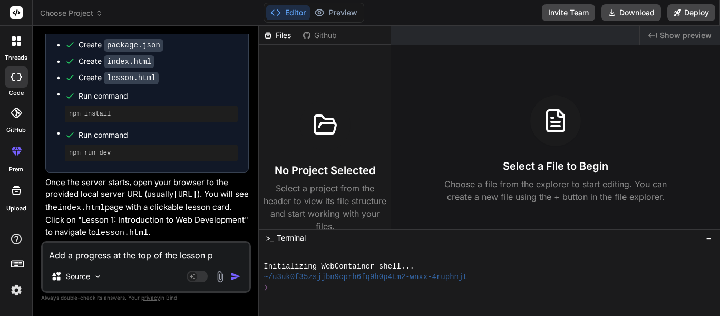
type textarea "Add a progress at the top of the lesson pa"
type textarea "x"
type textarea "Add a progress at the top of the lesson pag"
type textarea "x"
type textarea "Add a progress at the top of the lesson page"
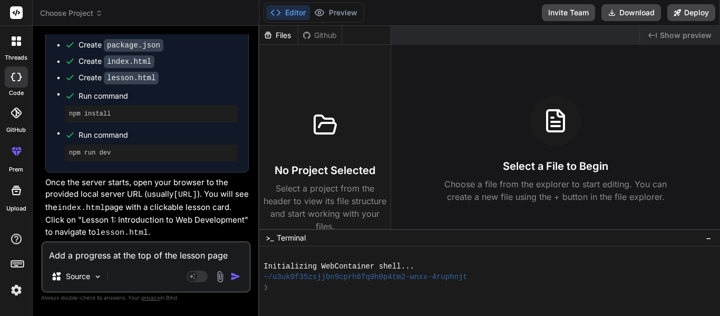
type textarea "x"
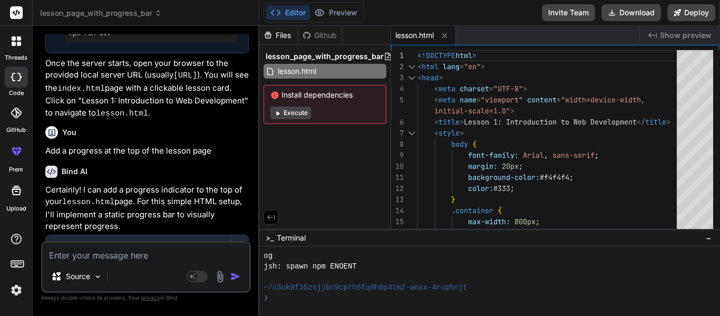
scroll to position [451, 0]
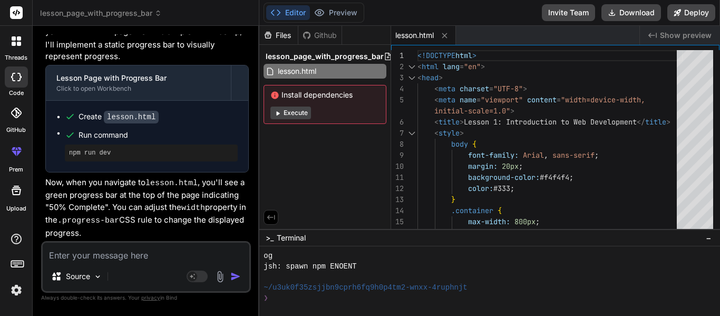
type textarea "x"
type textarea "A"
type textarea "x"
type textarea "Ad"
type textarea "x"
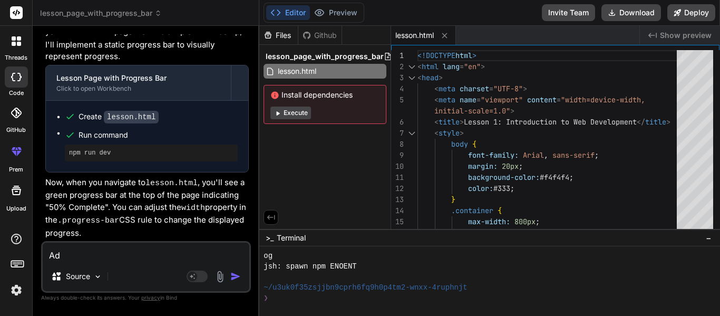
type textarea "Add"
type textarea "x"
type textarea "Add"
type textarea "x"
type textarea "Add t"
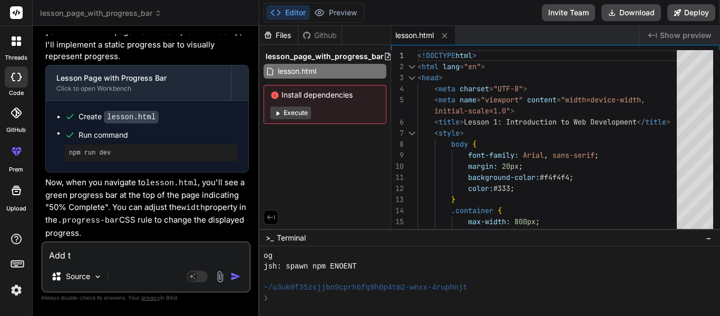
type textarea "x"
type textarea "Add th"
type textarea "x"
type textarea "Add the"
type textarea "x"
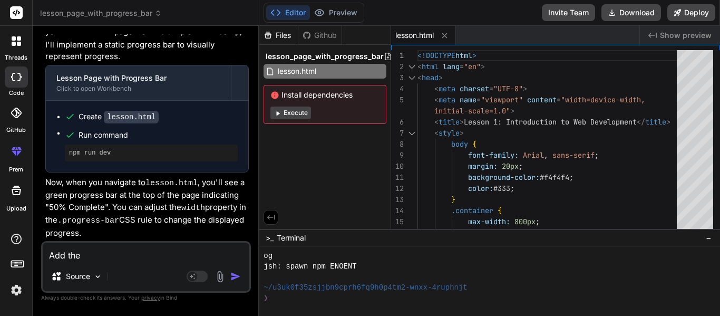
type textarea "Add the i"
type textarea "x"
type textarea "Add the in"
type textarea "x"
type textarea "Add the ind"
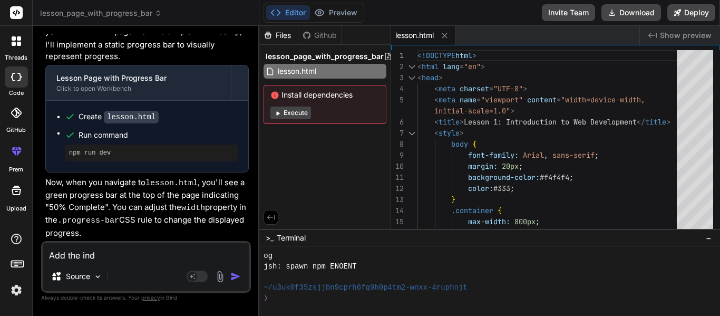
type textarea "x"
type textarea "Add the inde"
type textarea "x"
type textarea "Add the index"
type textarea "x"
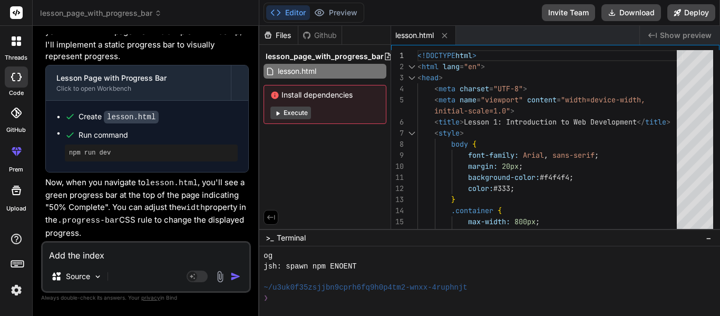
type textarea "Add the index."
type textarea "x"
type textarea "Add the index.ht"
type textarea "x"
type textarea "Add the index.htm"
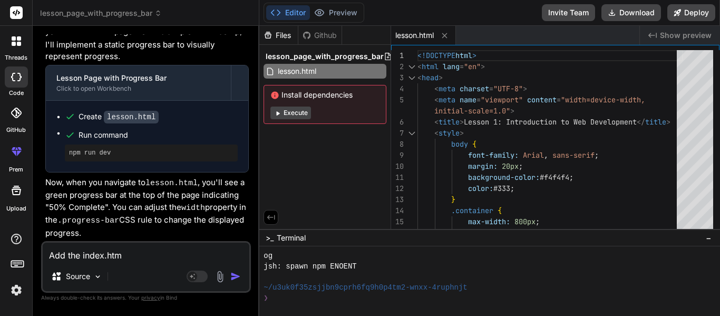
type textarea "x"
type textarea "Add the index.html"
type textarea "x"
type textarea "Add the index.html"
type textarea "x"
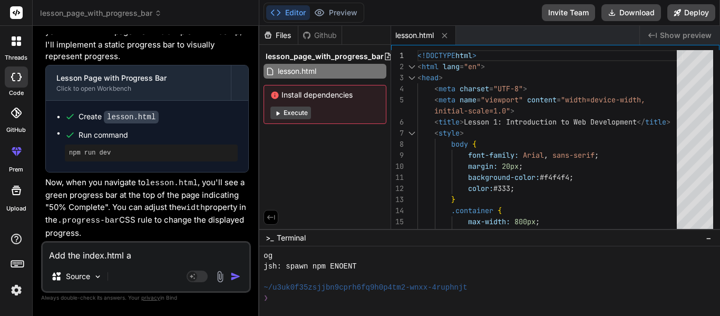
type textarea "Add the index.html an"
type textarea "x"
type textarea "Add the index.html and"
type textarea "x"
type textarea "Add the index.html and p"
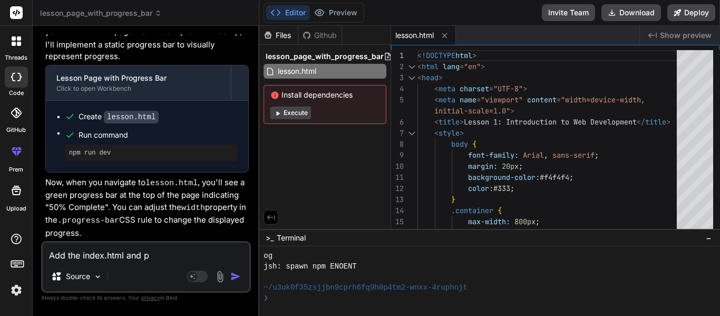
type textarea "x"
type textarea "Add the index.html and pr"
type textarea "x"
type textarea "Add the index.html and pro"
type textarea "x"
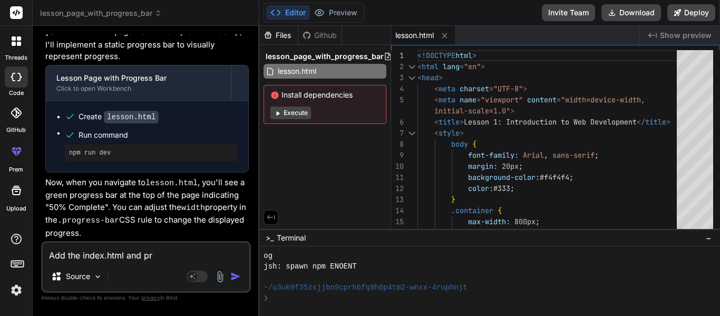
type textarea "Add the index.html and pr"
type textarea "x"
type textarea "Add the index.html and p"
type textarea "x"
type textarea "Add the index.html and pa"
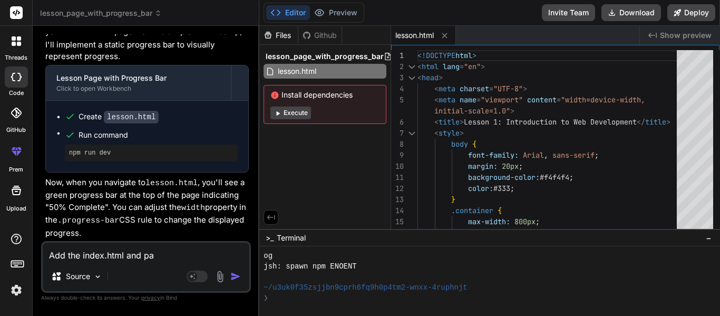
type textarea "x"
type textarea "Add the index.html and pac"
type textarea "x"
type textarea "Add the index.html and pack"
type textarea "x"
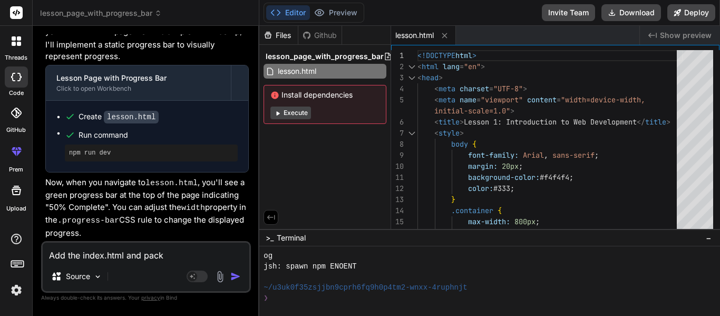
type textarea "Add the index.html and packa"
type textarea "x"
type textarea "Add the index.html and packag"
type textarea "x"
type textarea "Add the index.html and package"
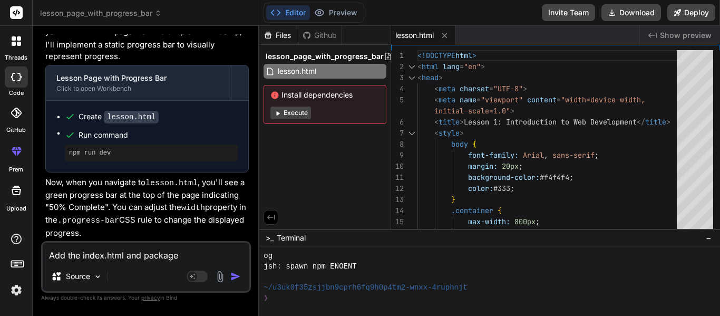
type textarea "x"
type textarea "Add the index.html and package."
type textarea "x"
type textarea "Add the index.html and package.j"
type textarea "x"
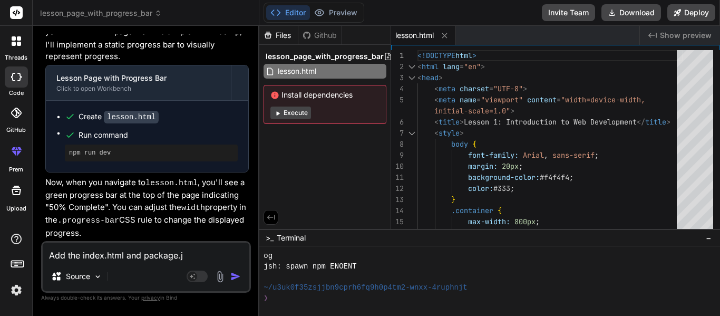
type textarea "Add the index.html and package.js"
type textarea "x"
type textarea "Add the index.html and package.jso"
type textarea "x"
type textarea "Add the index.html and package.json"
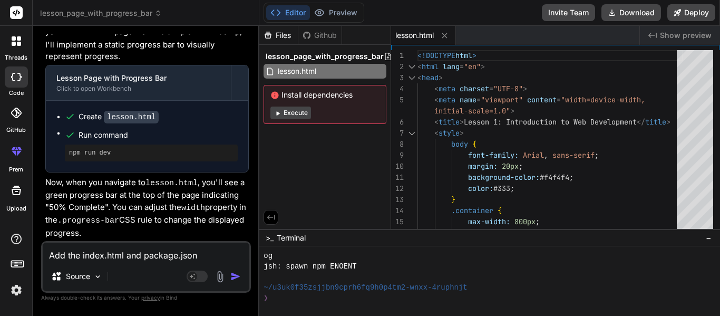
type textarea "x"
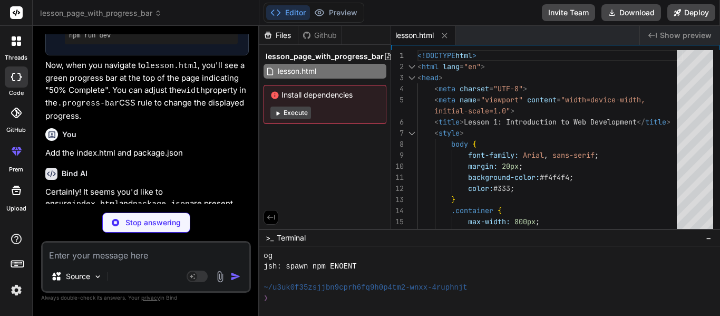
scroll to position [560, 0]
type textarea "x"
type textarea ""license": "ISC", "dependencies": { "http-server": "^14.1.1" } }"
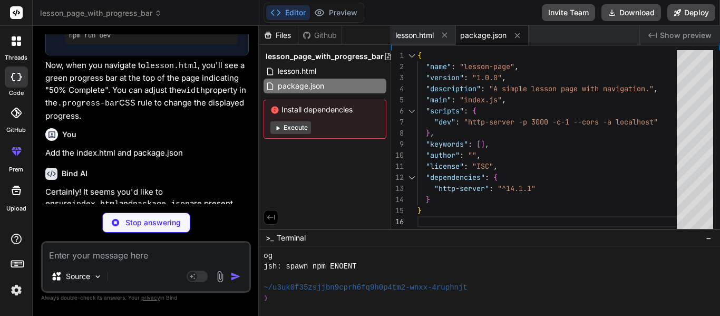
type textarea "x"
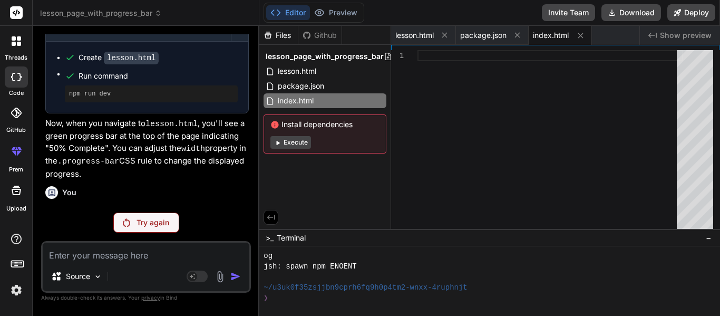
scroll to position [523, 0]
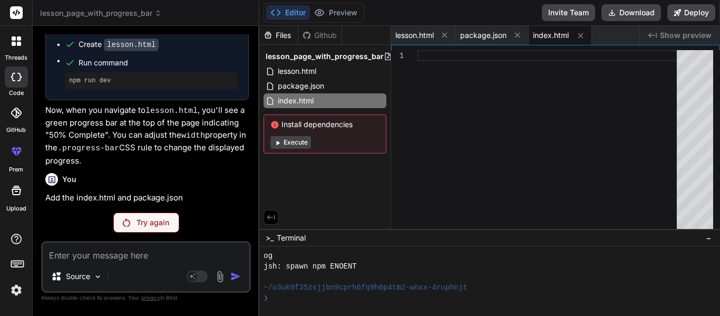
click at [157, 221] on p "Try again" at bounding box center [153, 222] width 33 height 11
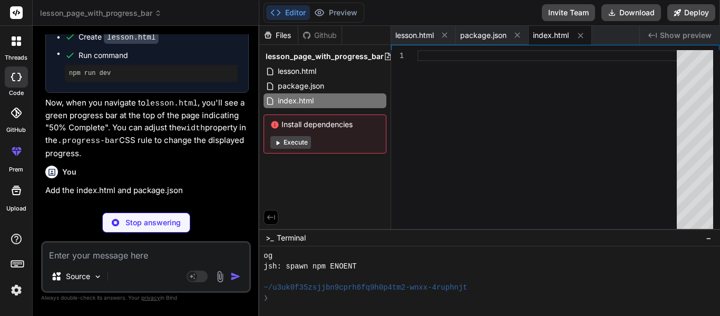
scroll to position [597, 0]
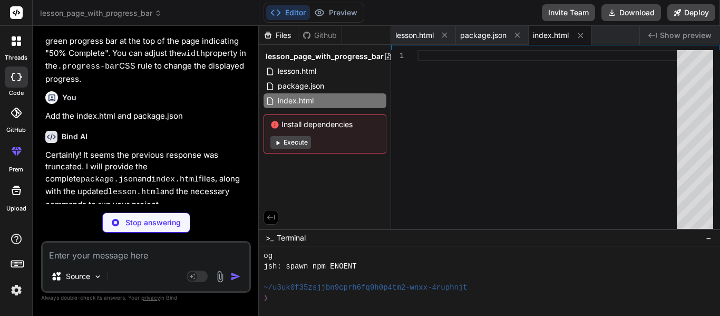
type textarea "x"
type textarea ""license": "ISC", "dependencies": { "http-server": "^14.1.1" } }"
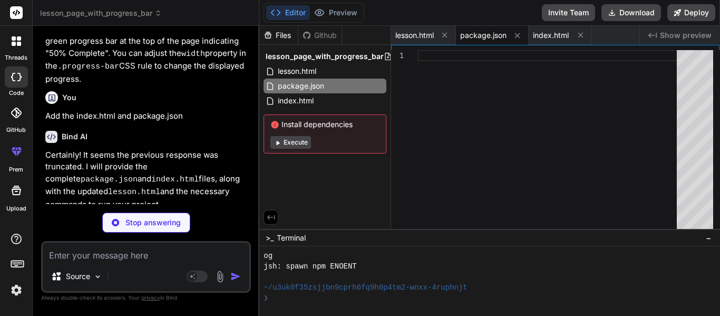
type textarea "x"
type textarea "<p>Dive deeper into responsive design, animations, and modern CSS layouts.</p> …"
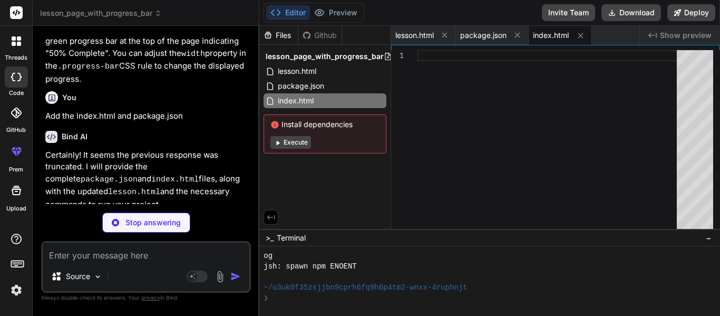
type textarea "x"
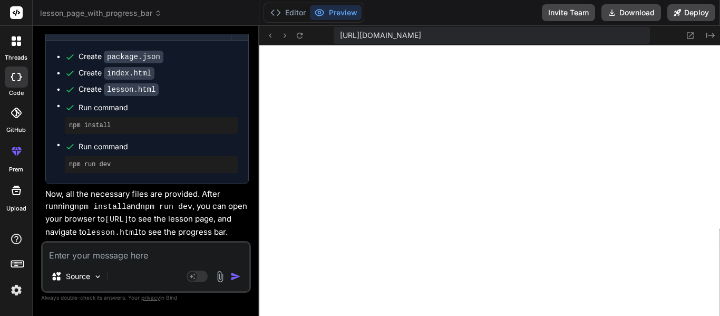
scroll to position [717, 0]
click at [110, 246] on textarea at bounding box center [146, 252] width 207 height 19
type textarea "x"
type textarea "A"
type textarea "x"
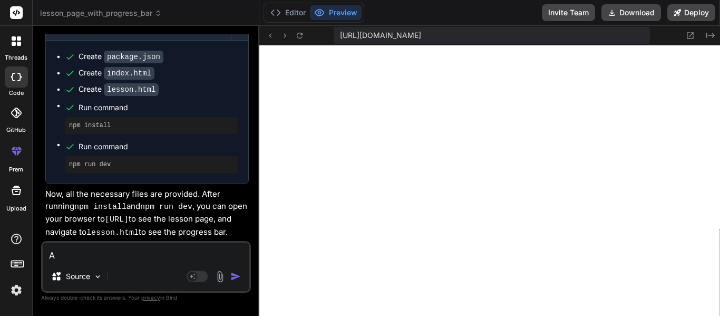
type textarea "Ad"
type textarea "x"
type textarea "Add"
type textarea "x"
type textarea "Ad"
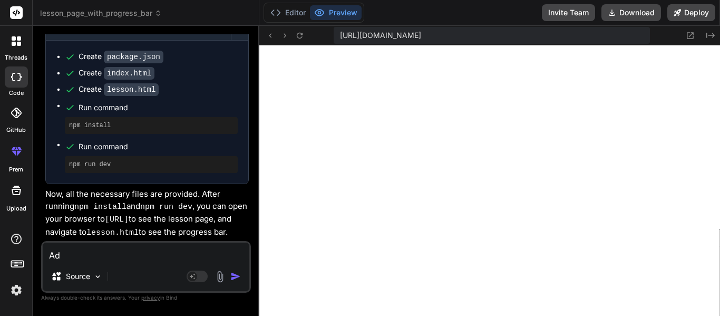
type textarea "x"
type textarea "A"
type textarea "x"
type textarea "I"
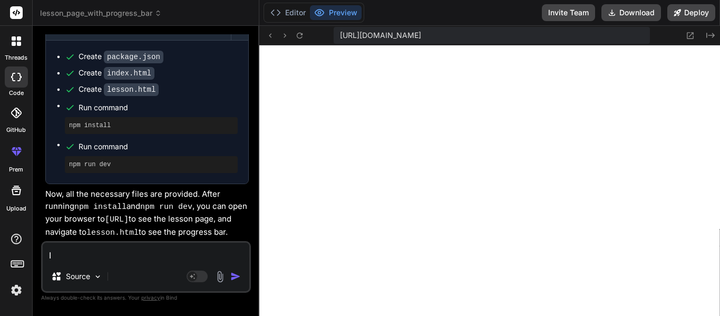
type textarea "x"
type textarea "In"
type textarea "x"
type textarea "In"
type textarea "x"
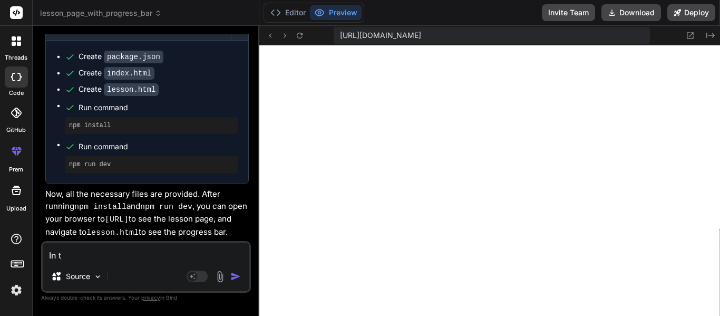
type textarea "In th"
type textarea "x"
type textarea "In the"
type textarea "x"
type textarea "In the"
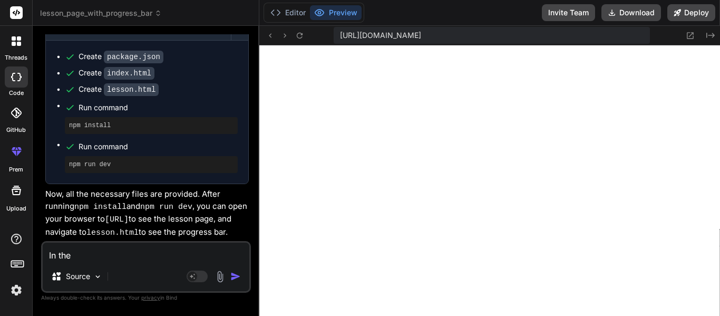
type textarea "x"
type textarea "In the l"
type textarea "x"
type textarea "In the le"
type textarea "x"
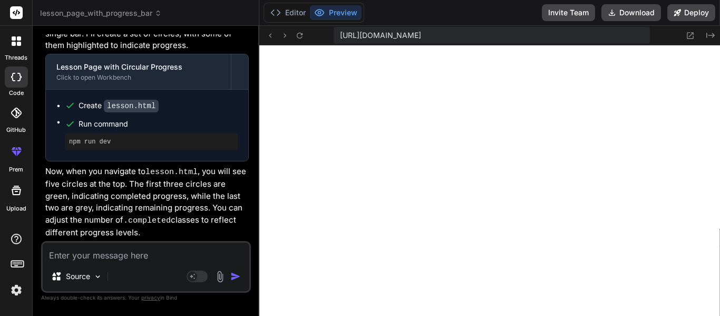
scroll to position [1118, 0]
click at [136, 246] on textarea at bounding box center [146, 252] width 207 height 19
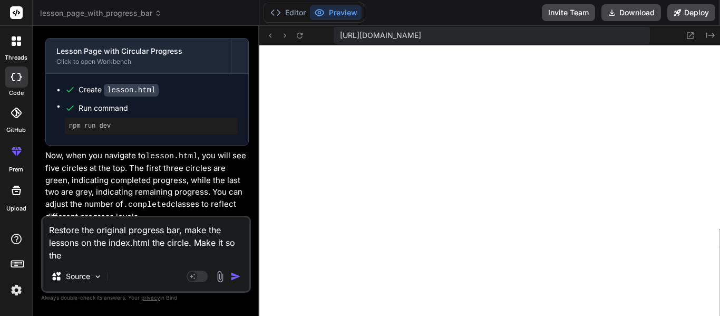
scroll to position [0, 0]
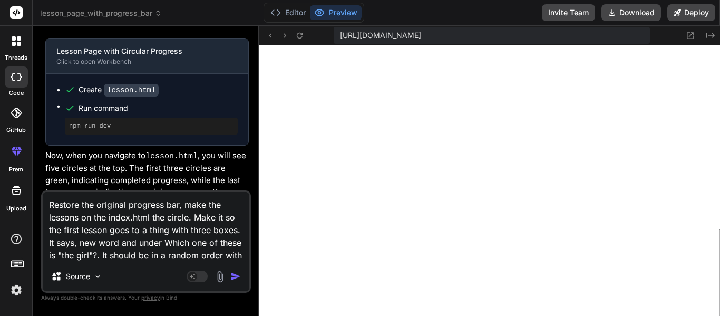
paste textarea "Seríona"
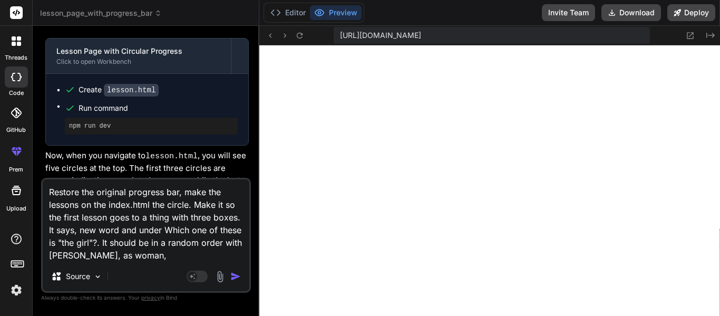
paste textarea "Aslara"
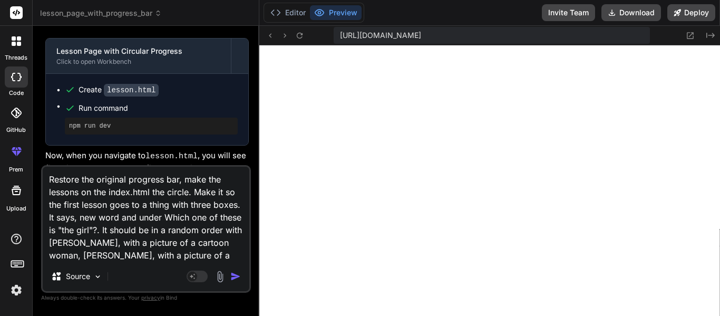
paste textarea "Erusero"
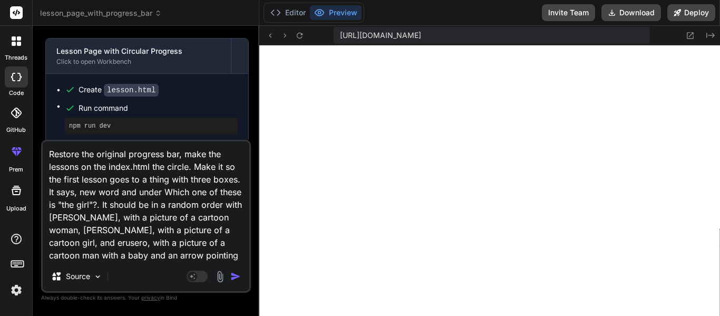
scroll to position [1, 0]
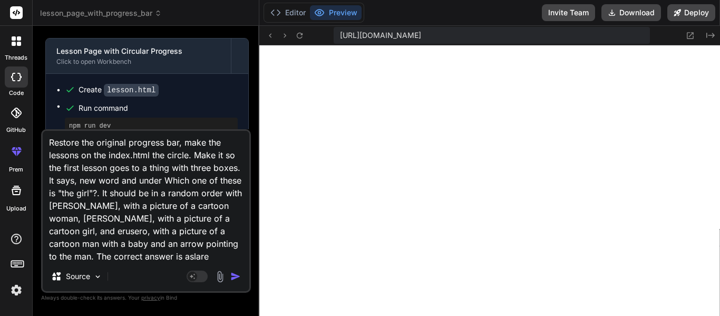
click at [64, 204] on textarea "Restore the original progress bar, make the lessons on the index.html the circl…" at bounding box center [146, 196] width 207 height 131
click at [148, 246] on textarea "Restore the original progress bar, make the lessons on the index.html the circl…" at bounding box center [146, 196] width 207 height 131
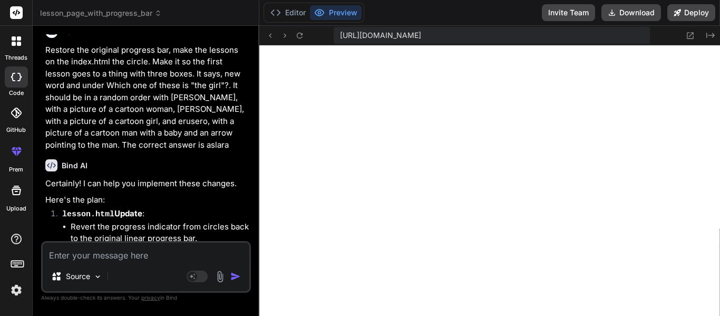
scroll to position [1698, 0]
click at [148, 254] on textarea at bounding box center [146, 252] width 207 height 19
